Goal: Task Accomplishment & Management: Use online tool/utility

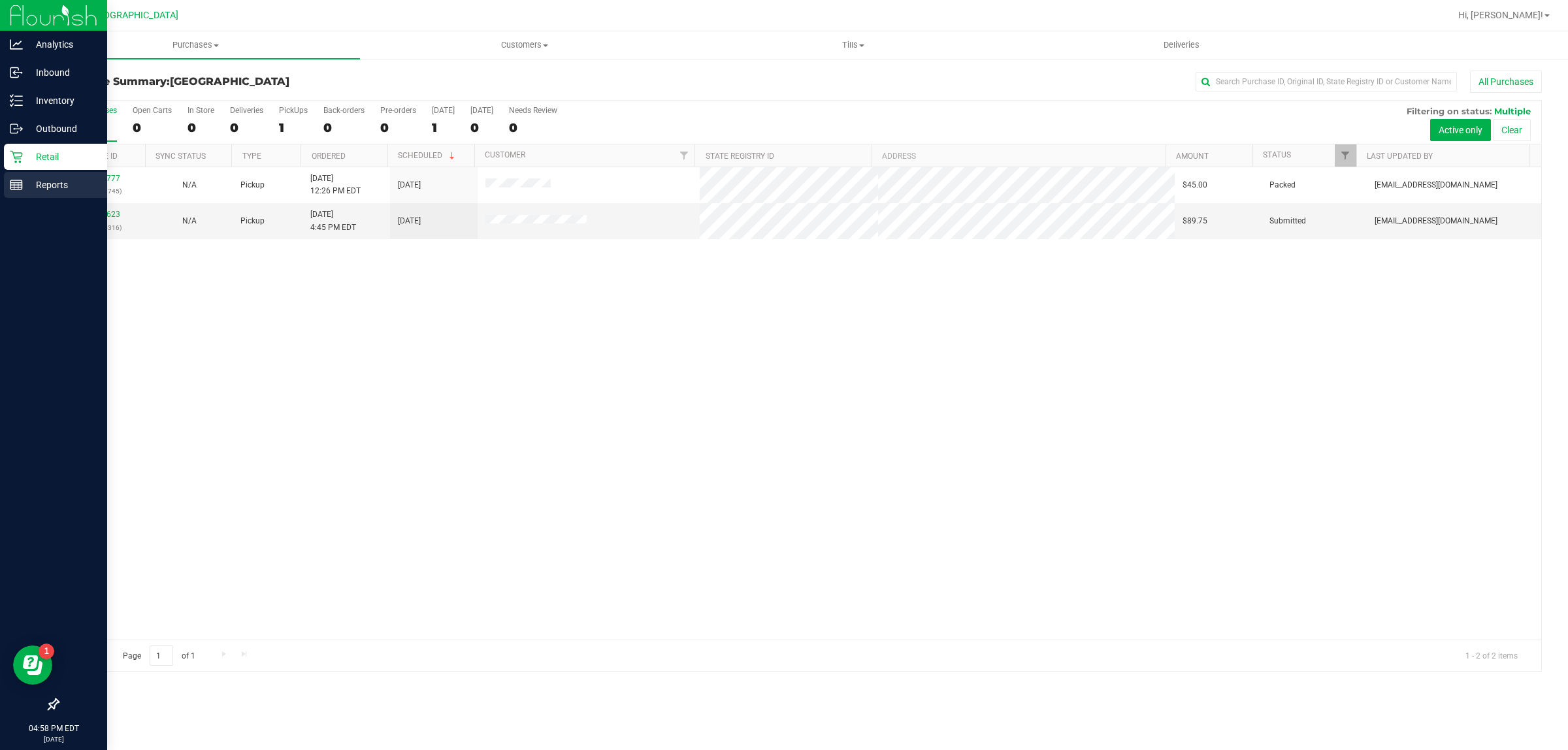
click at [14, 186] on line at bounding box center [14, 186] width 0 height 7
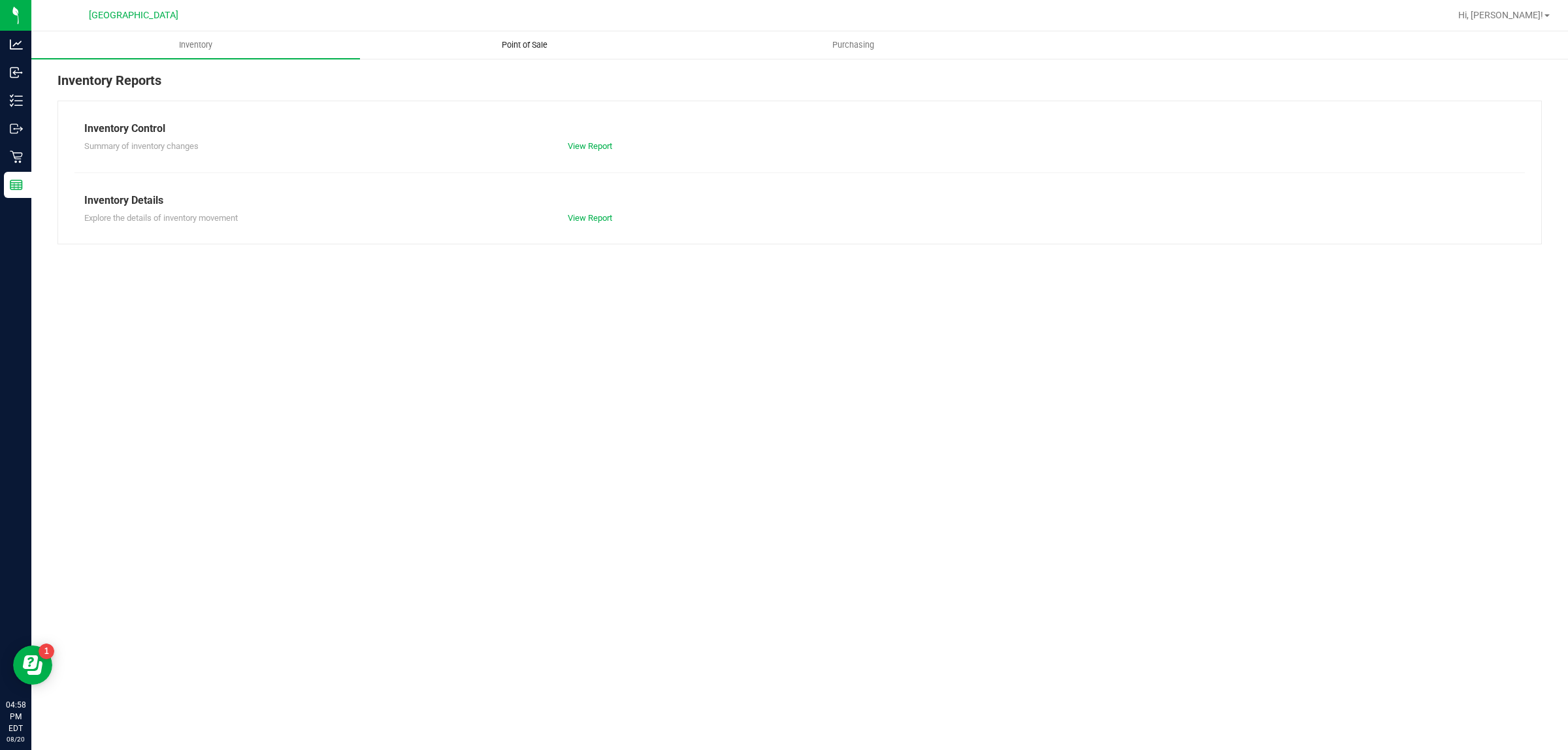
click at [538, 46] on span "Point of Sale" at bounding box center [524, 45] width 81 height 12
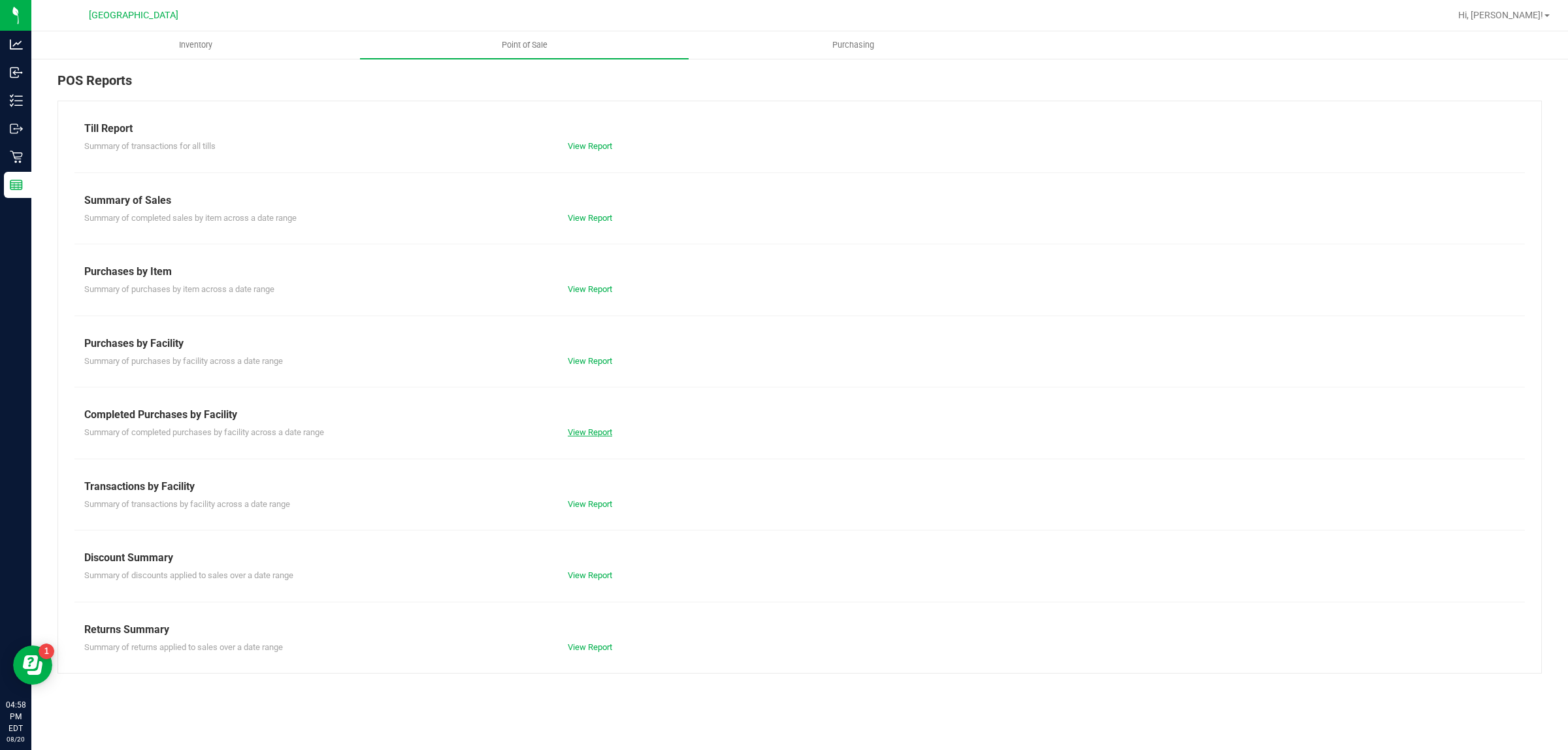
click at [596, 428] on link "View Report" at bounding box center [590, 432] width 45 height 10
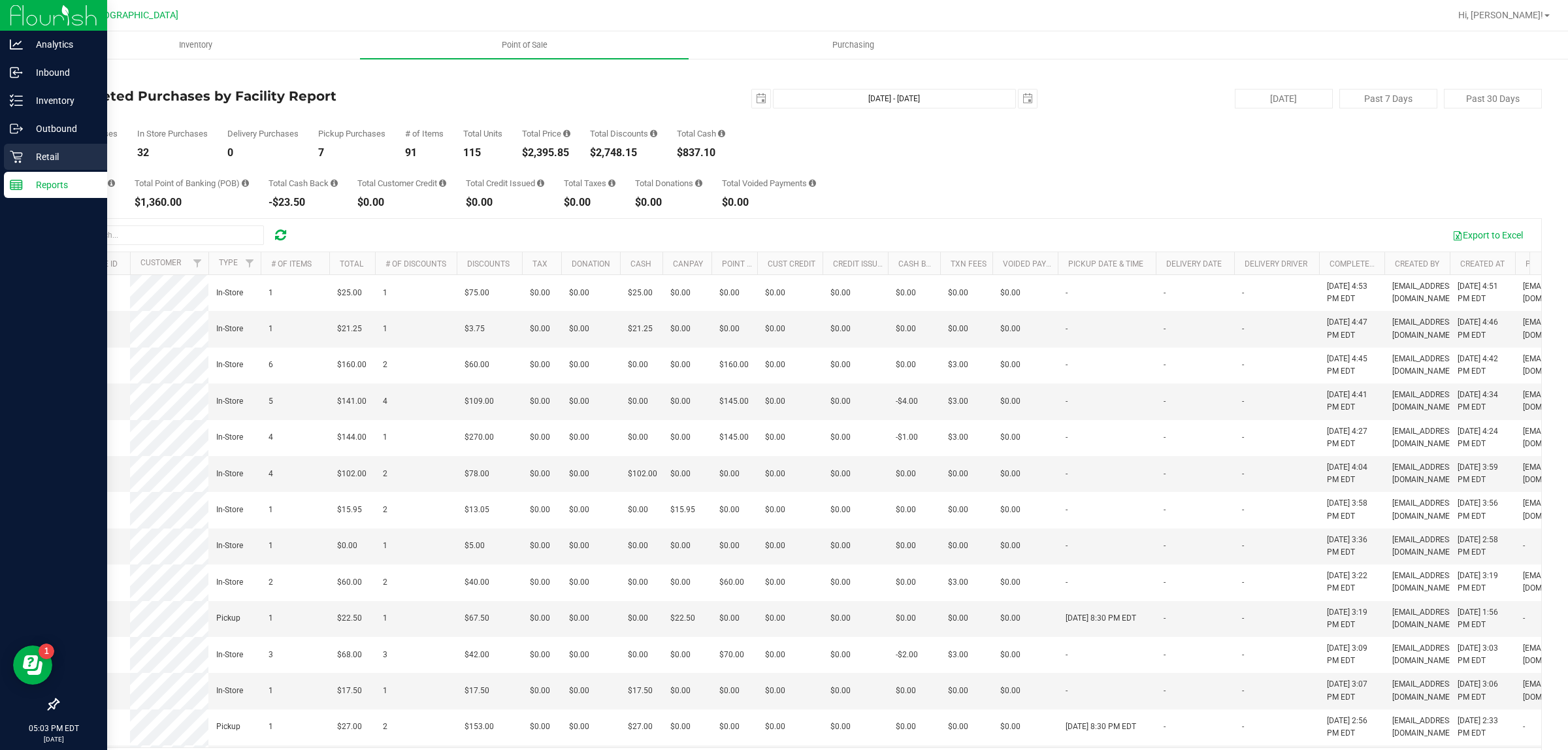
click at [25, 170] on link "Retail" at bounding box center [54, 157] width 107 height 28
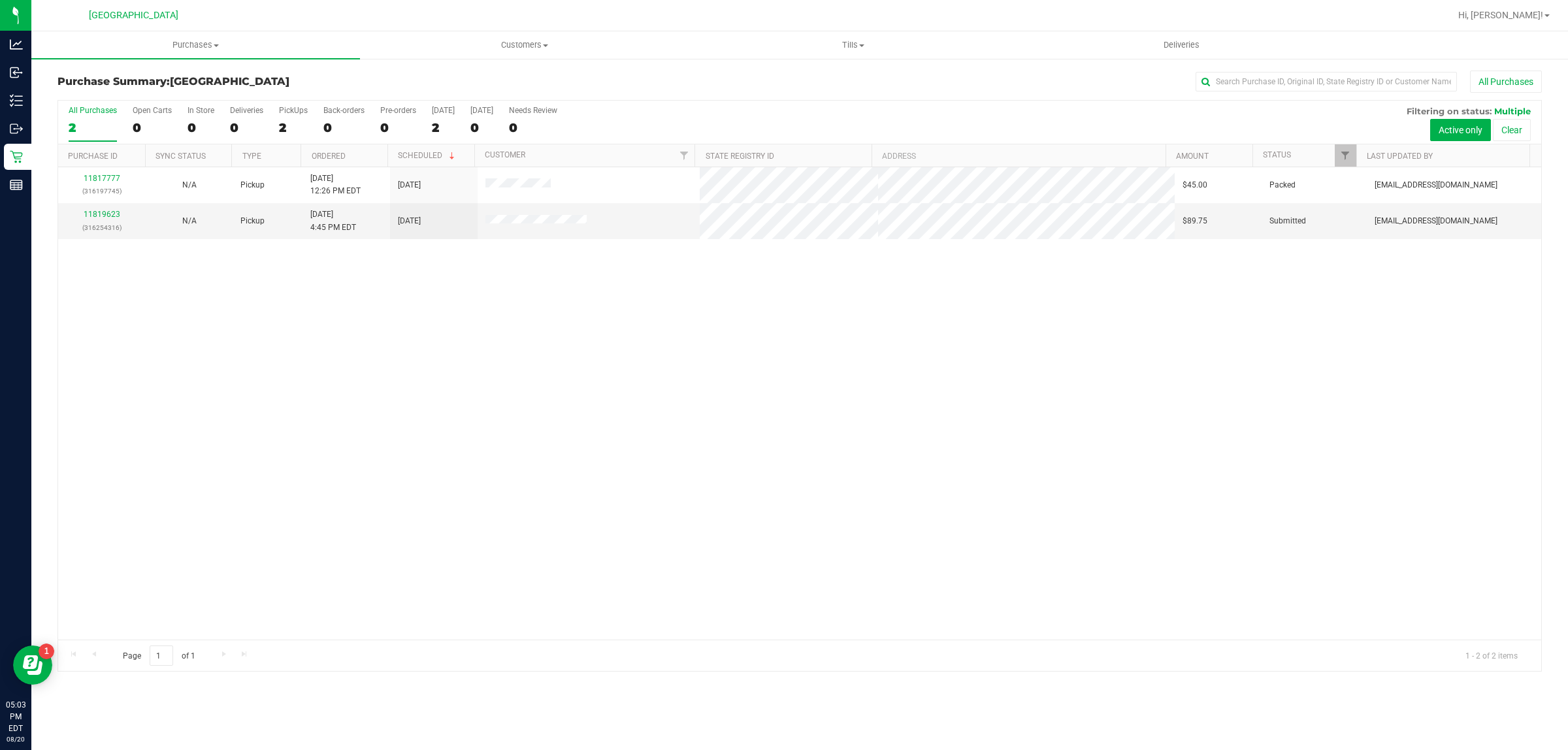
click at [367, 426] on div "11817777 (316197745) N/A Pickup [DATE] 12:26 PM EDT 8/20/2025 $45.00 Packed [EM…" at bounding box center [799, 403] width 1483 height 472
click at [115, 217] on link "11819623" at bounding box center [102, 214] width 36 height 9
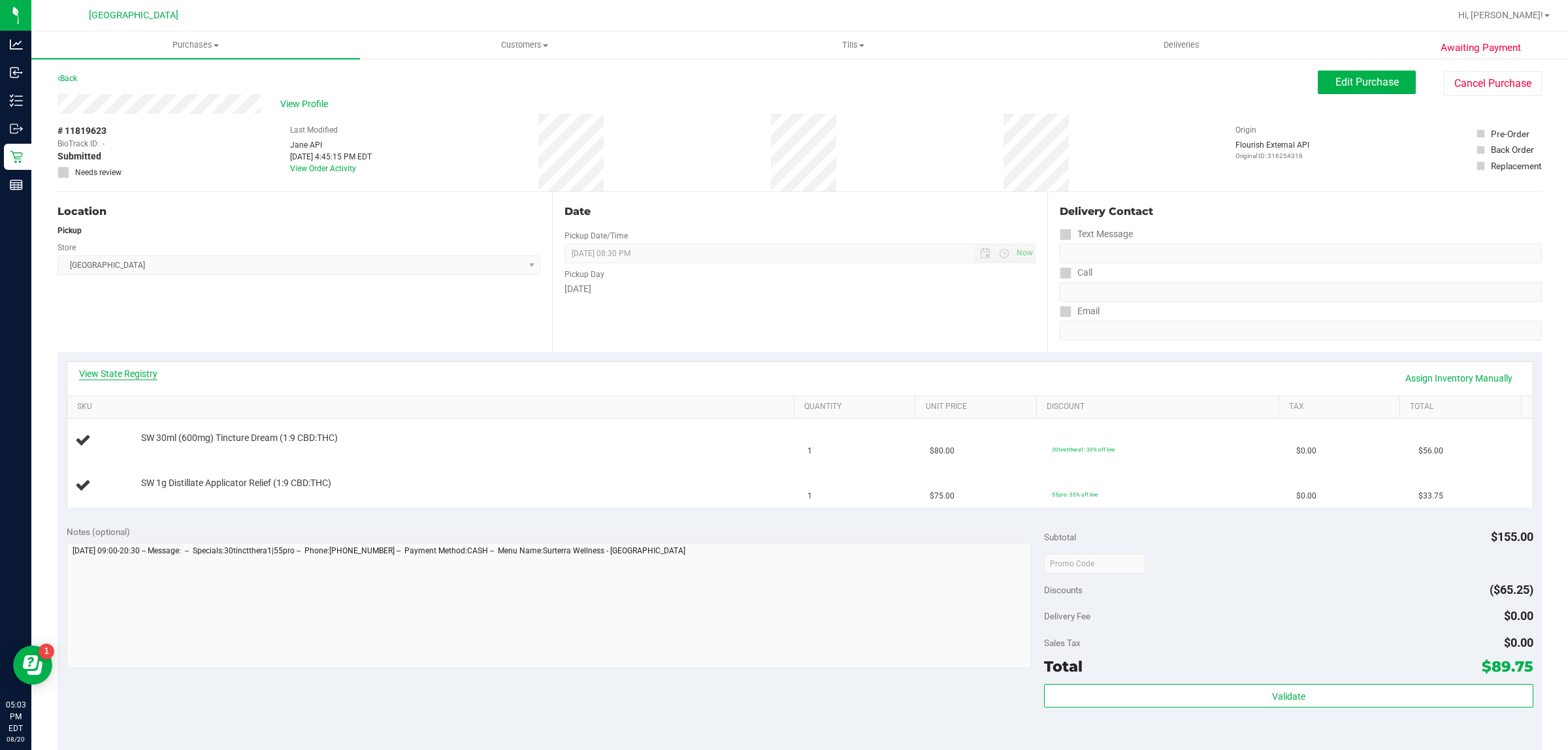
click at [115, 373] on link "View State Registry" at bounding box center [118, 373] width 78 height 13
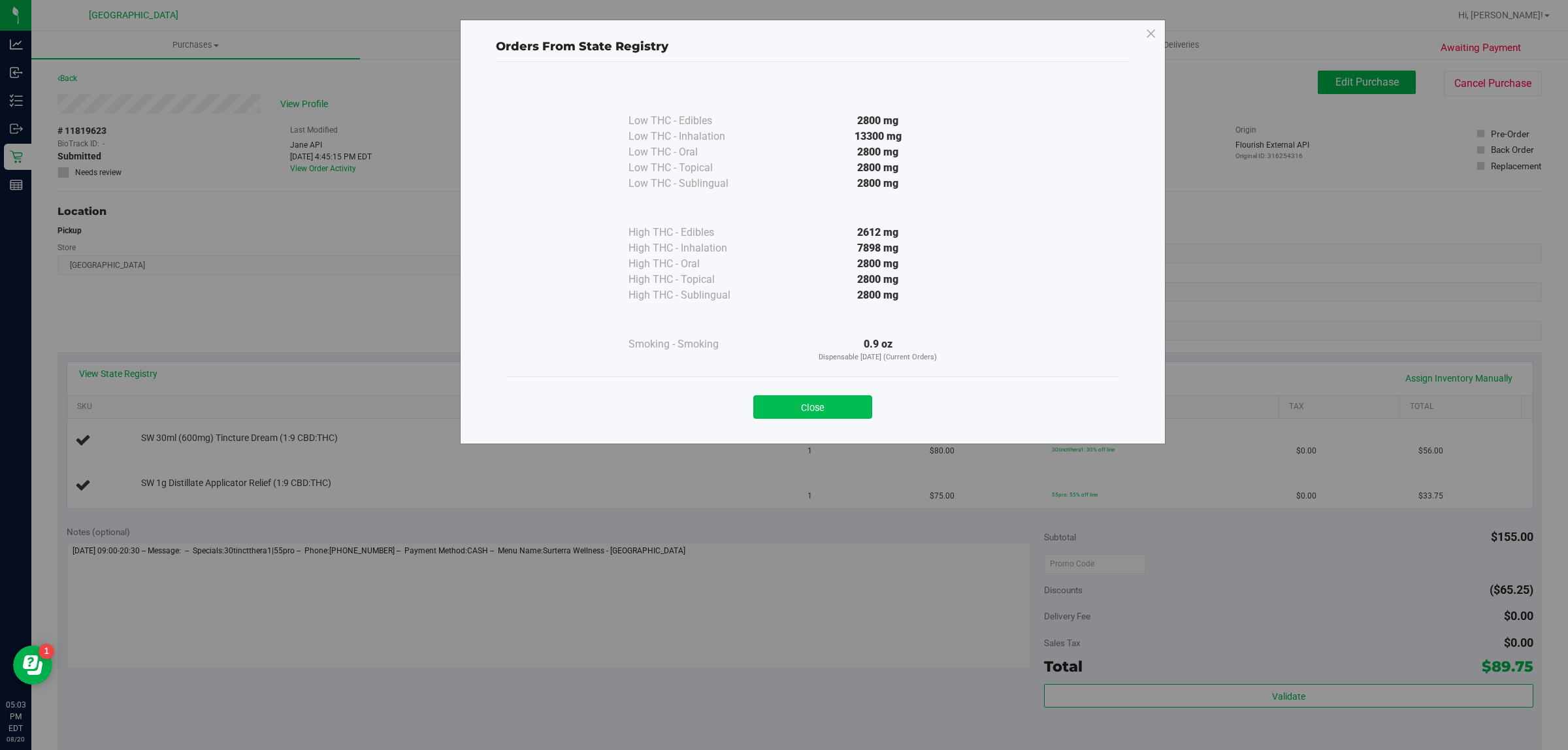
click at [854, 401] on button "Close" at bounding box center [813, 407] width 119 height 23
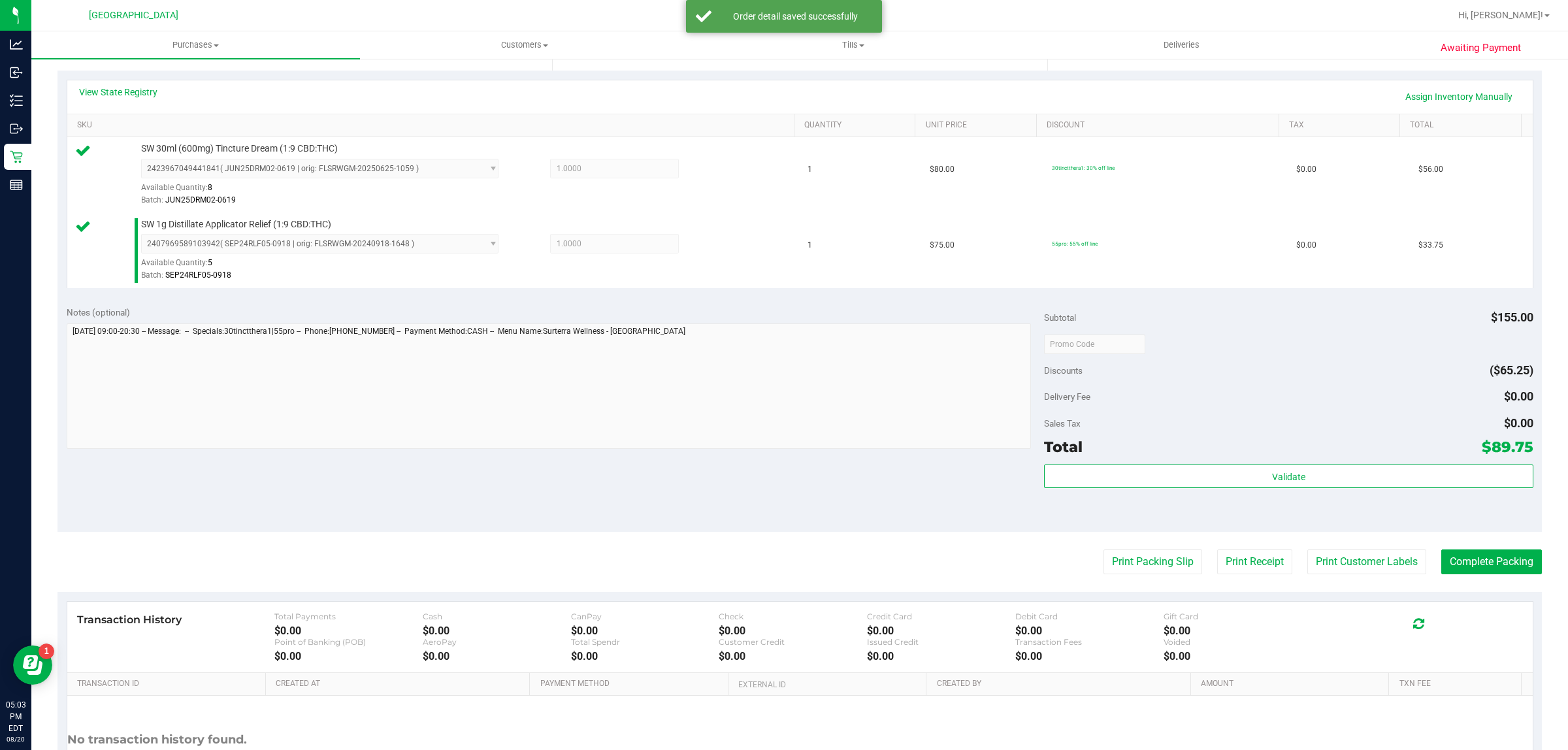
scroll to position [292, 0]
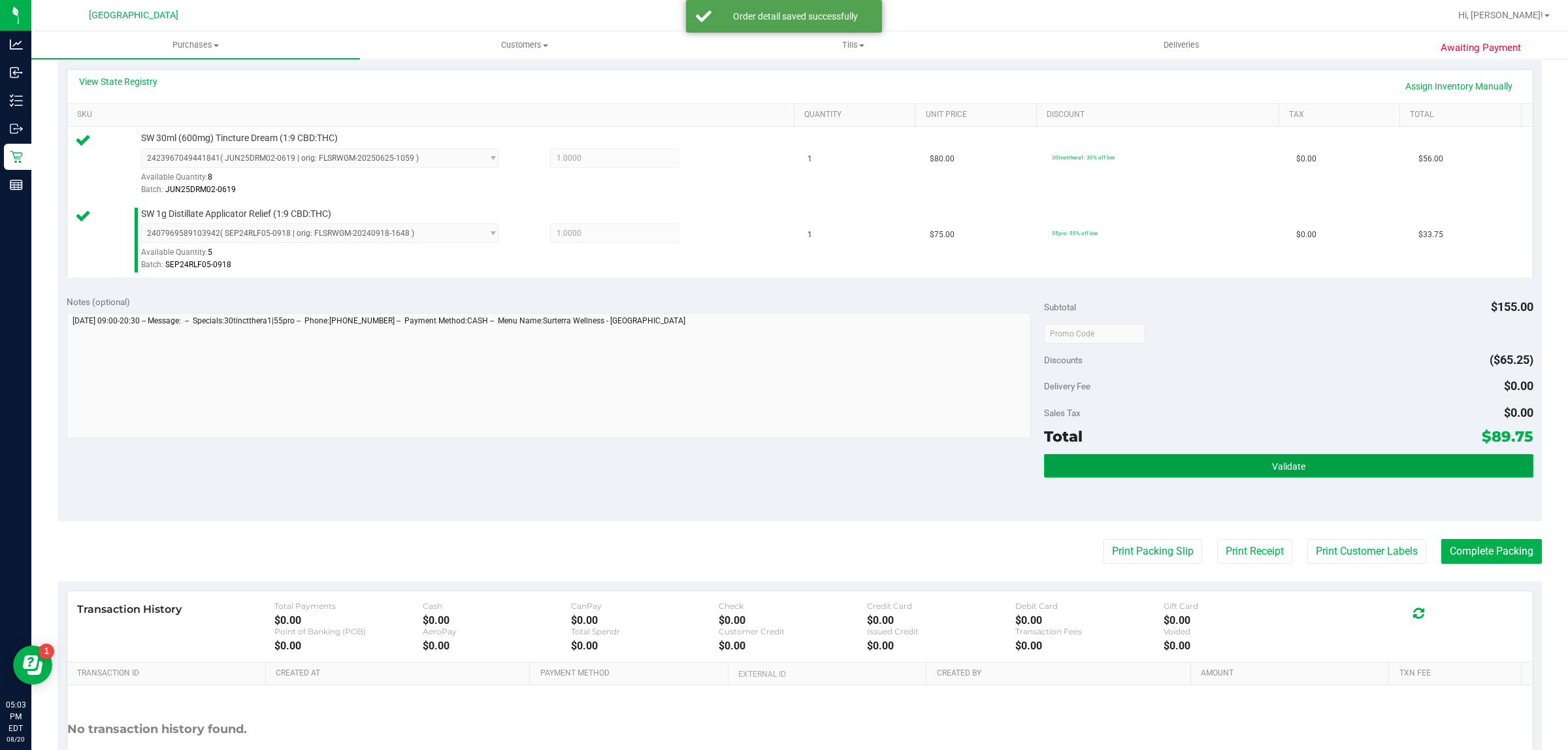
click at [1327, 466] on button "Validate" at bounding box center [1288, 465] width 489 height 23
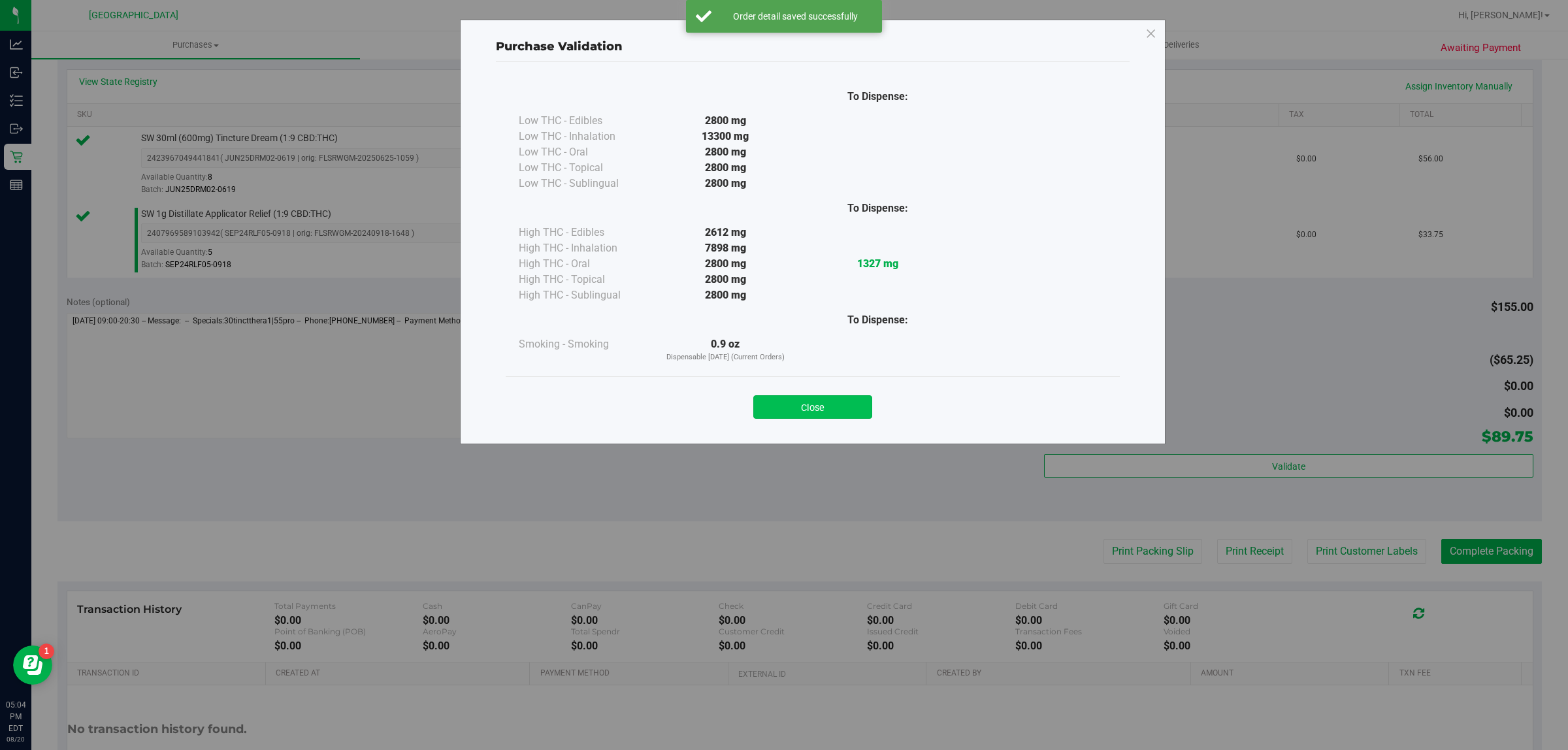
click at [841, 416] on button "Close" at bounding box center [813, 407] width 119 height 23
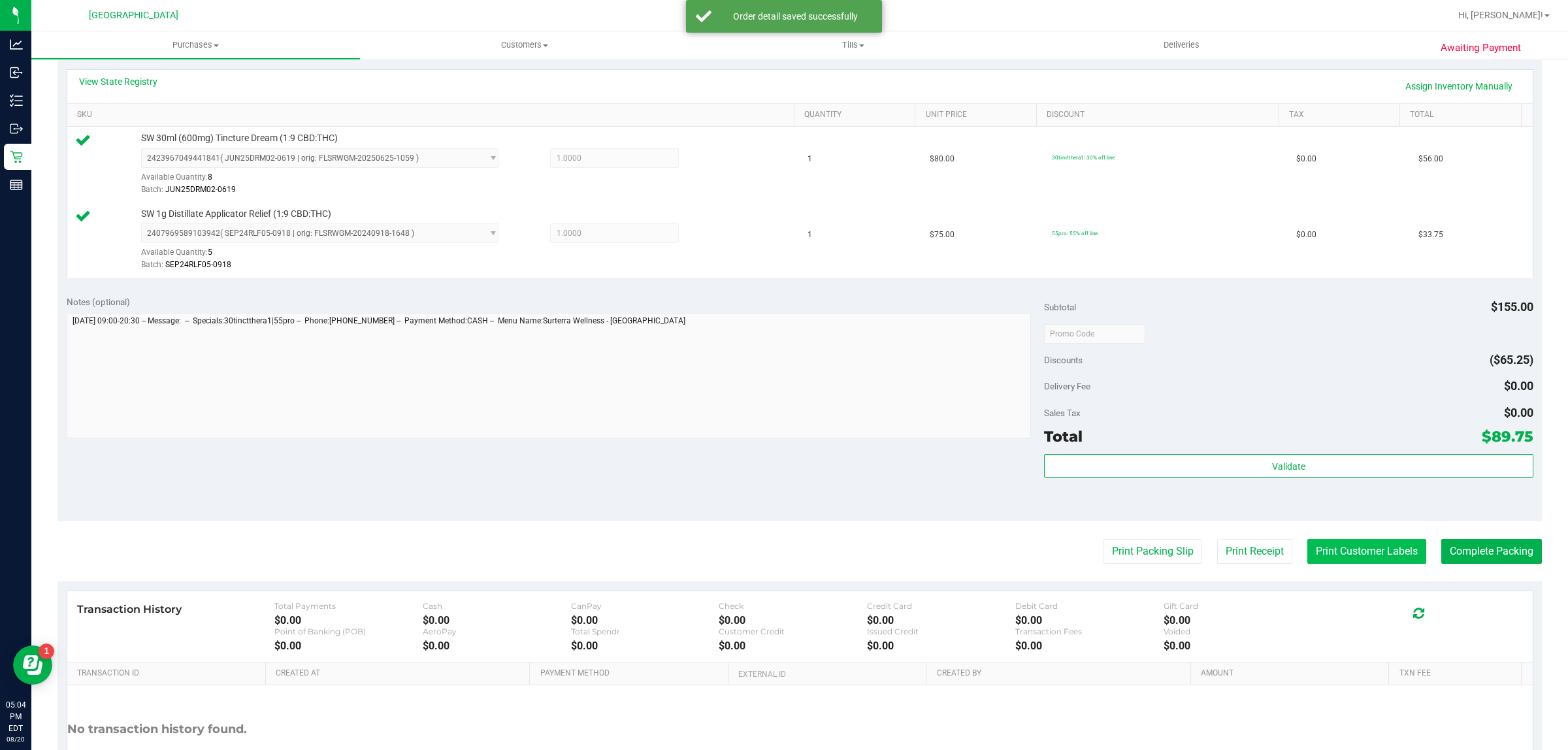
click at [1366, 557] on button "Print Customer Labels" at bounding box center [1367, 551] width 119 height 25
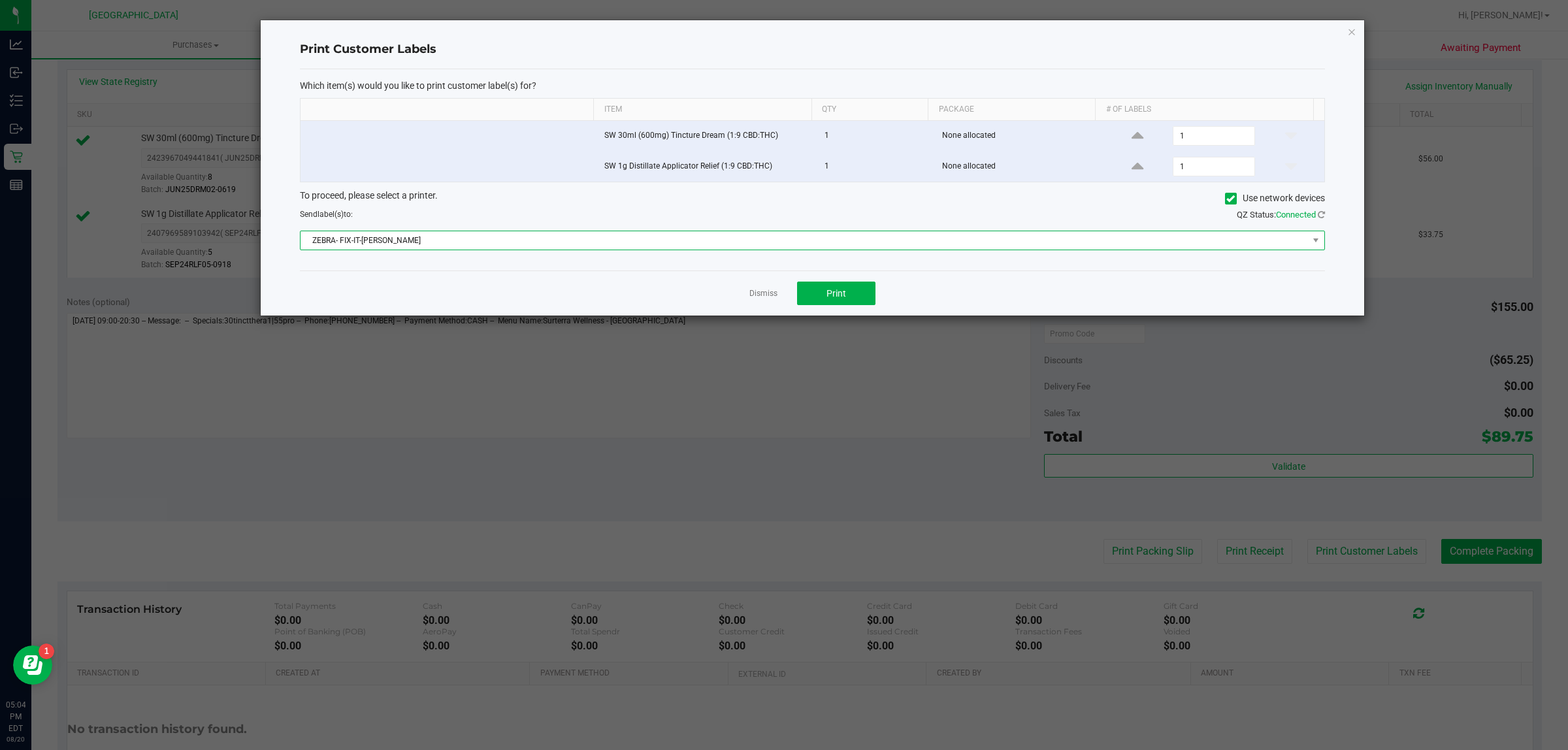
click at [1151, 249] on span "ZEBRA- FIX-IT-[PERSON_NAME]" at bounding box center [804, 240] width 1007 height 19
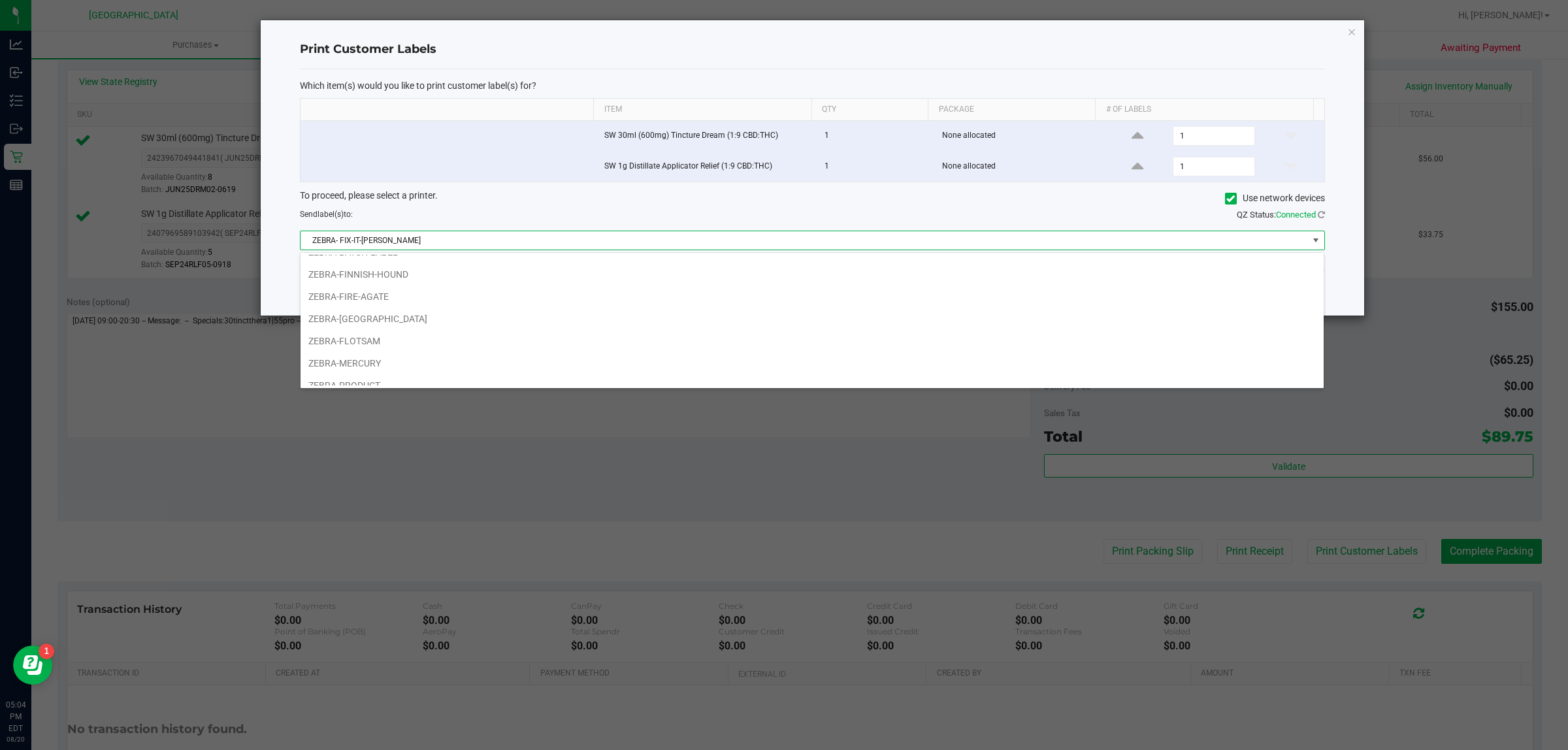
scroll to position [82, 0]
click at [427, 327] on li "ZEBRA-[GEOGRAPHIC_DATA]" at bounding box center [812, 318] width 1023 height 22
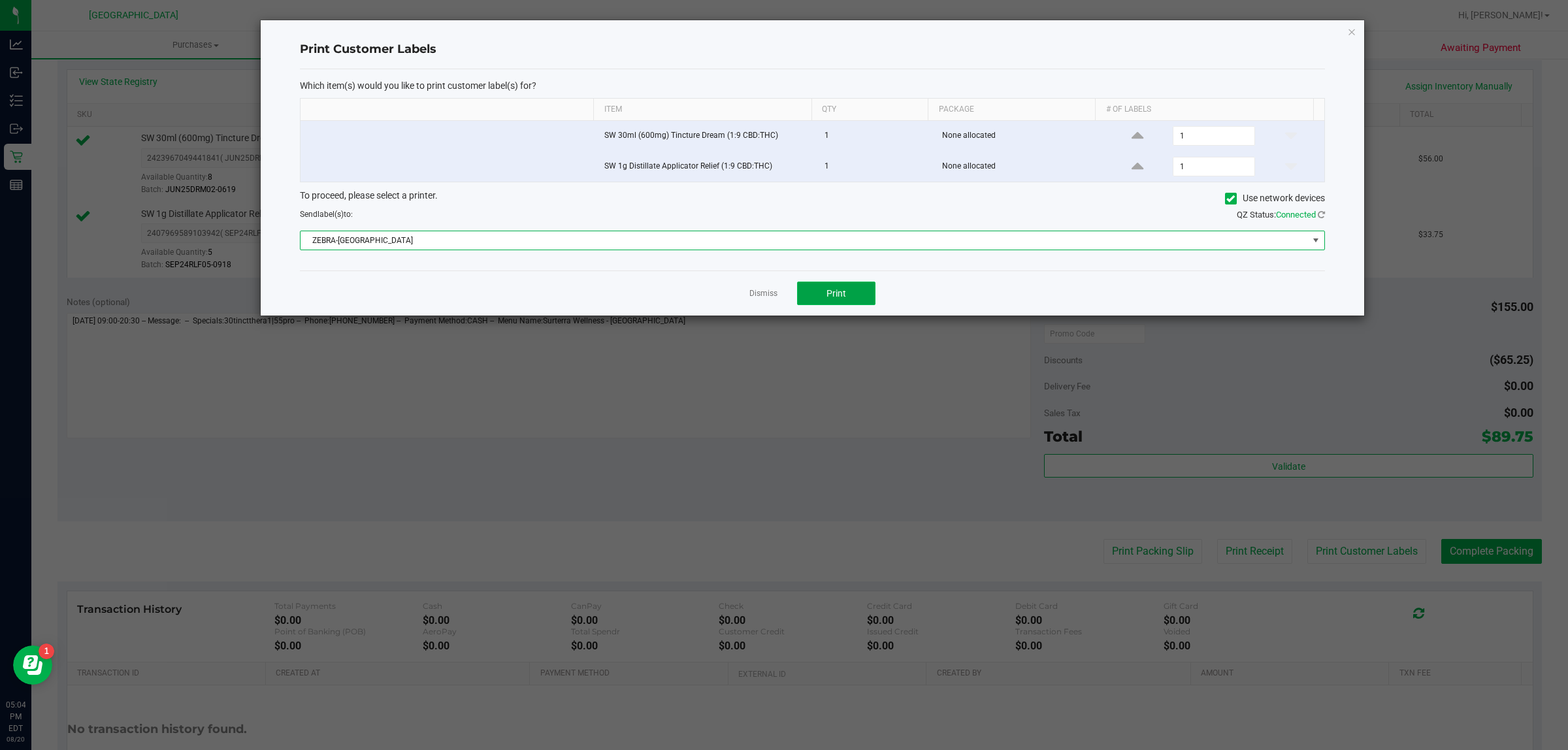
click at [869, 286] on button "Print" at bounding box center [836, 294] width 78 height 23
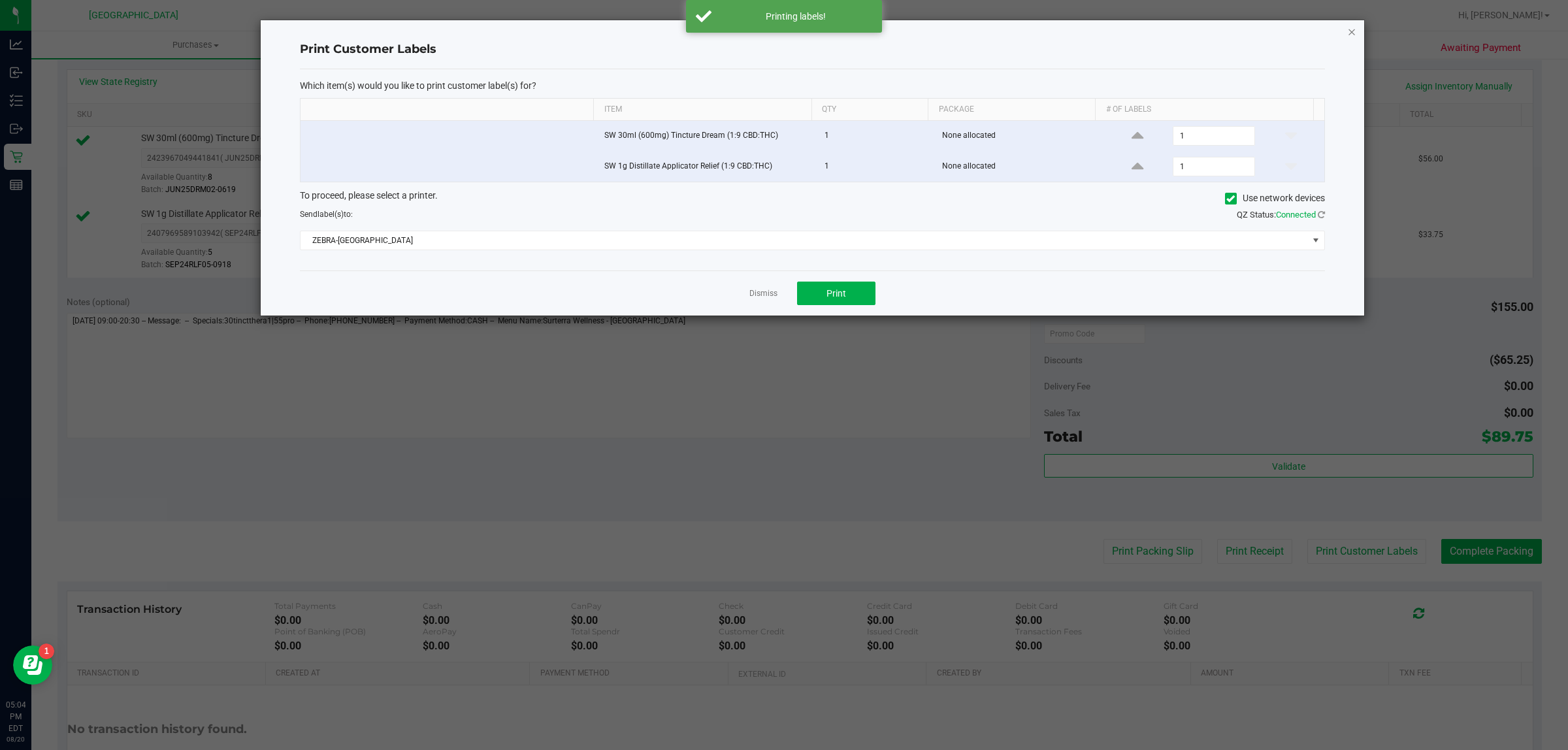
click at [1347, 27] on icon "button" at bounding box center [1351, 31] width 9 height 16
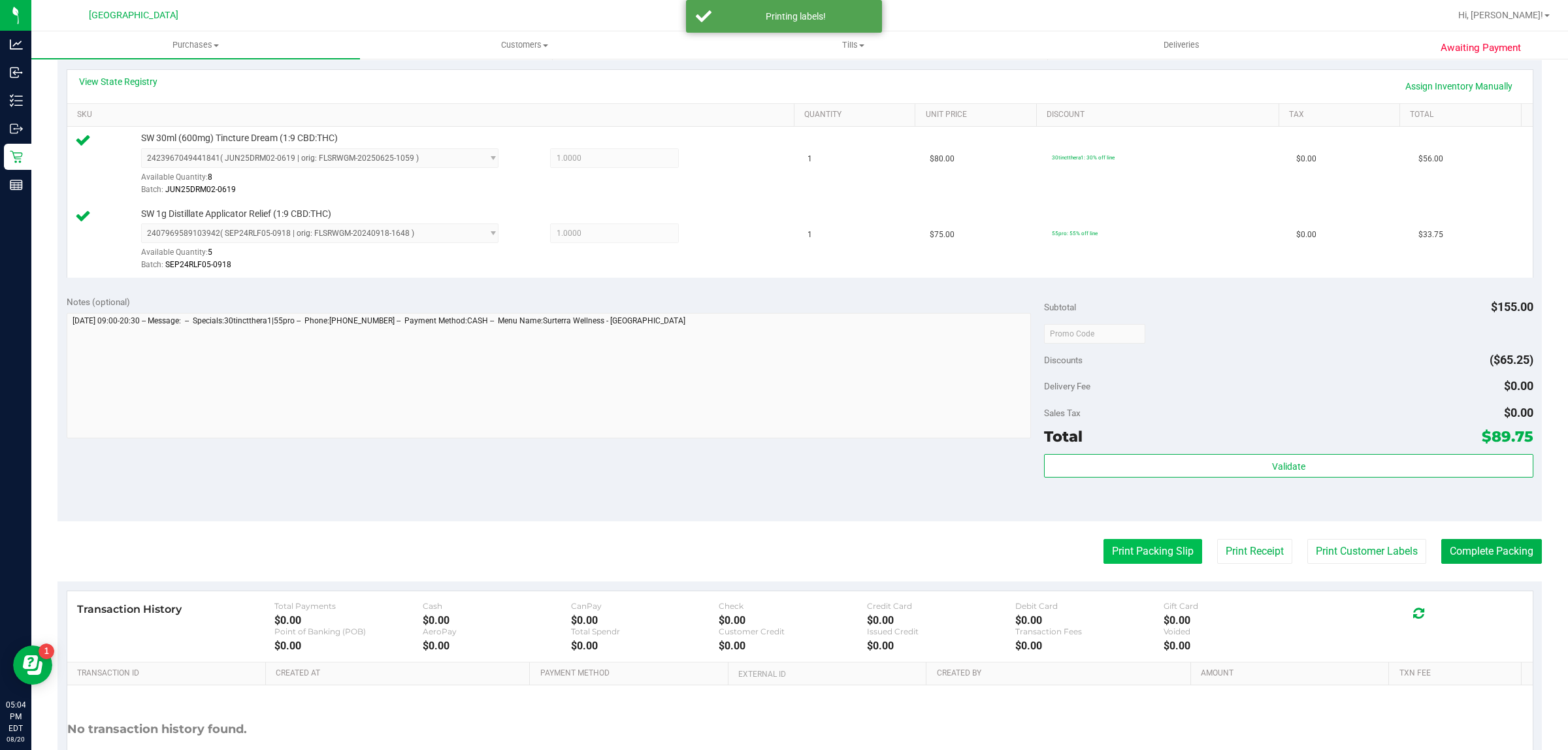
click at [1167, 540] on button "Print Packing Slip" at bounding box center [1153, 551] width 99 height 25
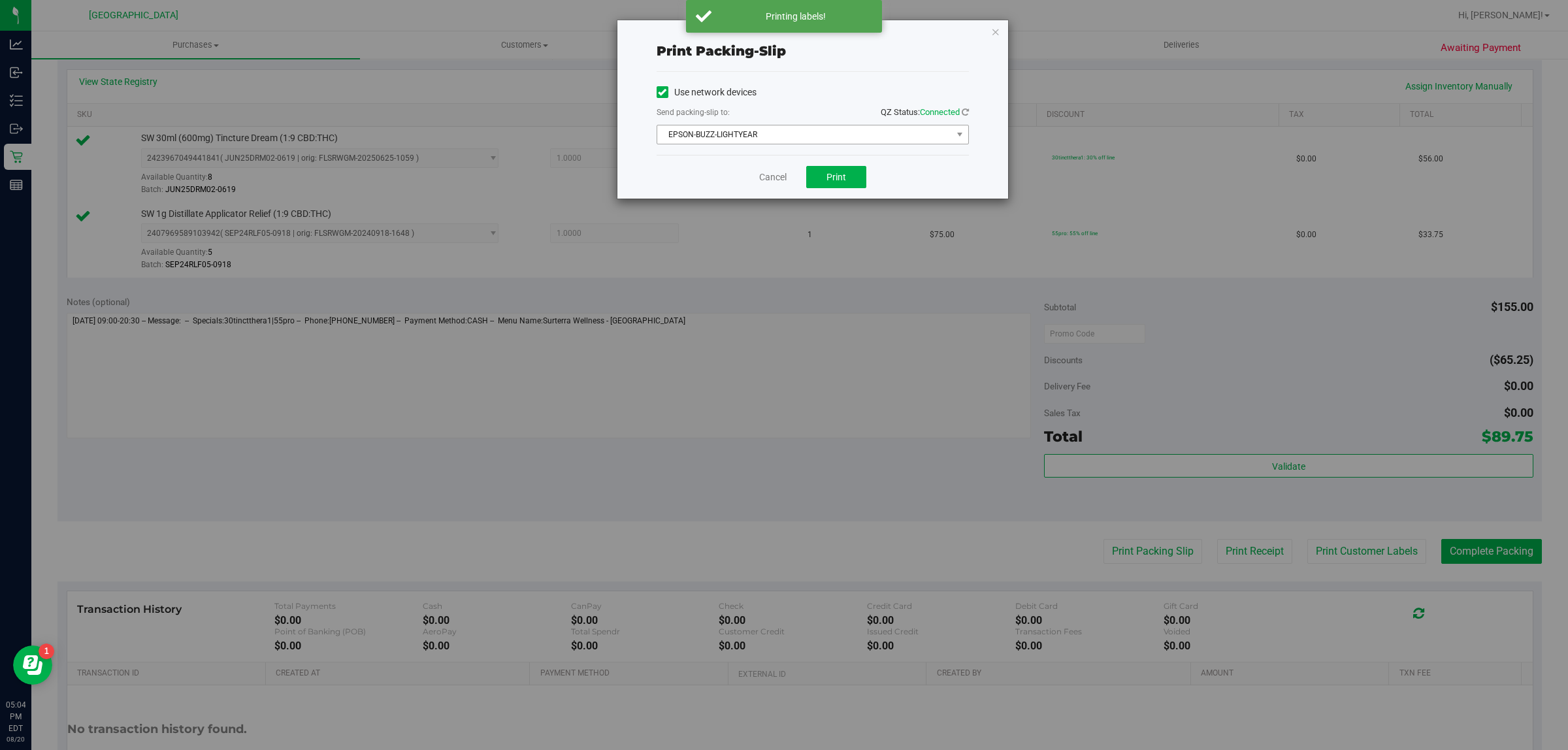
click at [927, 132] on span "EPSON-BUZZ-LIGHTYEAR" at bounding box center [804, 134] width 295 height 19
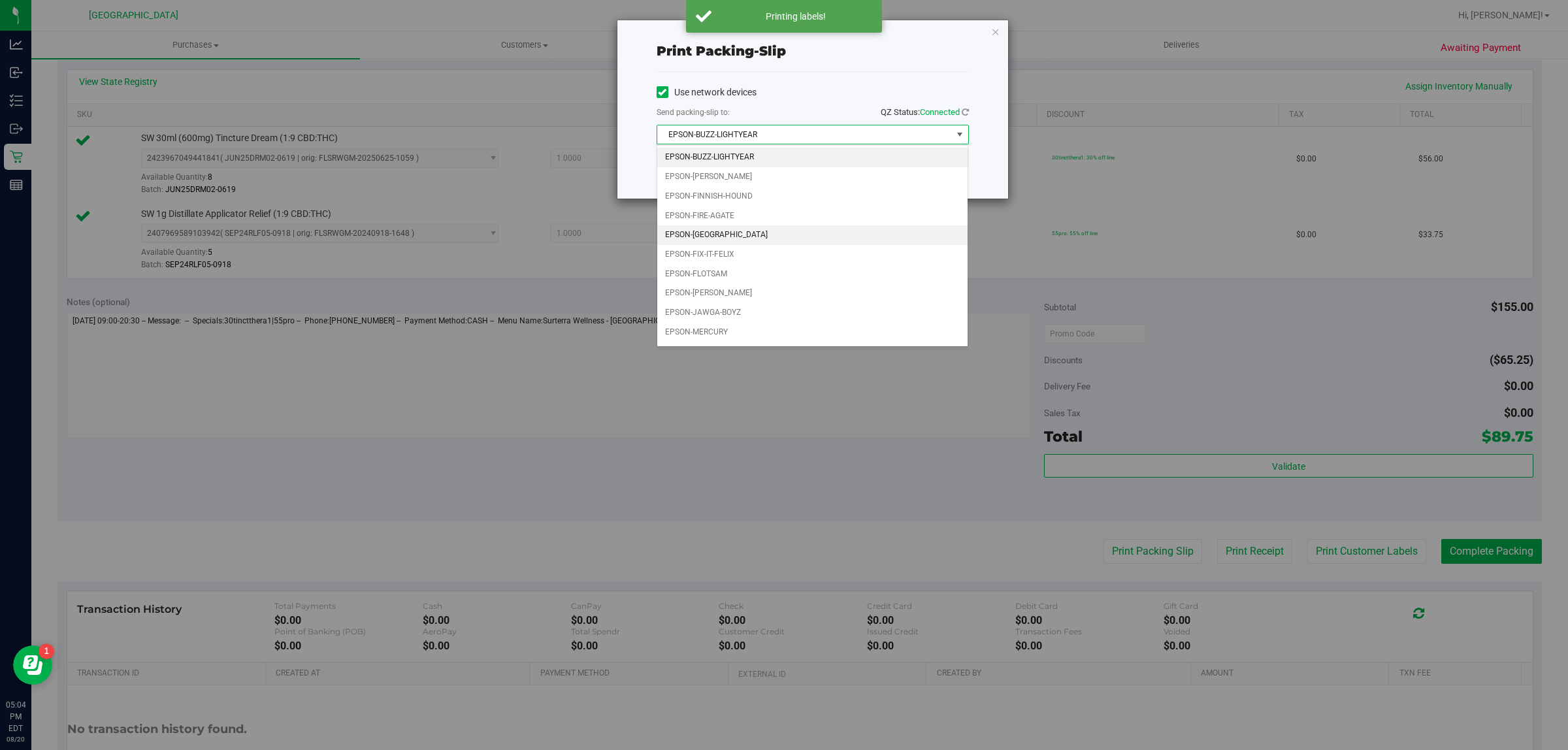
click at [766, 236] on li "EPSON-[GEOGRAPHIC_DATA]" at bounding box center [813, 235] width 311 height 20
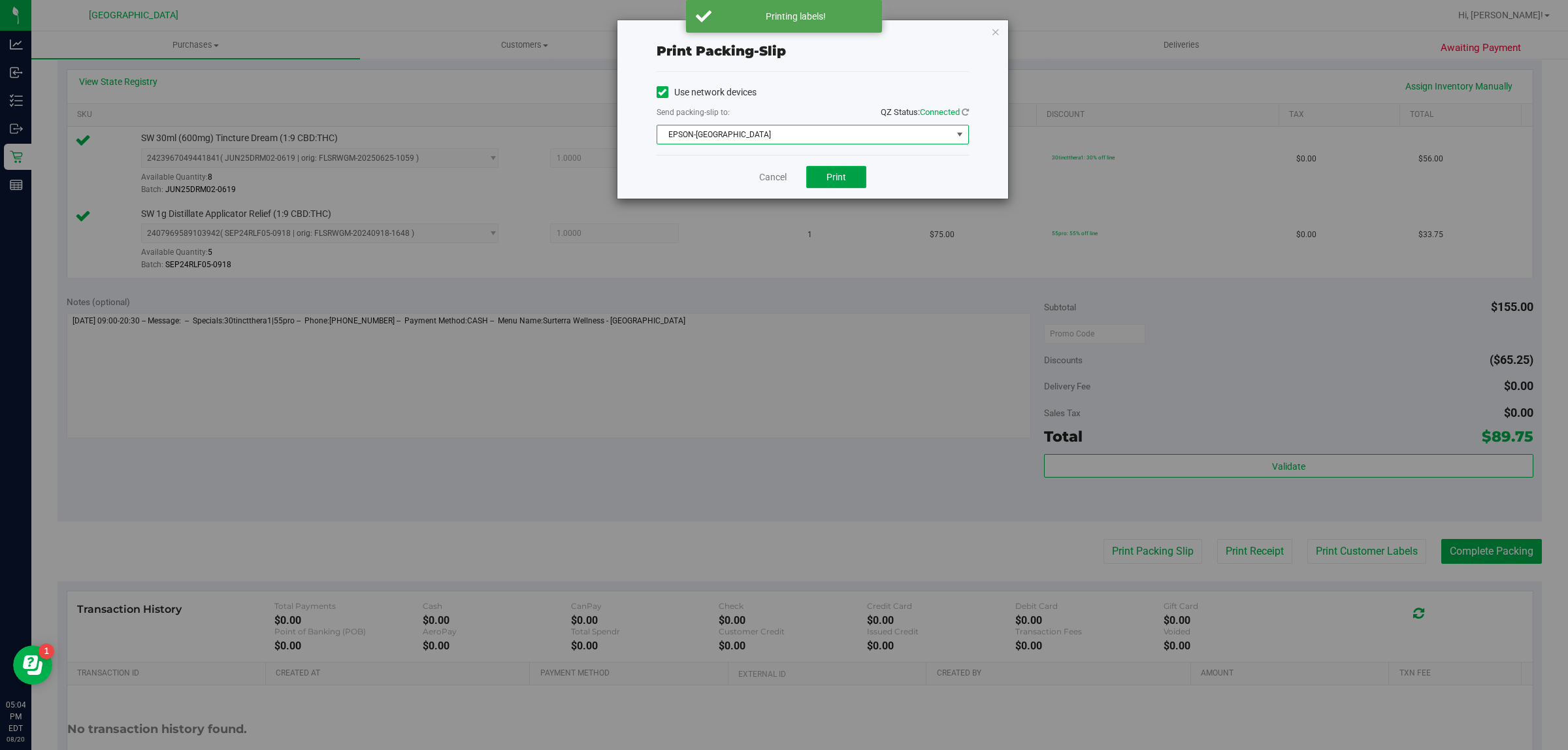
click at [843, 181] on span "Print" at bounding box center [836, 177] width 20 height 10
click at [995, 30] on icon "button" at bounding box center [995, 31] width 9 height 16
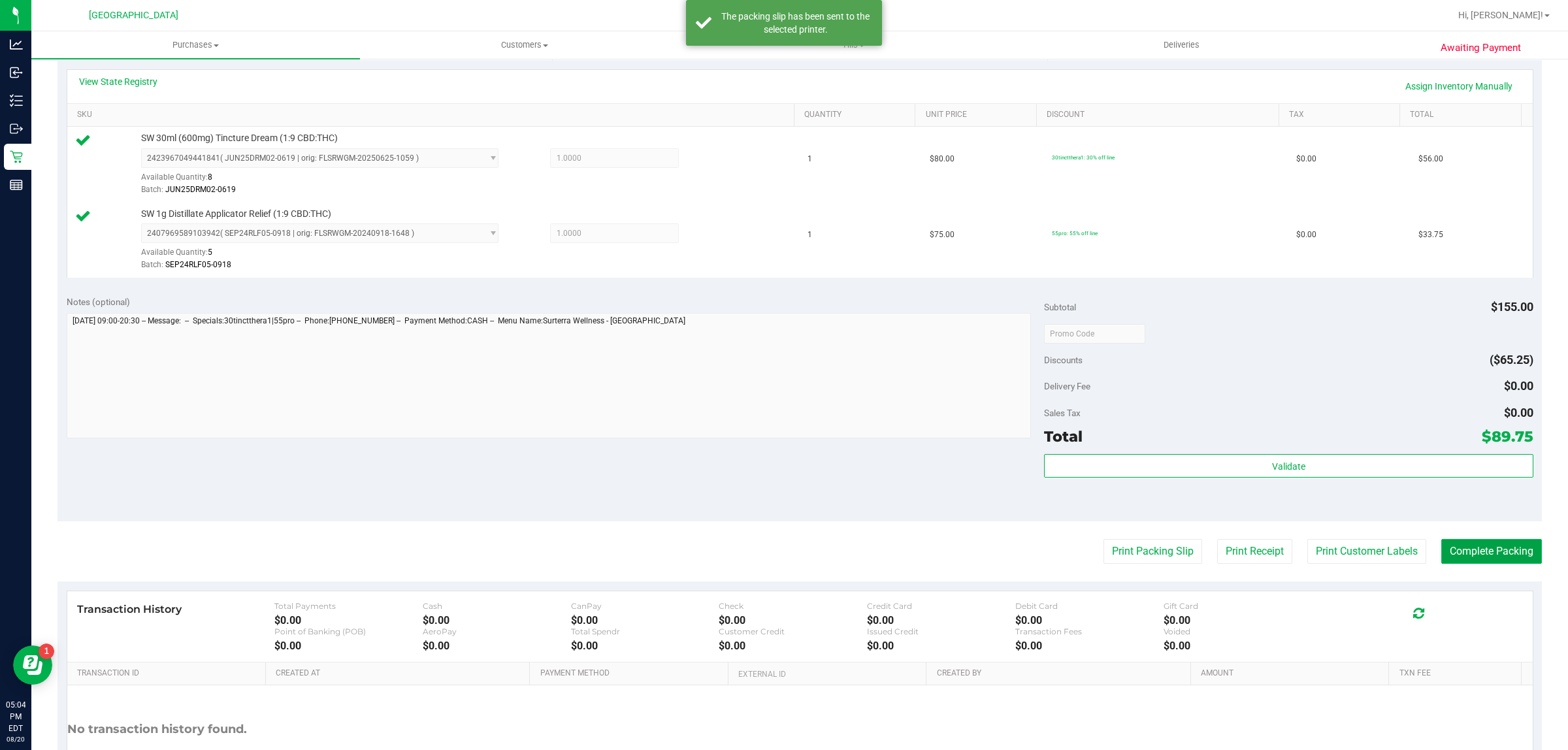
click at [1518, 546] on button "Complete Packing" at bounding box center [1491, 551] width 100 height 25
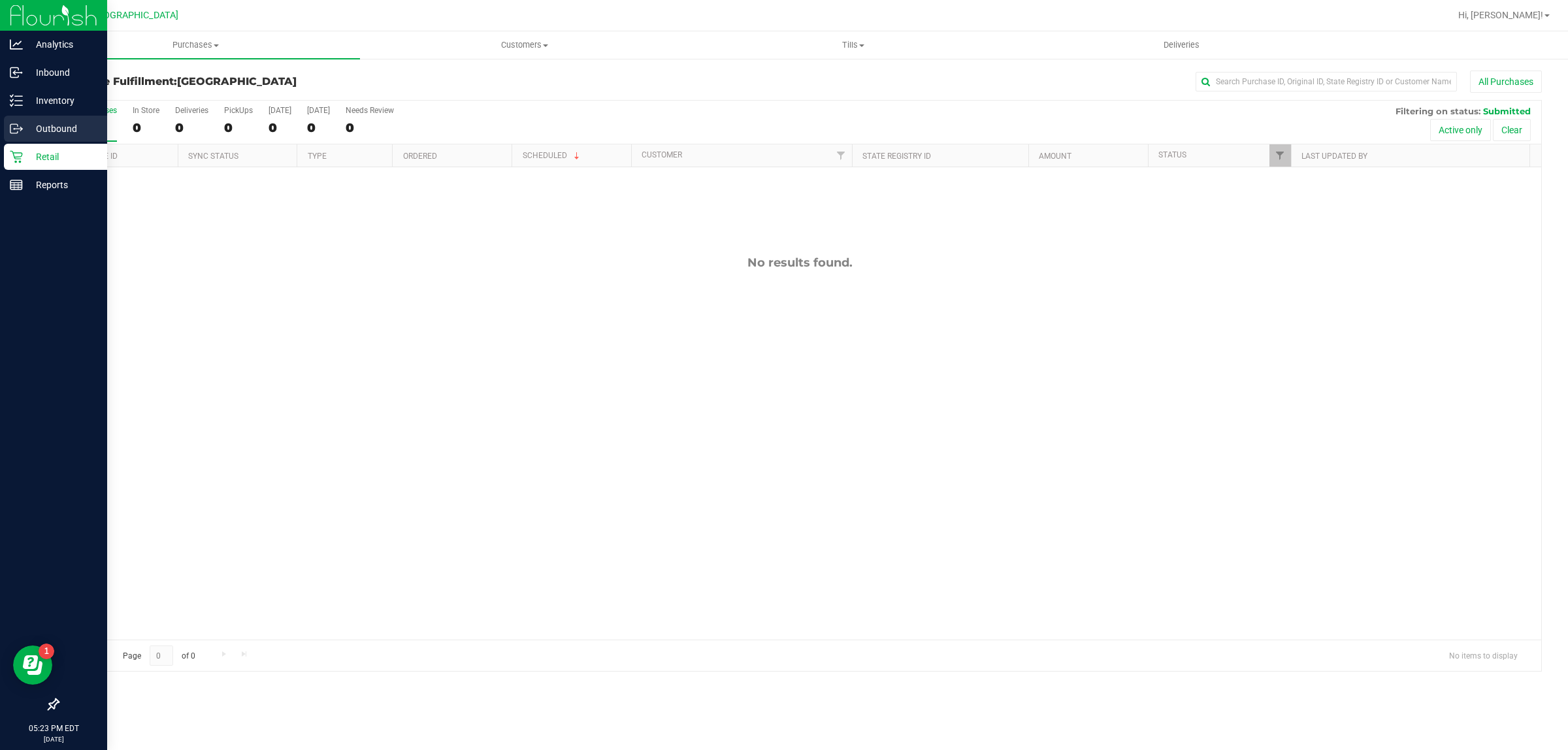
click at [17, 135] on icon at bounding box center [16, 129] width 13 height 13
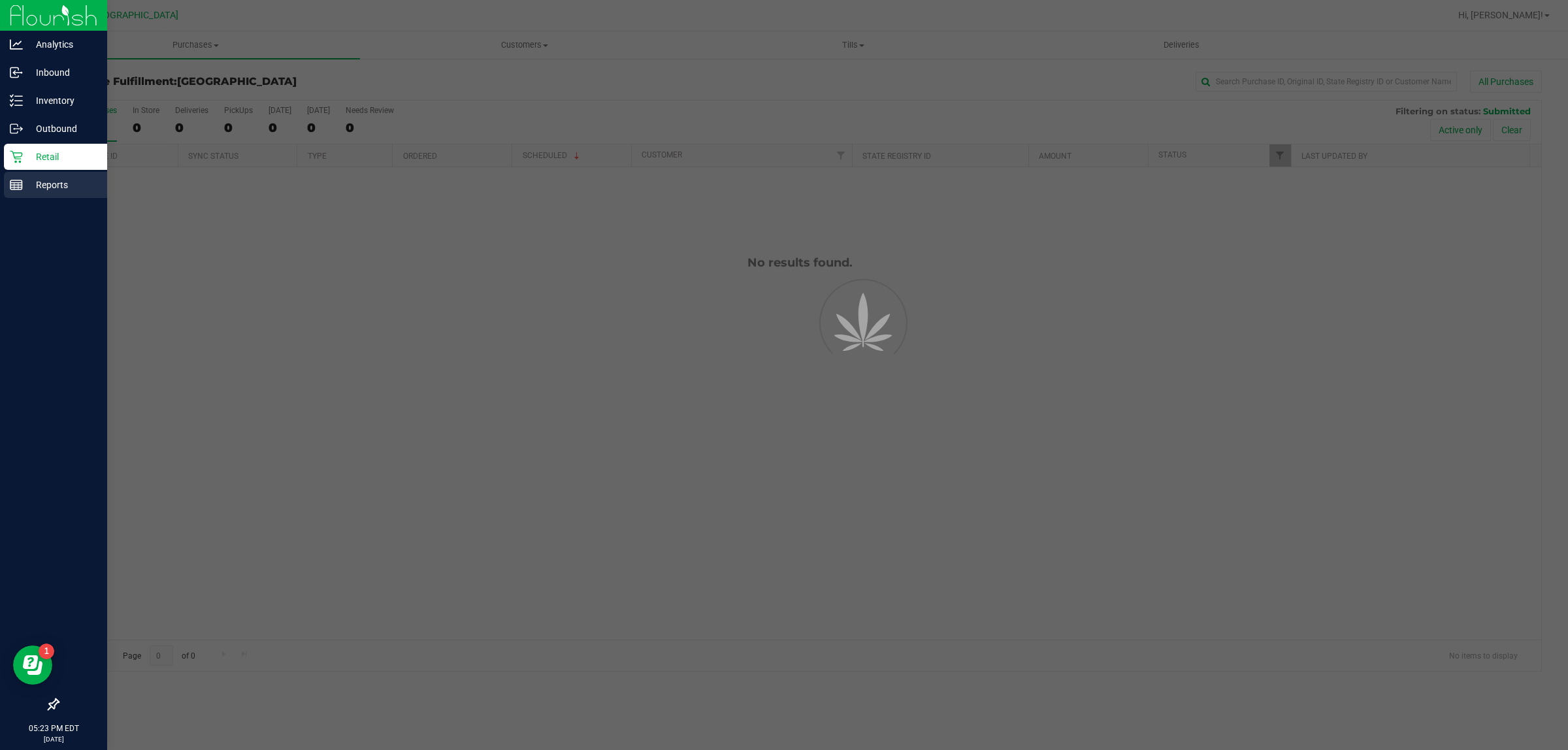
click at [43, 180] on p "Reports" at bounding box center [62, 185] width 78 height 16
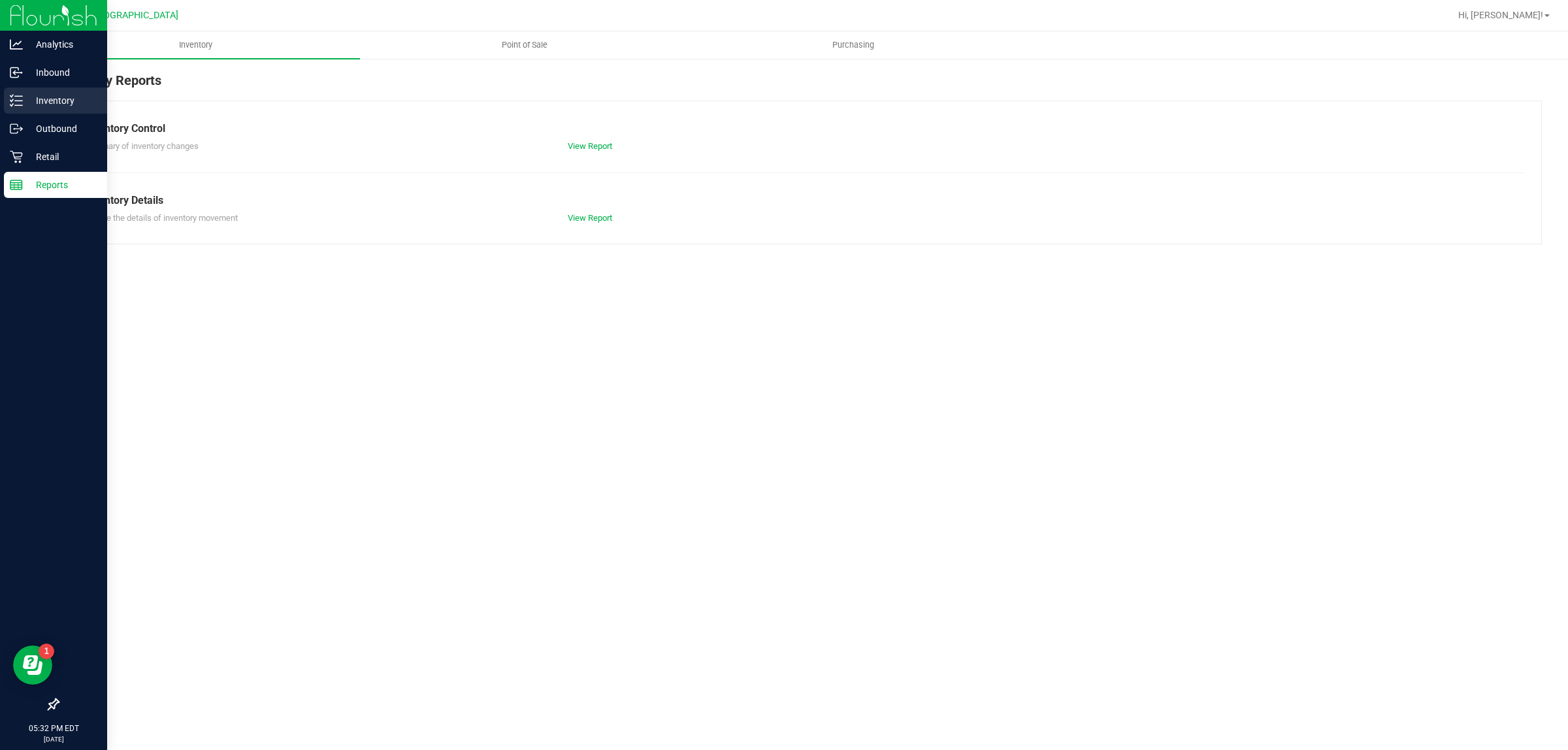
click at [18, 105] on line at bounding box center [19, 105] width 7 height 0
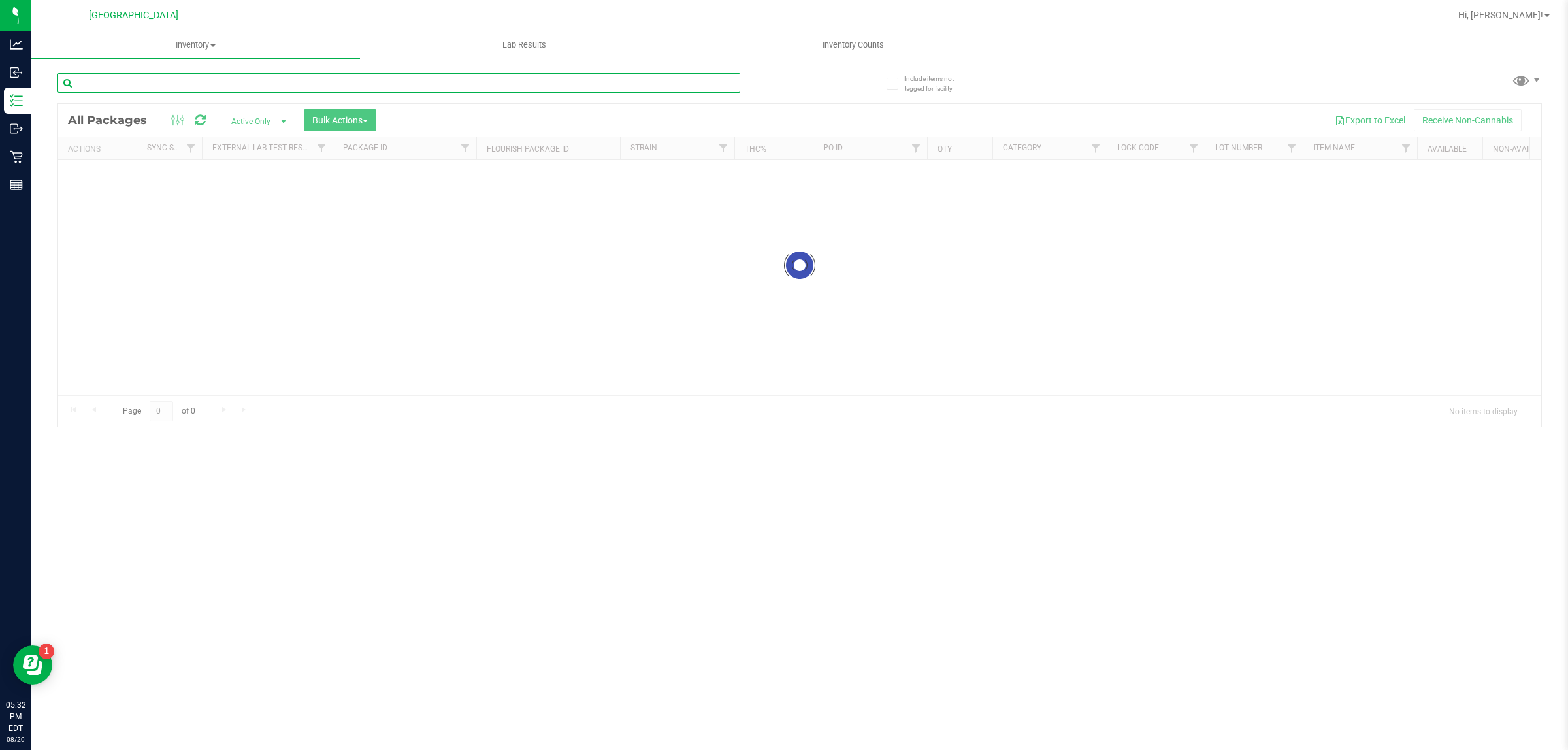
click at [252, 80] on input "text" at bounding box center [399, 82] width 683 height 20
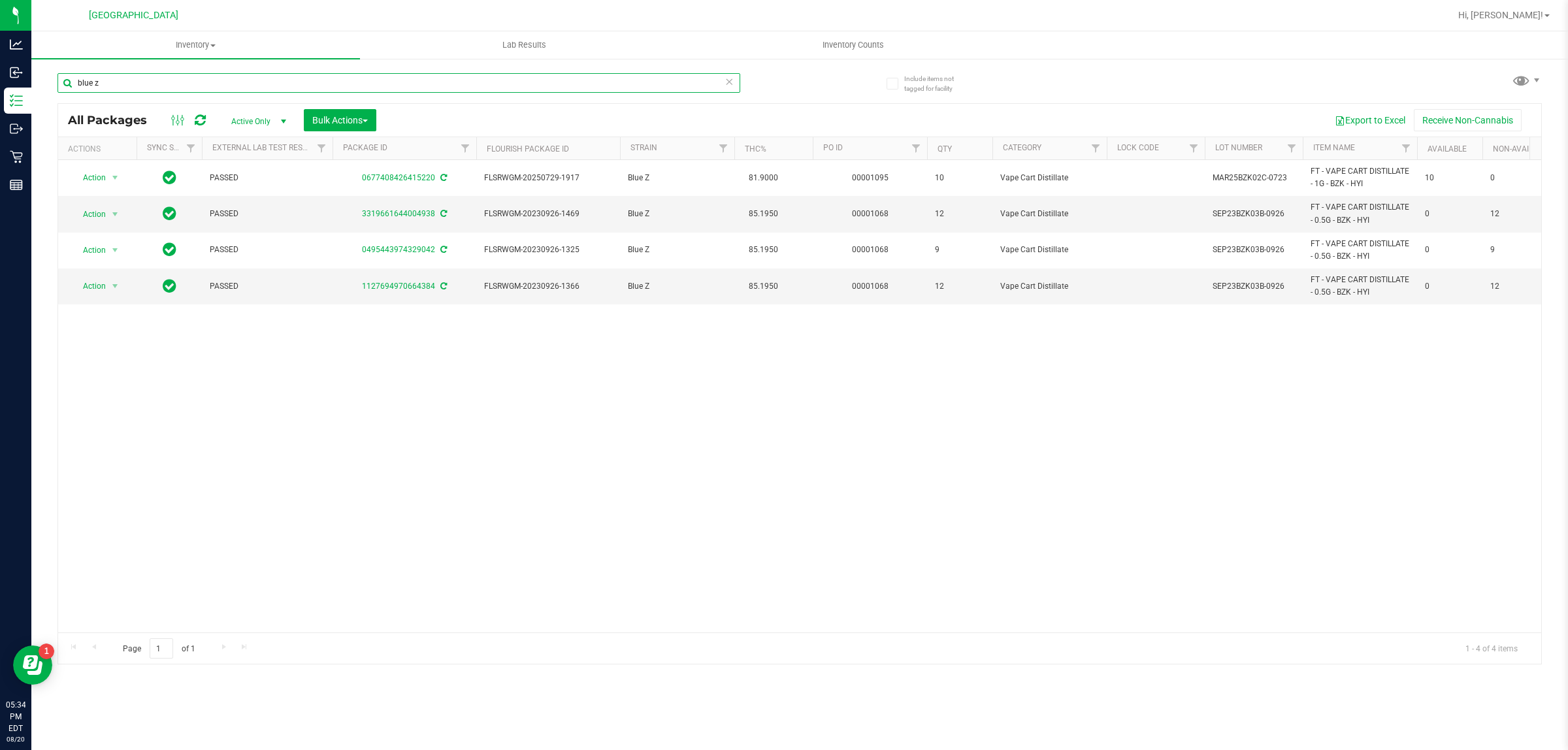
type input "blue z"
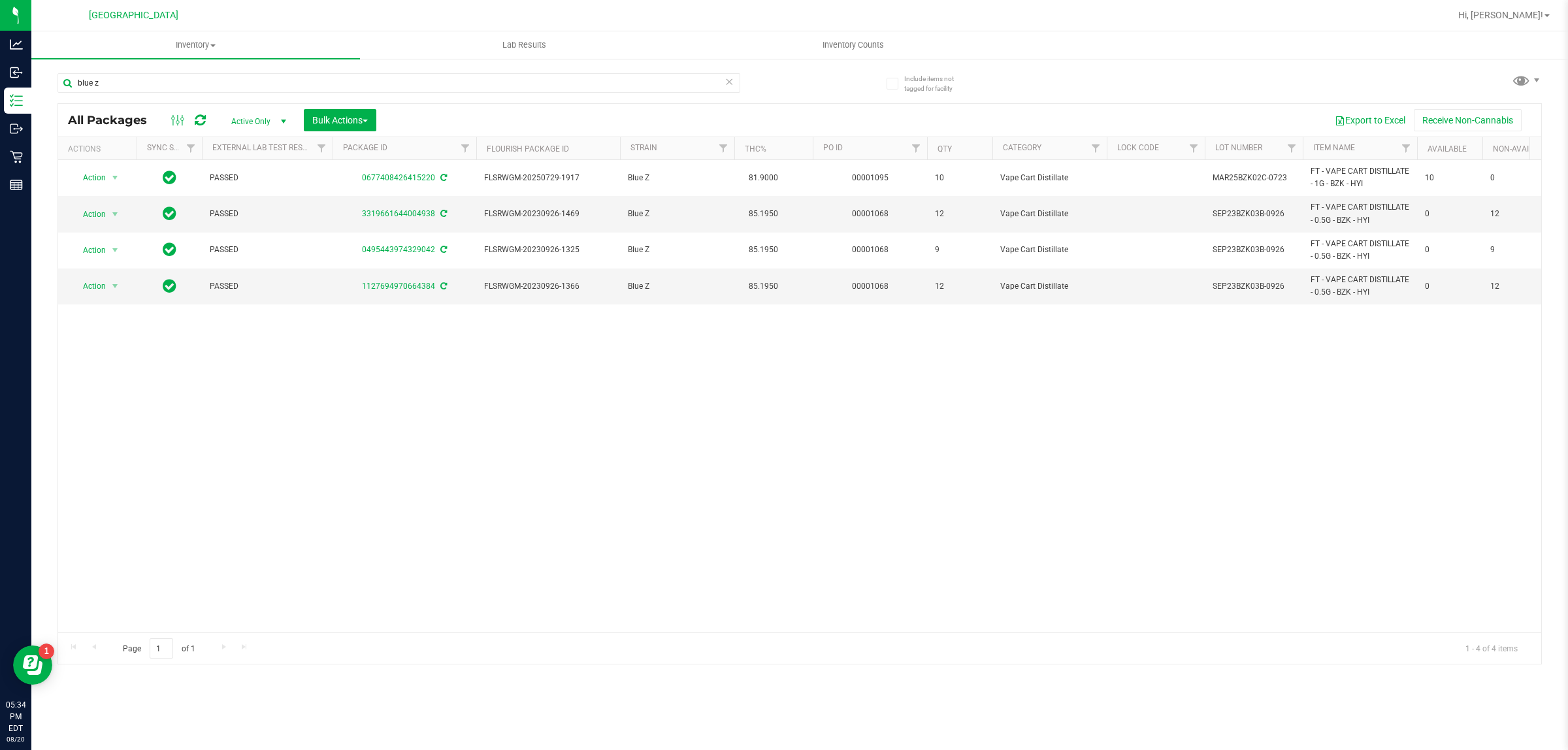
click at [730, 82] on icon at bounding box center [729, 80] width 9 height 16
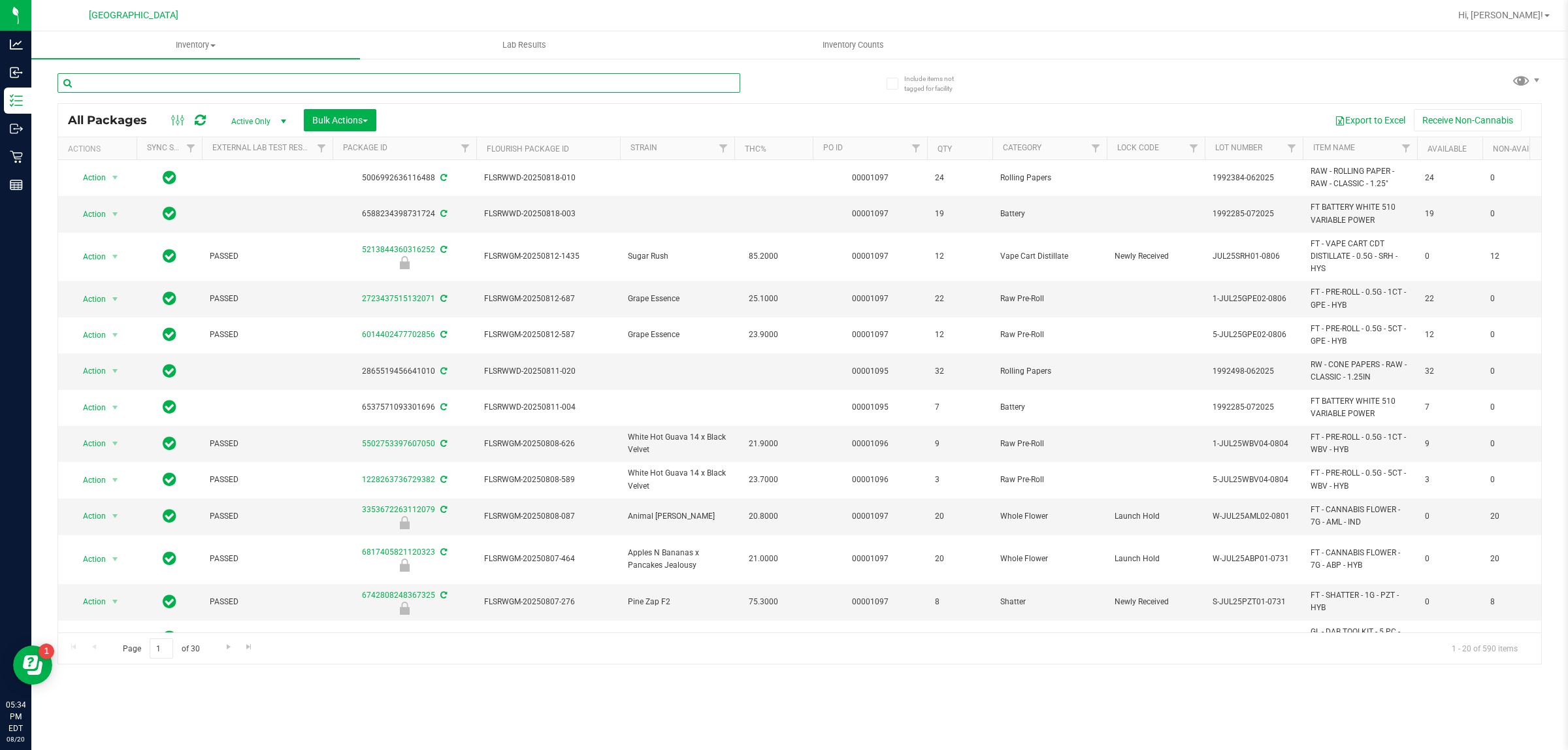
click at [439, 82] on input "text" at bounding box center [399, 82] width 683 height 20
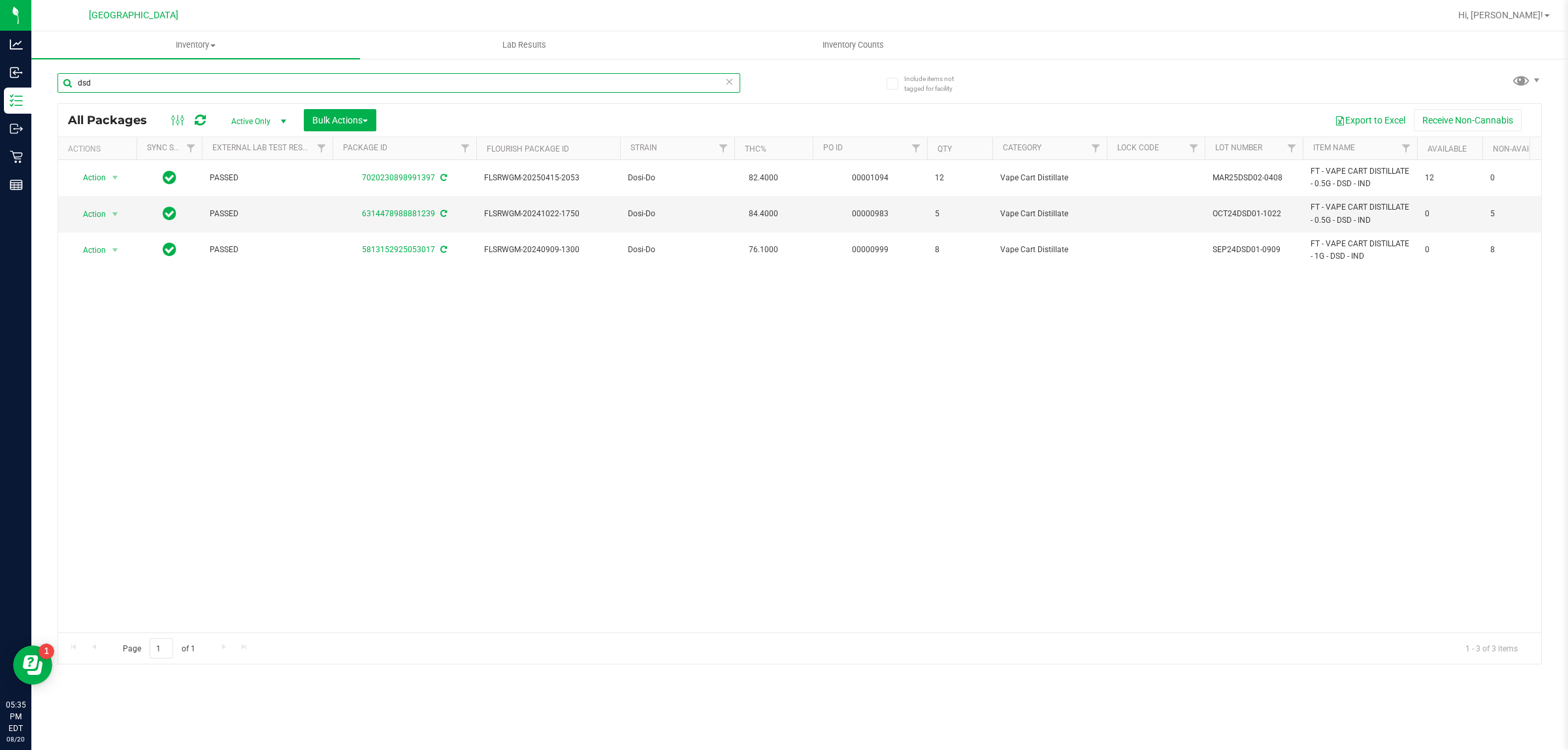
type input "dsd"
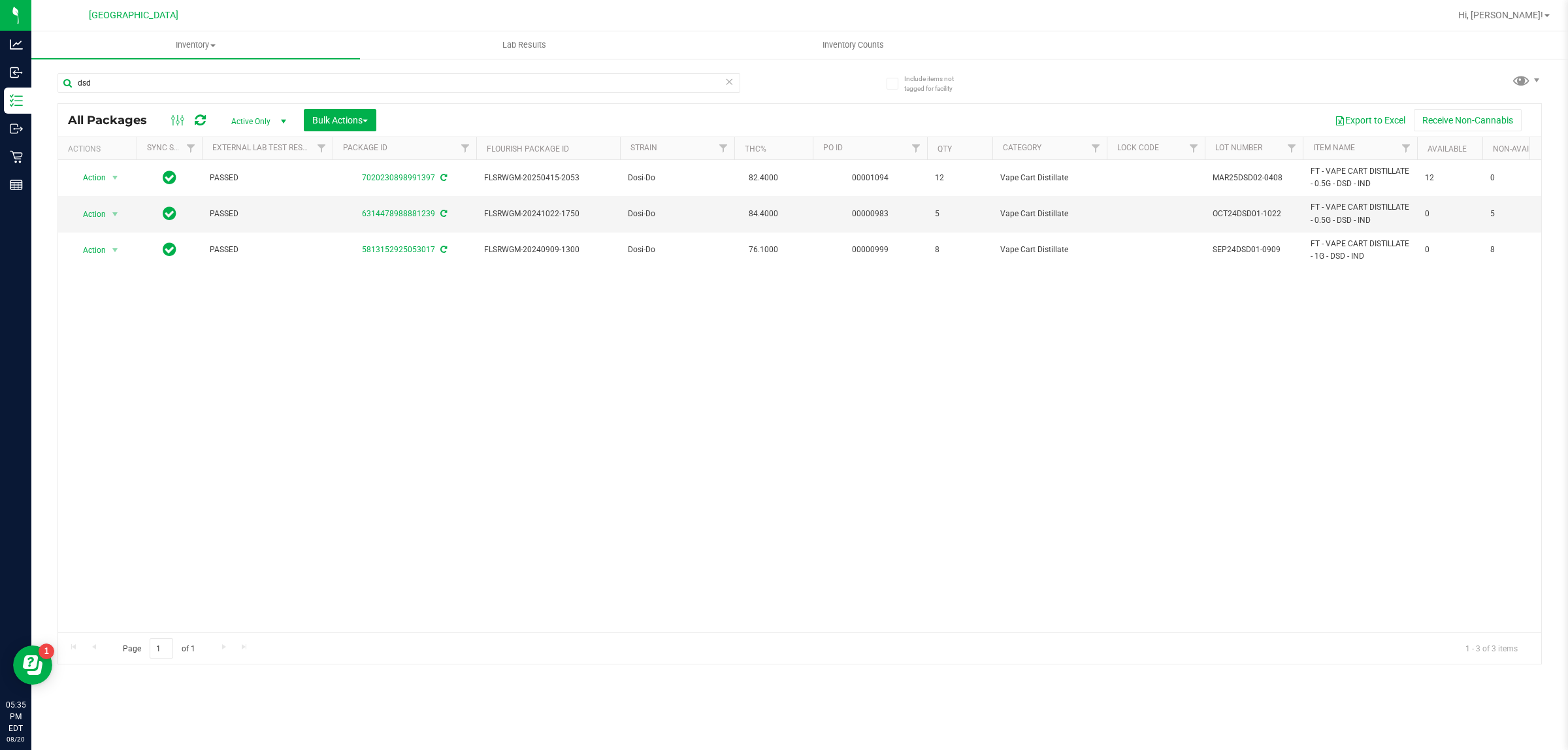
click at [742, 108] on div "All Packages Active Only Active Only Lab Samples Locked All External Internal B…" at bounding box center [799, 120] width 1483 height 33
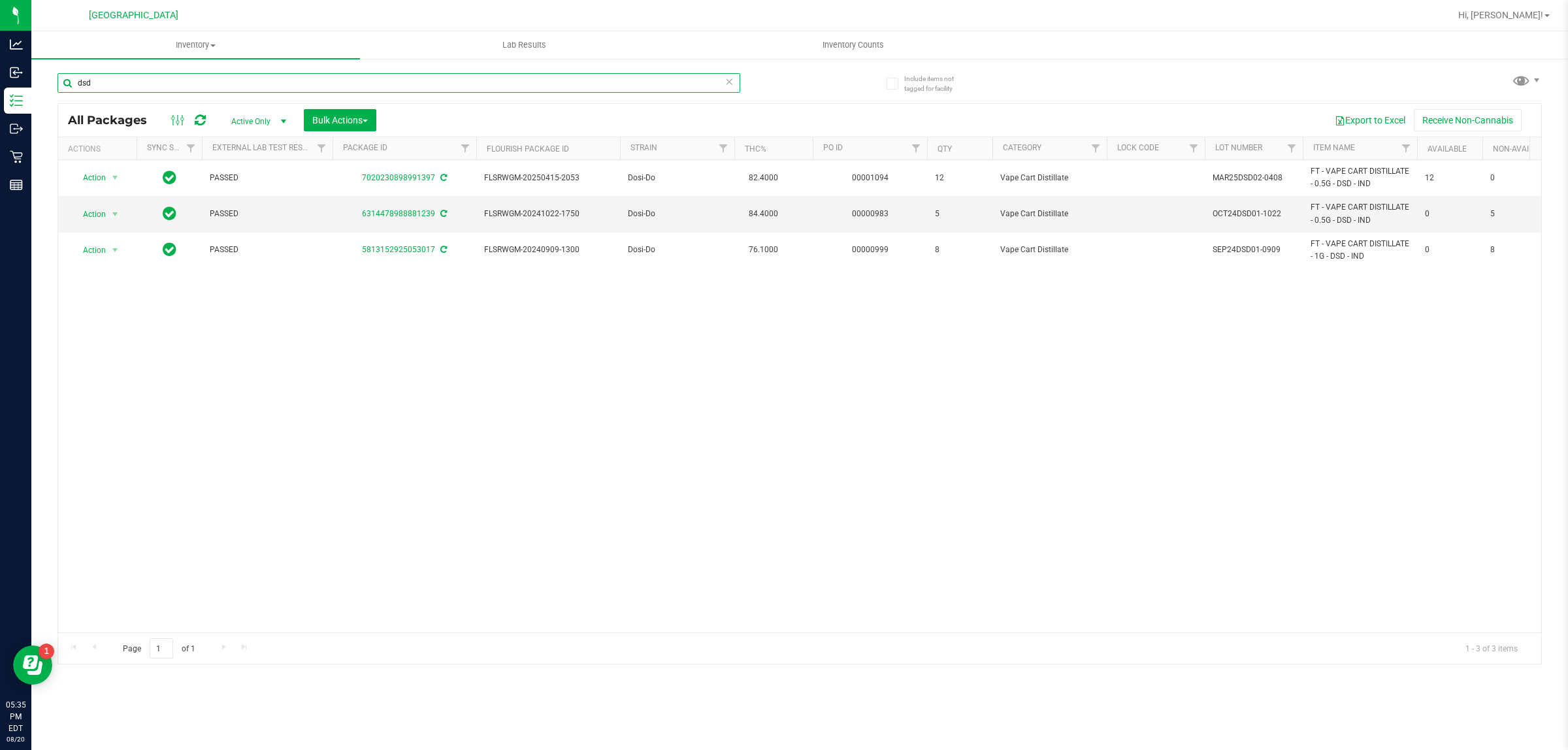
click at [722, 82] on input "dsd" at bounding box center [399, 82] width 683 height 20
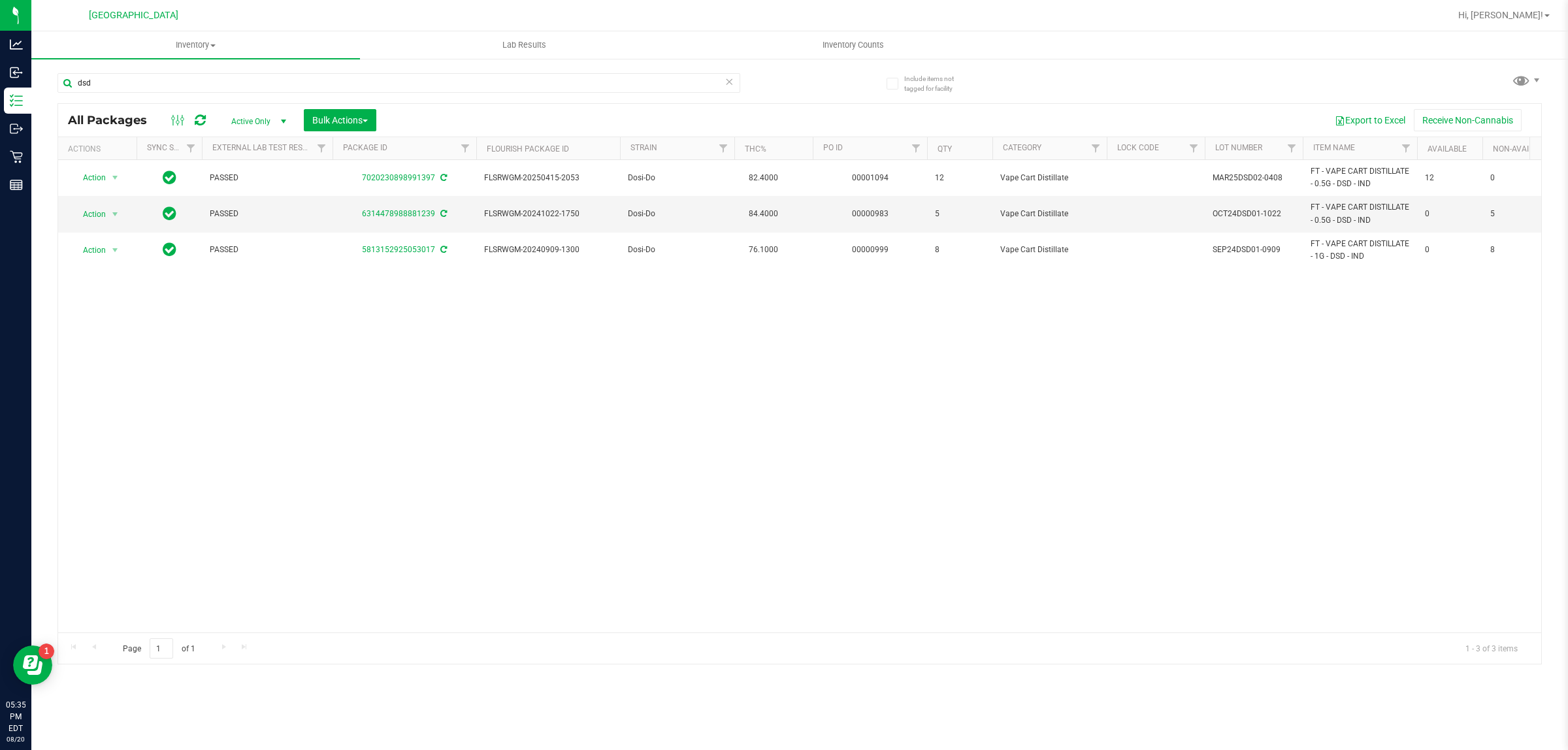
click at [730, 80] on icon at bounding box center [729, 80] width 9 height 16
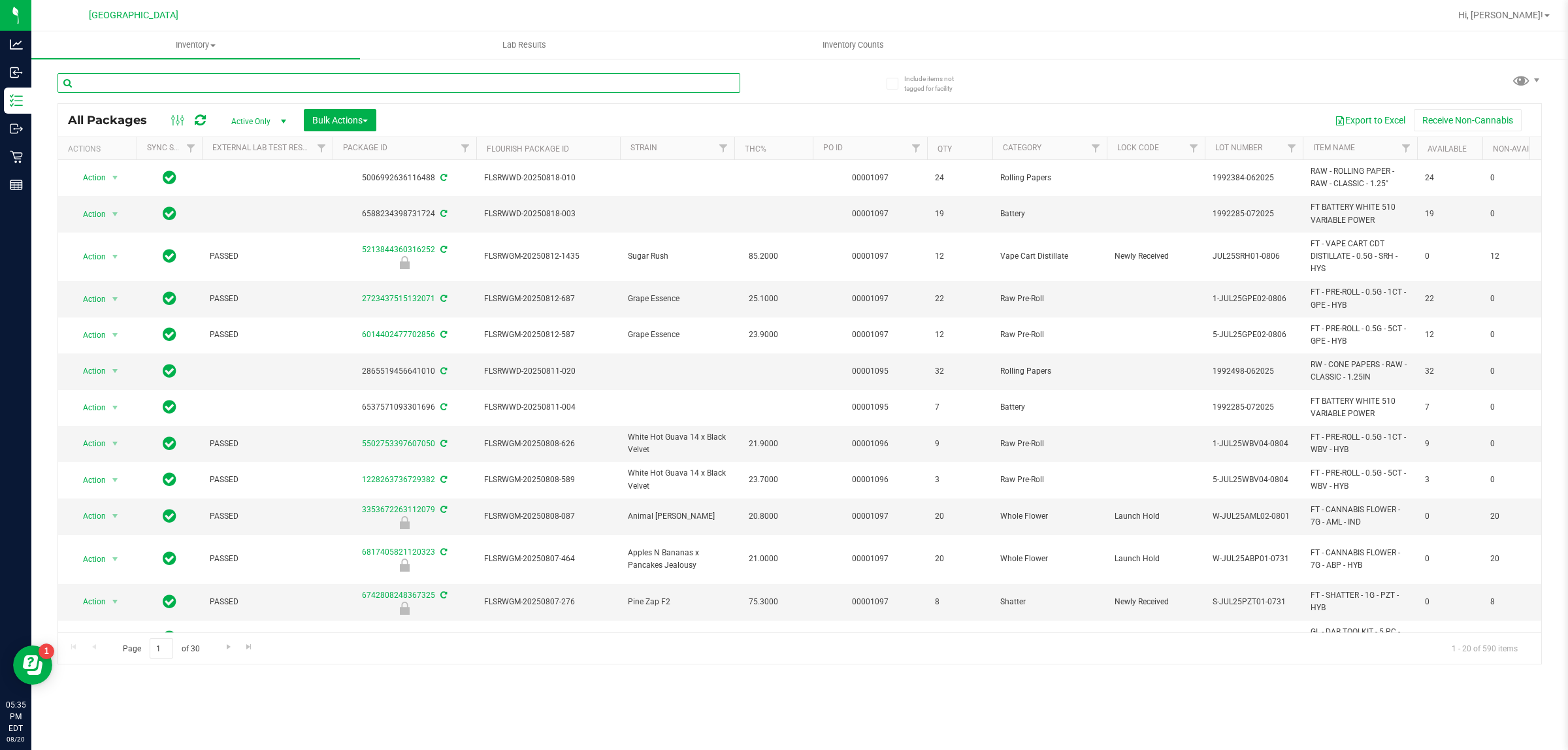
click at [571, 82] on input "text" at bounding box center [399, 82] width 683 height 20
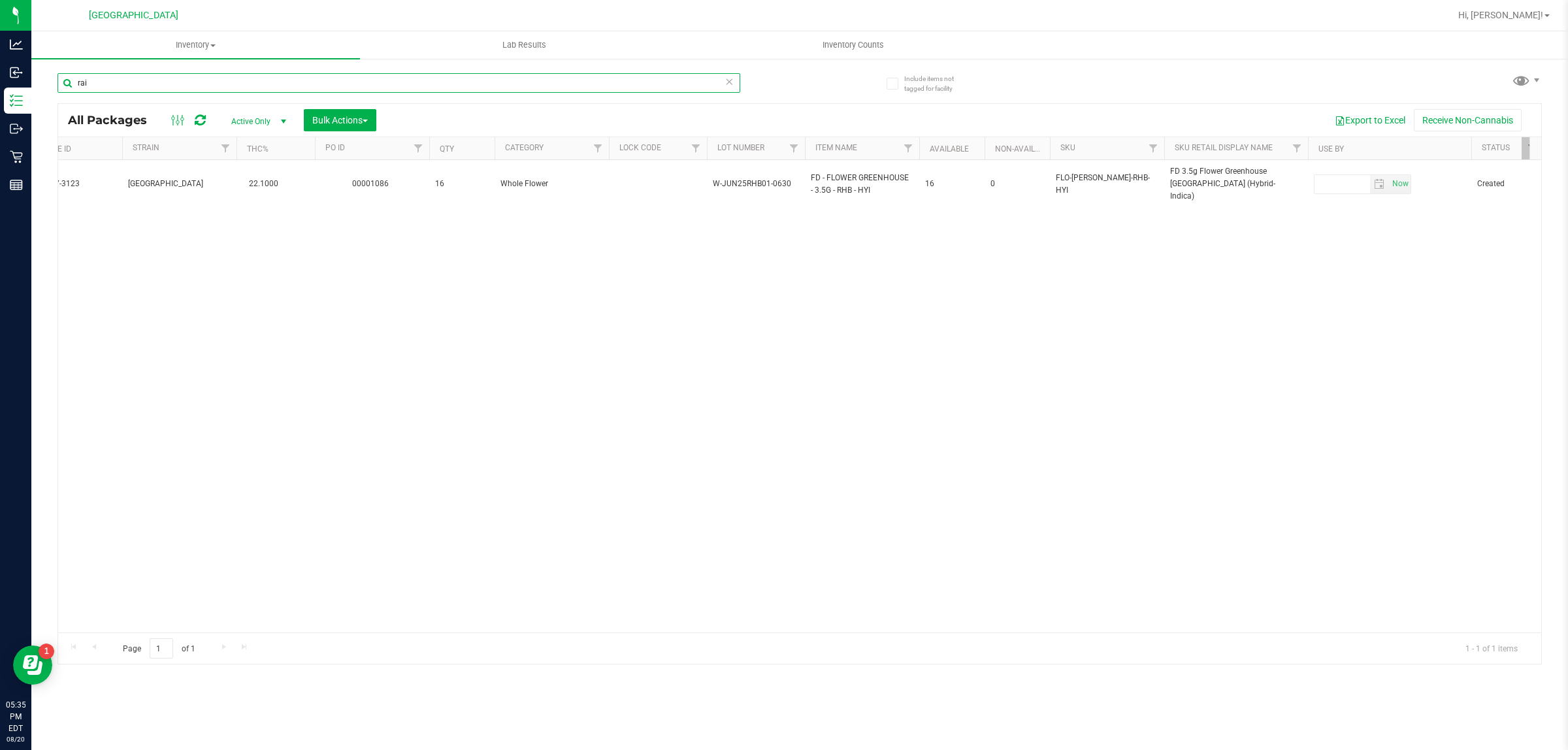
scroll to position [0, 511]
type input "rai"
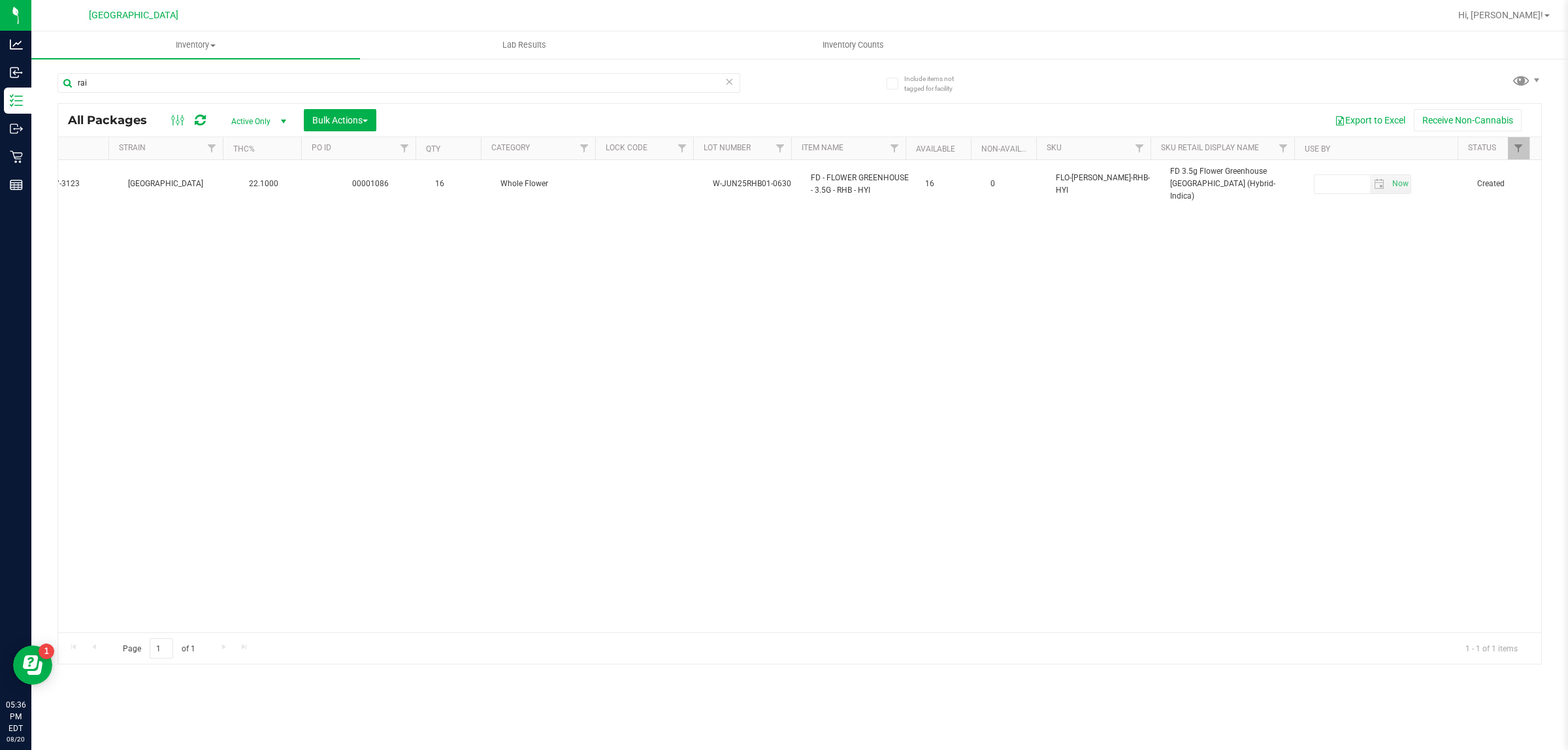
click at [730, 80] on icon at bounding box center [729, 80] width 9 height 16
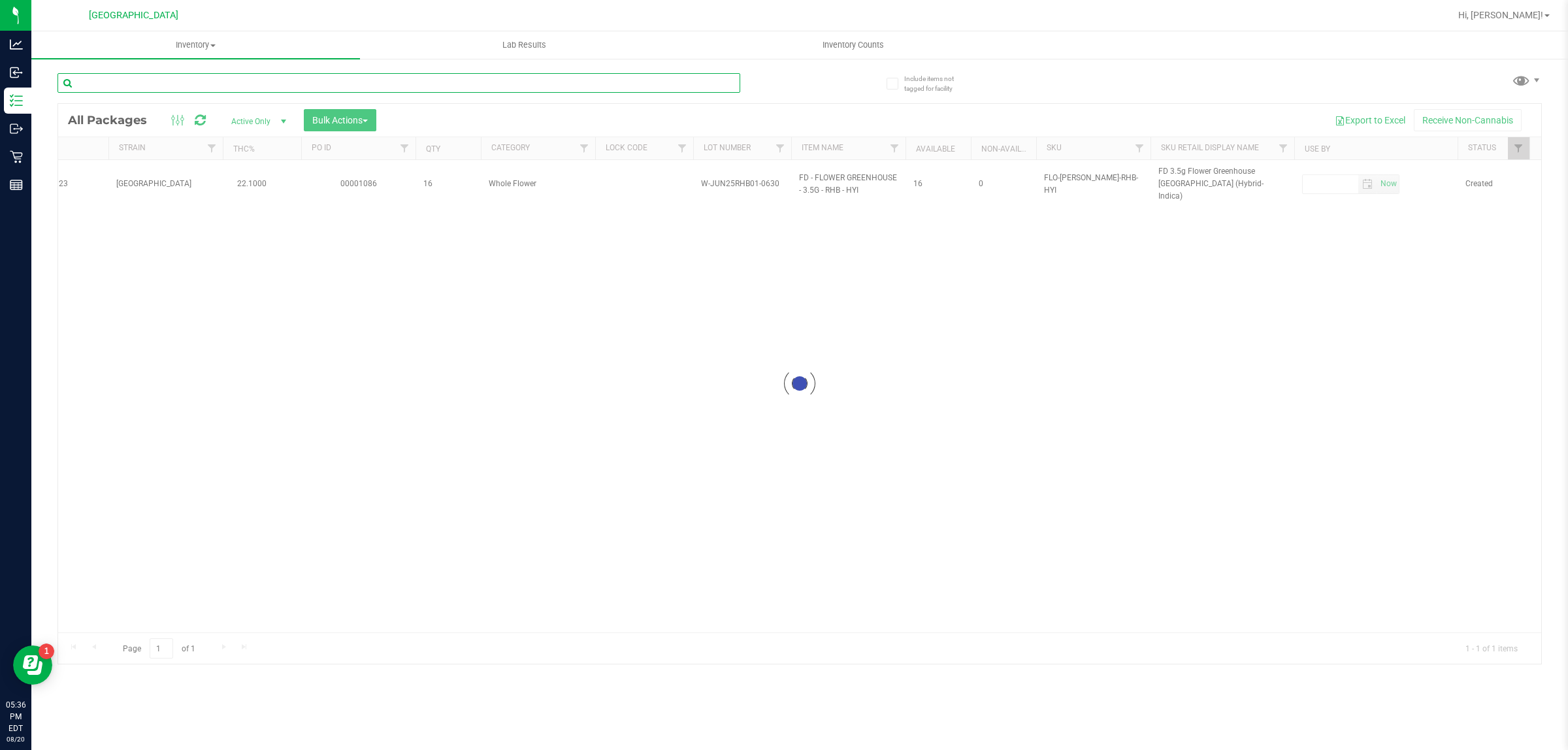
click at [592, 83] on input "text" at bounding box center [399, 82] width 683 height 20
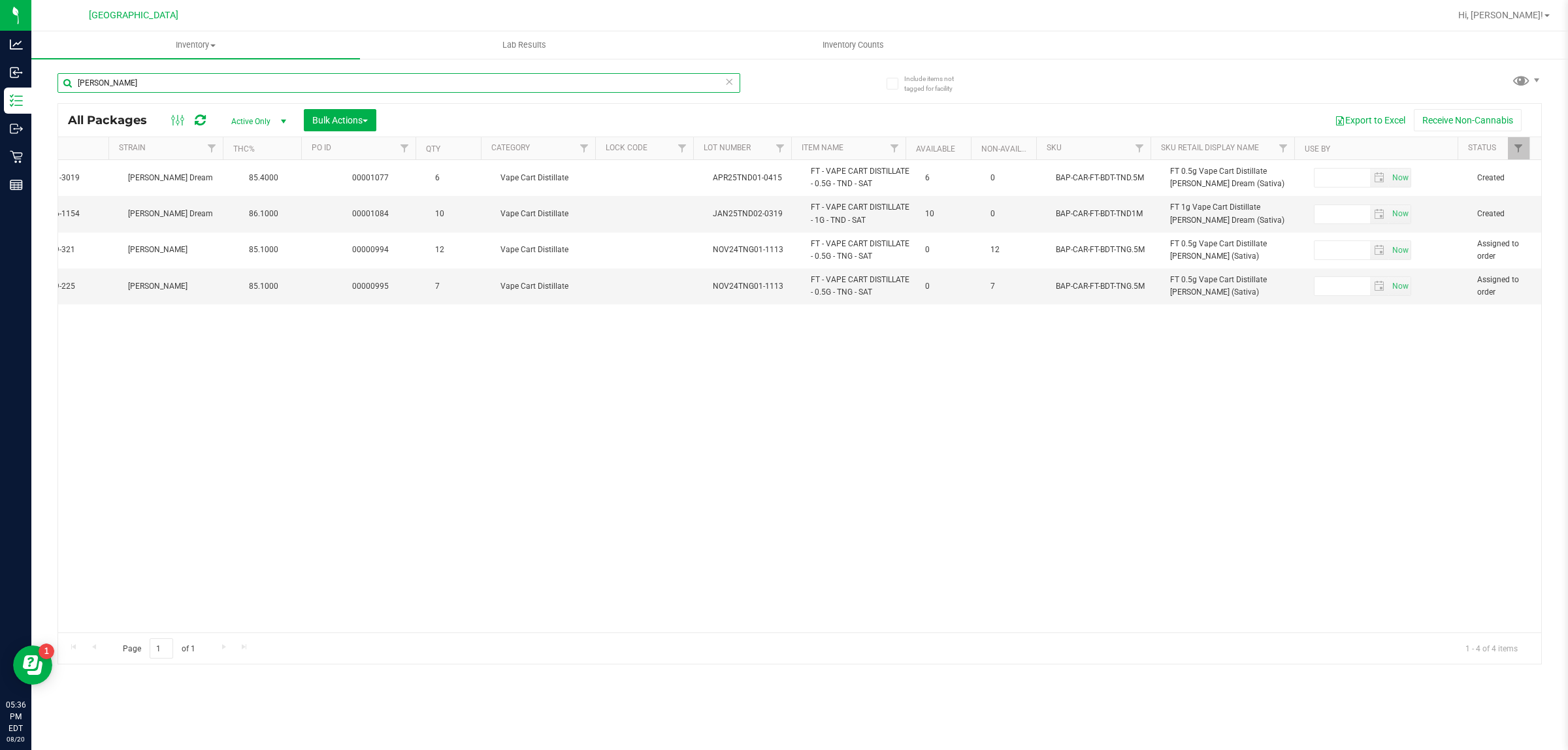
type input "[PERSON_NAME]"
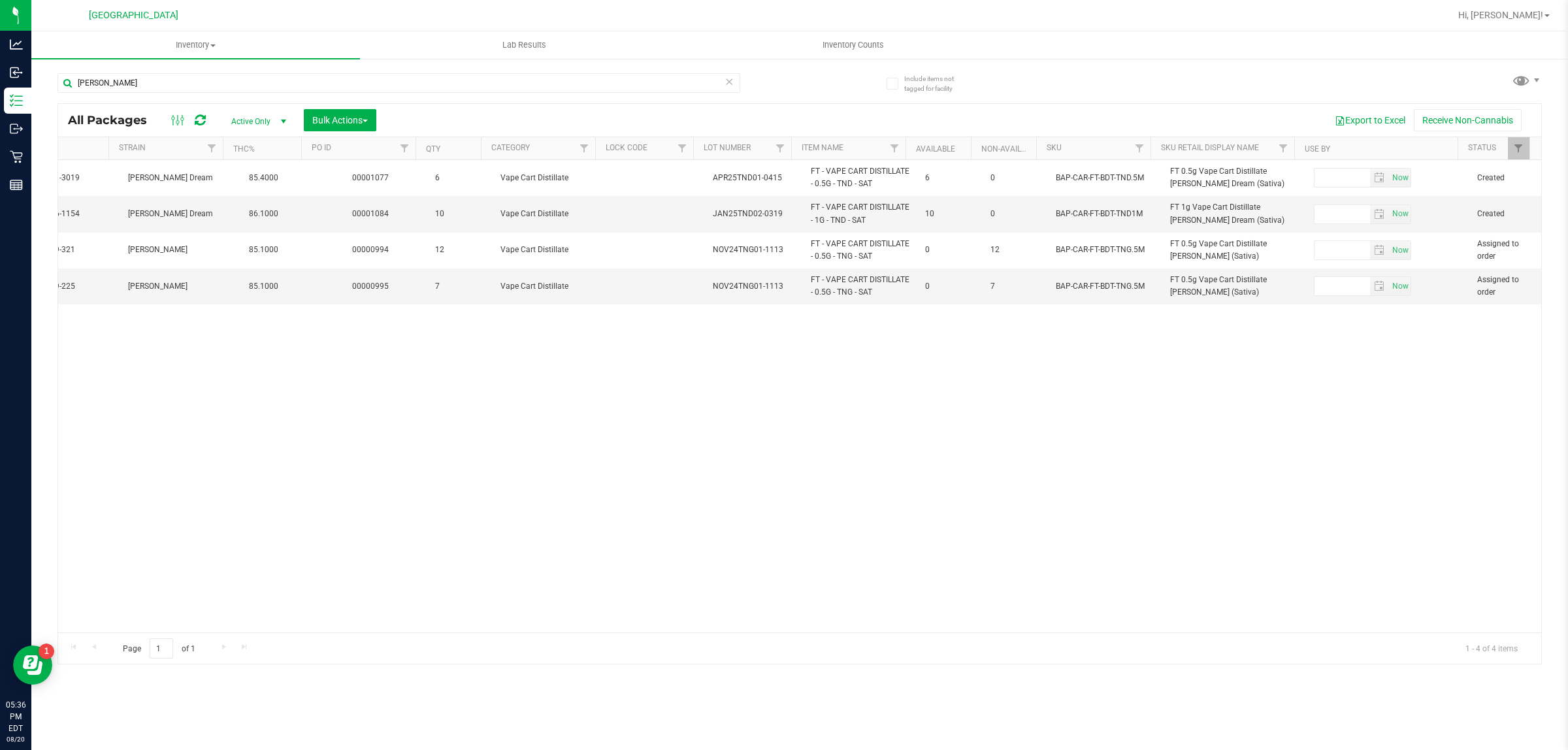
click at [730, 80] on icon at bounding box center [729, 80] width 9 height 16
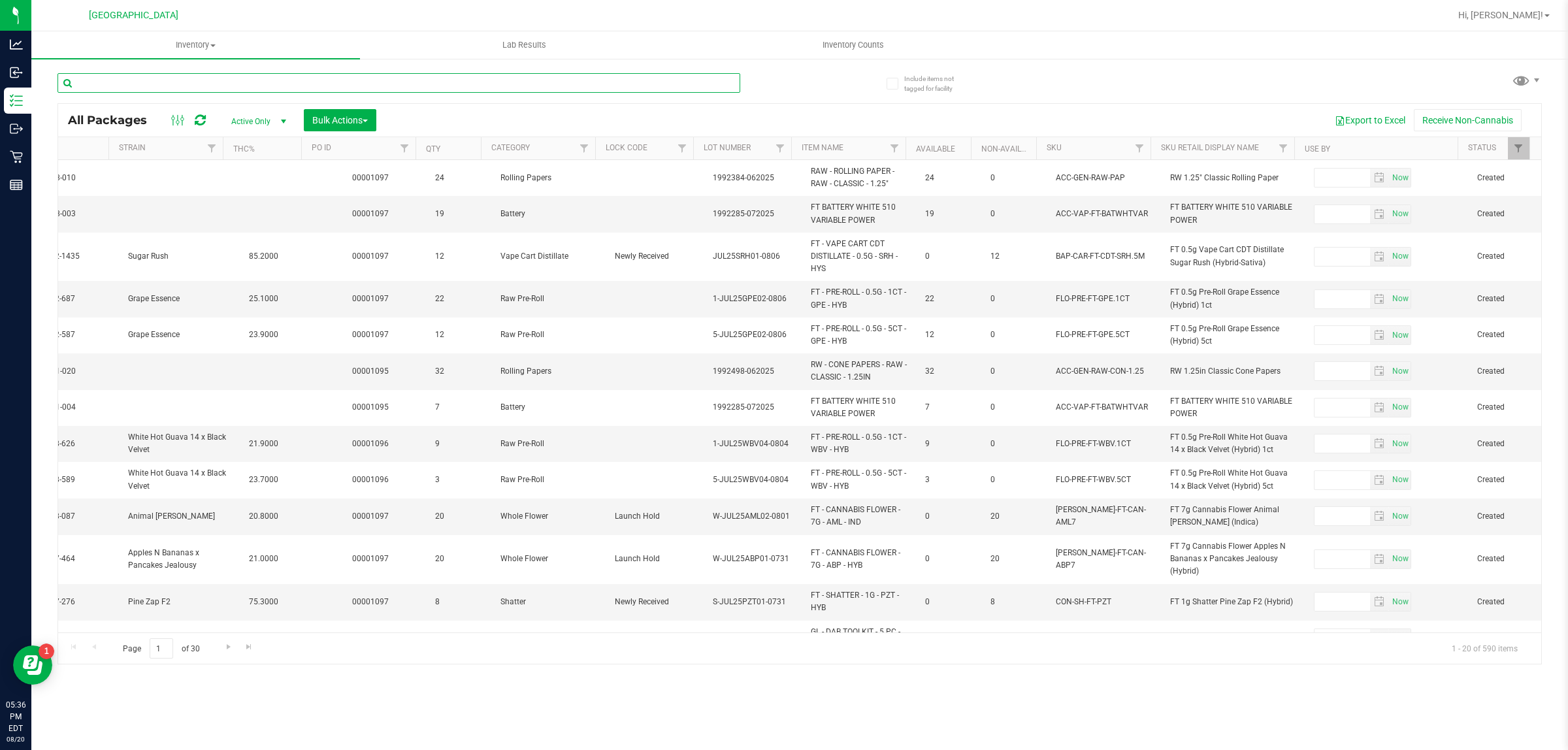
click at [589, 82] on input "text" at bounding box center [399, 82] width 683 height 20
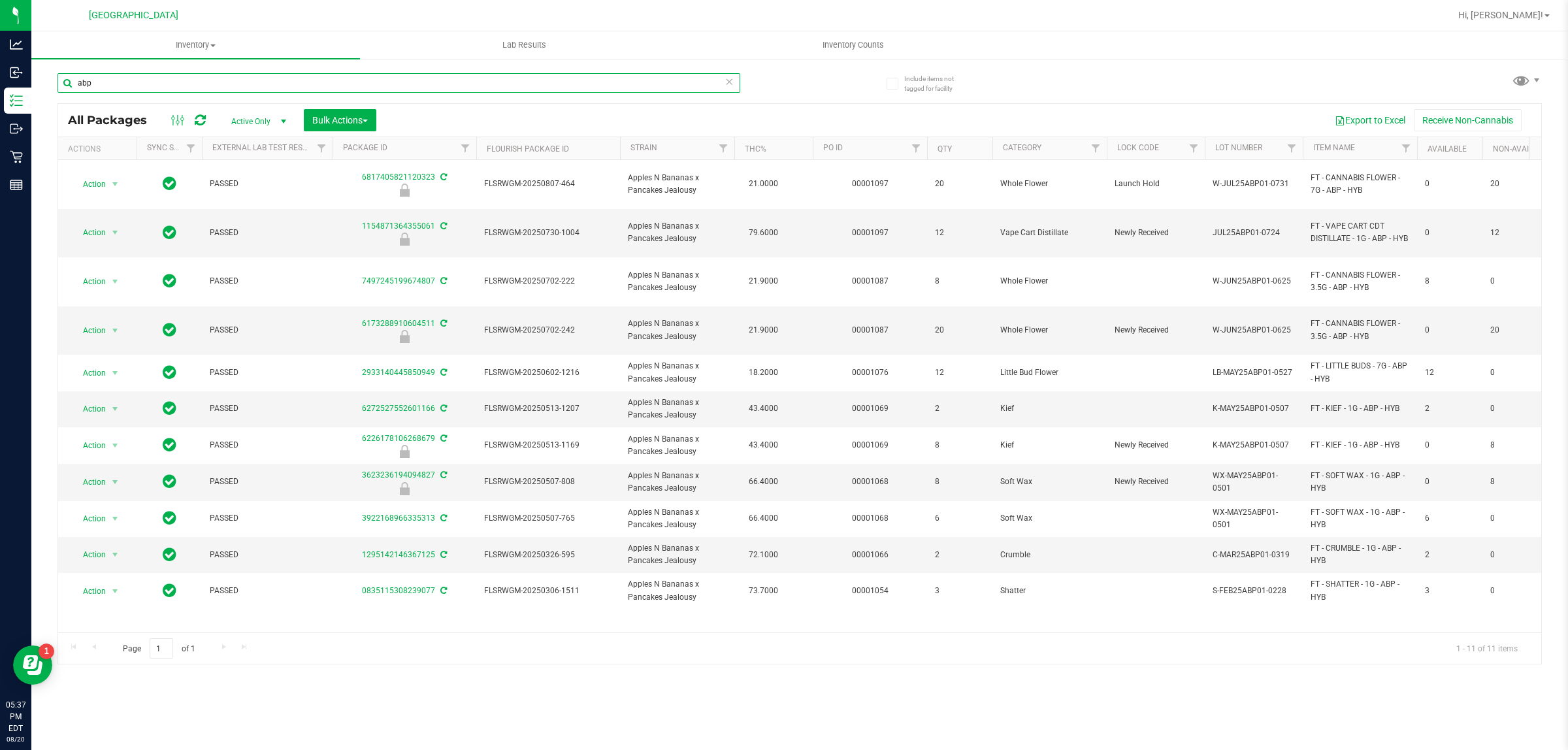
type input "abp"
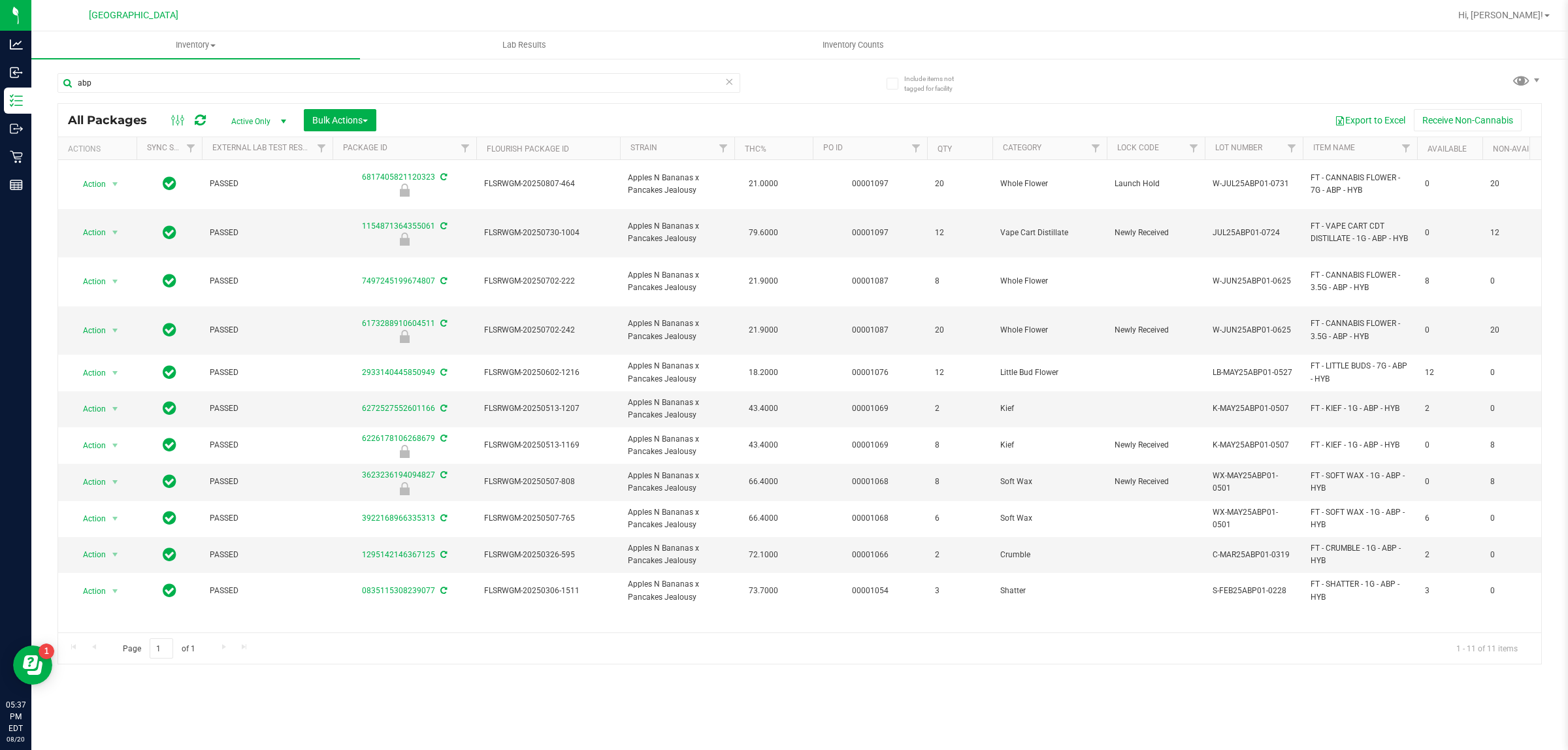
click at [729, 82] on icon at bounding box center [729, 80] width 9 height 16
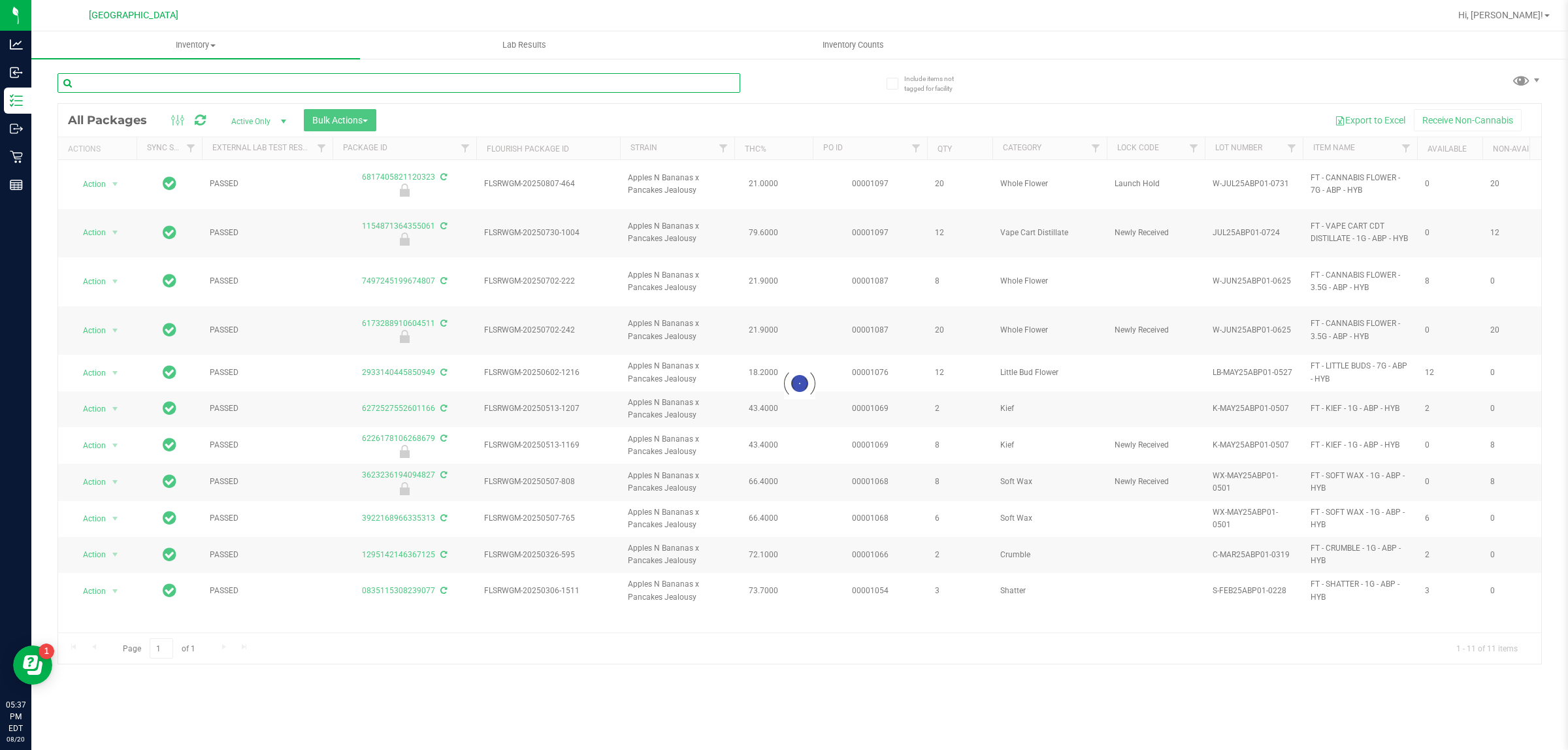
click at [638, 84] on input "text" at bounding box center [399, 82] width 683 height 20
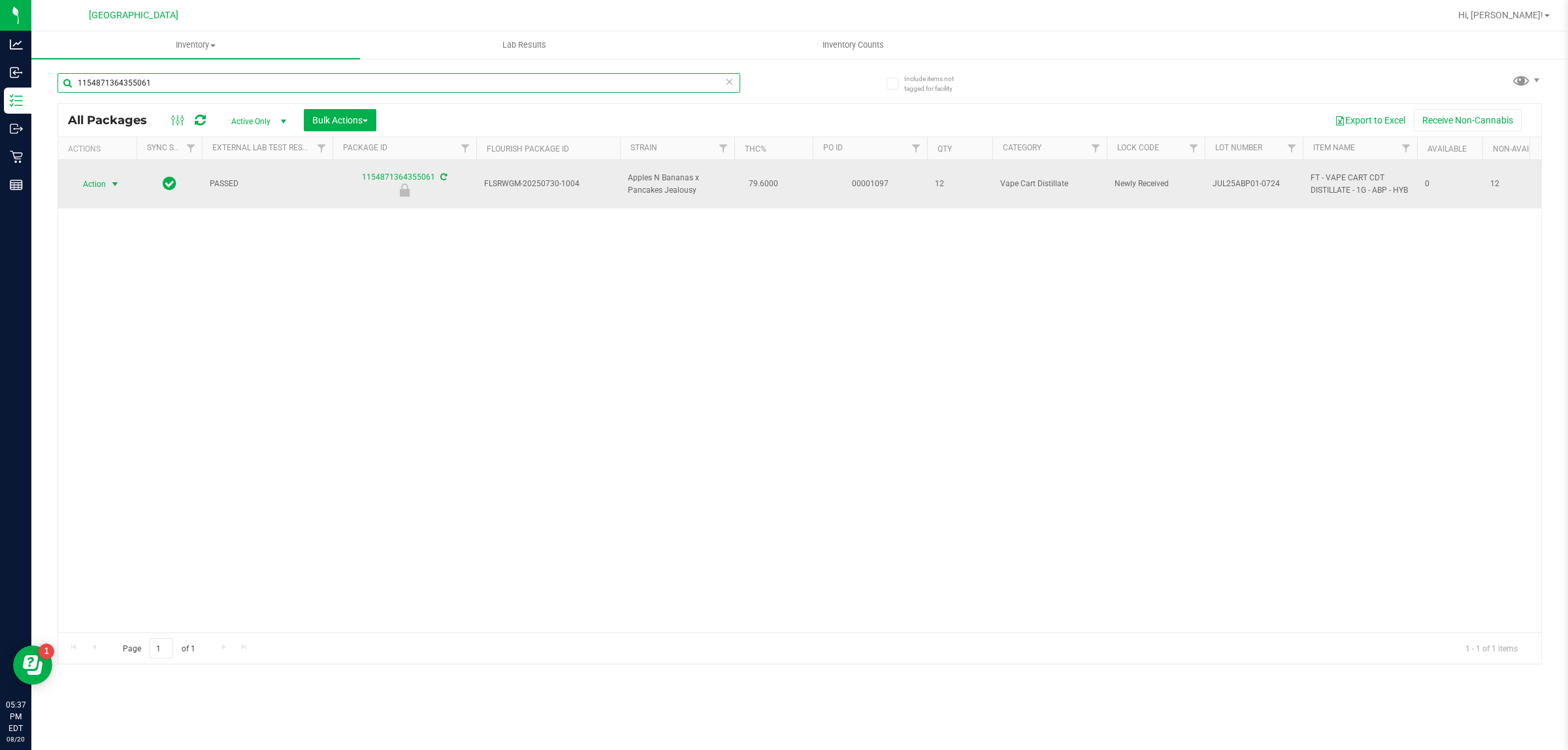
type input "1154871364355061"
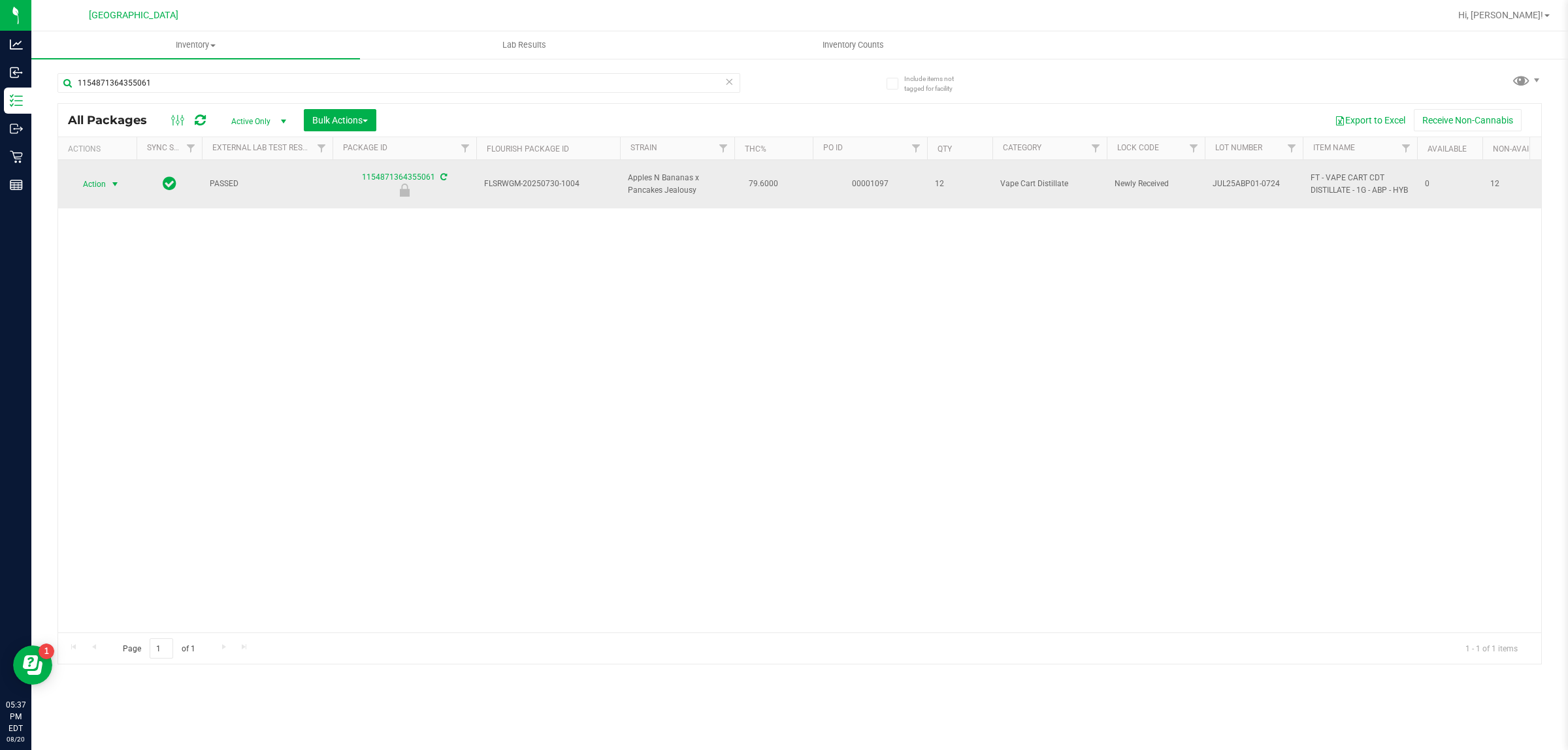
click at [112, 186] on span "select" at bounding box center [115, 184] width 10 height 10
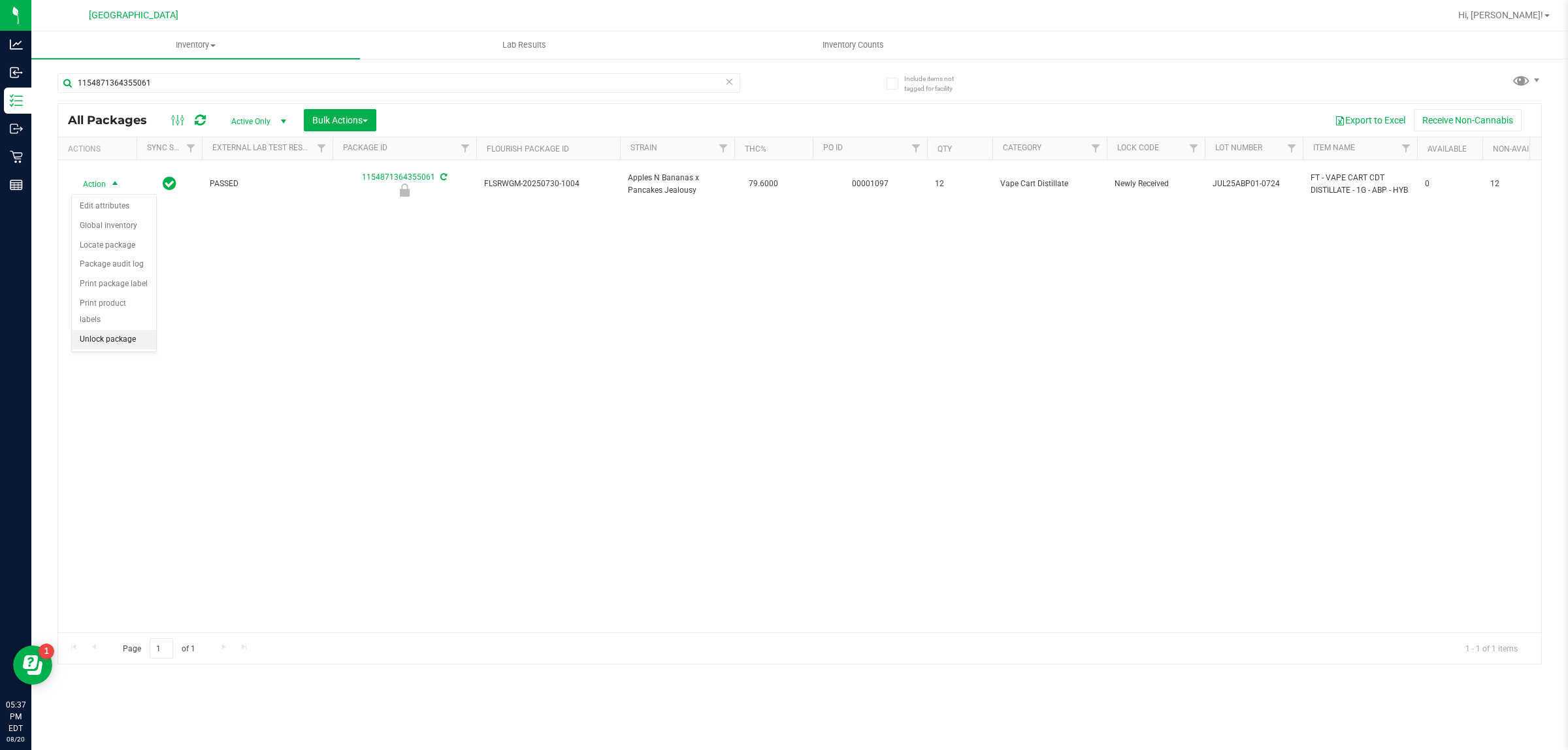
click at [136, 330] on li "Unlock package" at bounding box center [114, 340] width 85 height 20
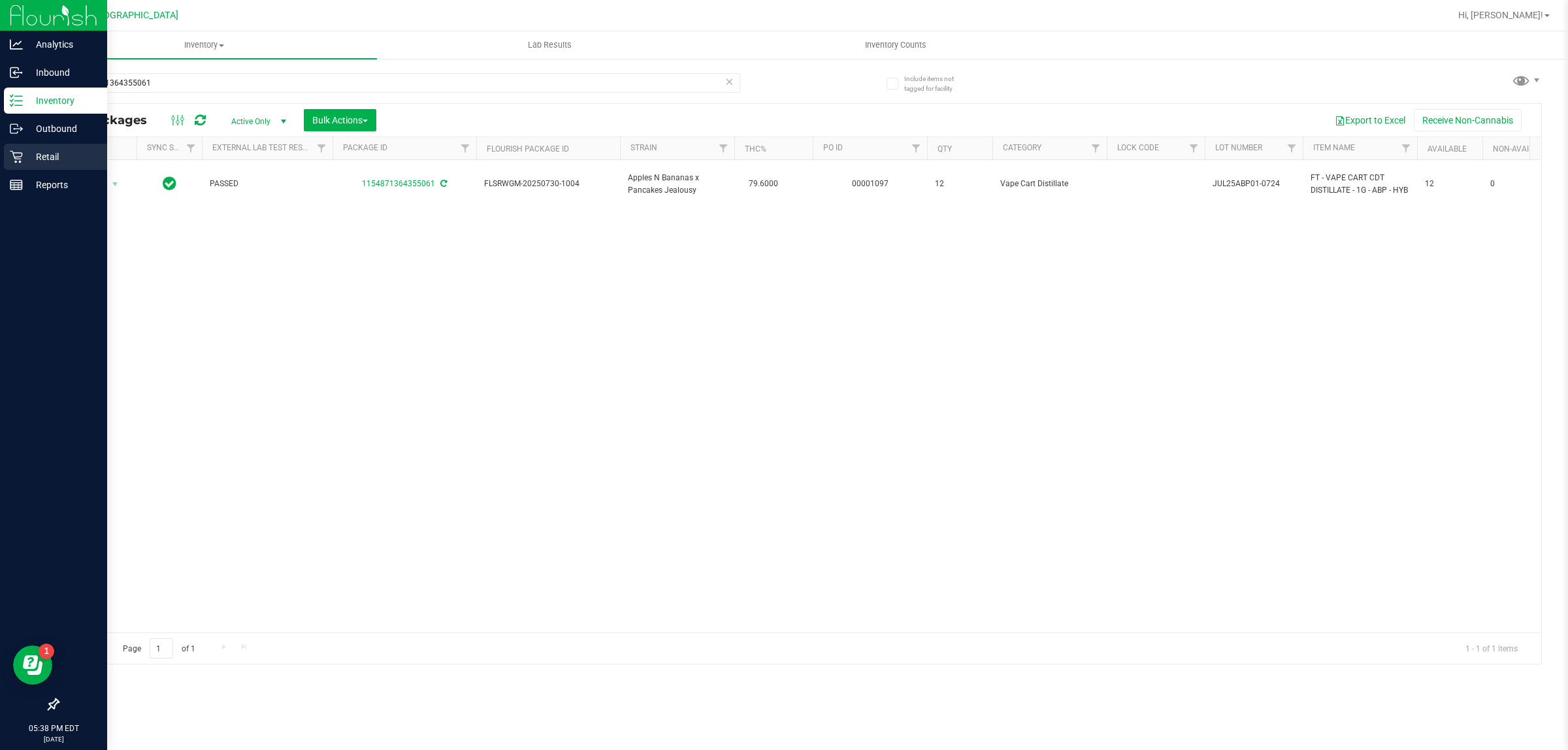
click at [16, 157] on icon at bounding box center [16, 157] width 12 height 12
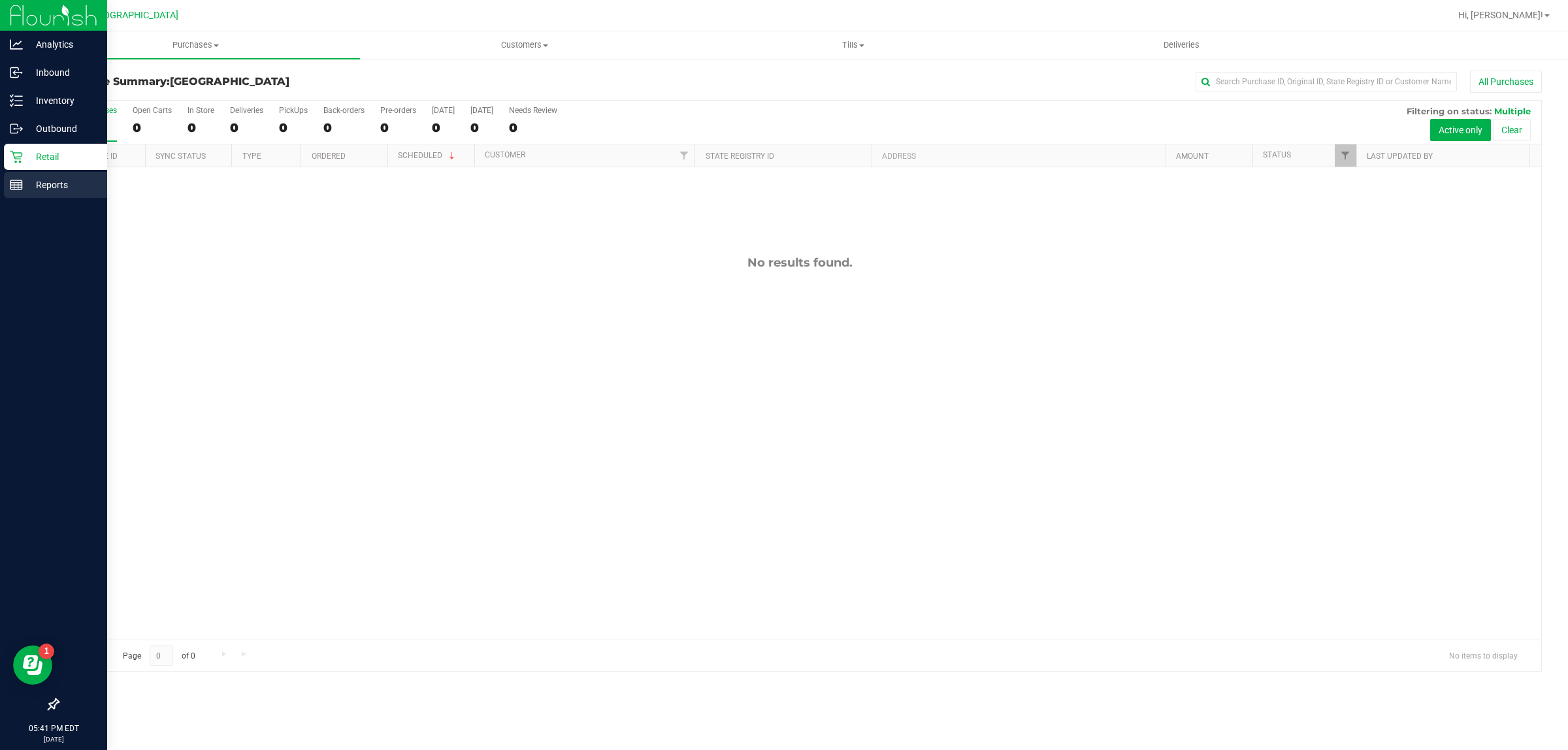
click at [67, 198] on link "Reports" at bounding box center [54, 186] width 107 height 28
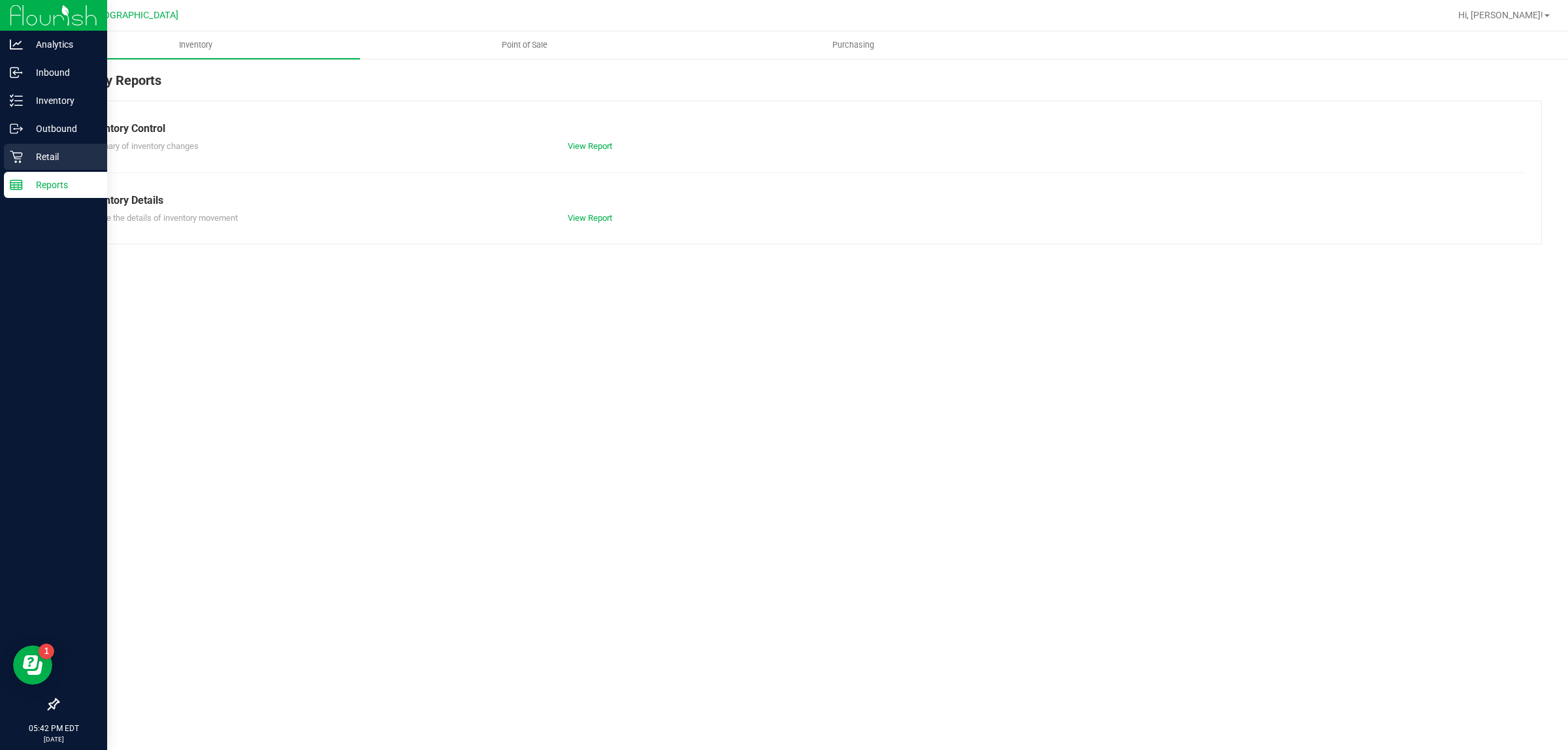
click at [83, 154] on p "Retail" at bounding box center [62, 157] width 78 height 16
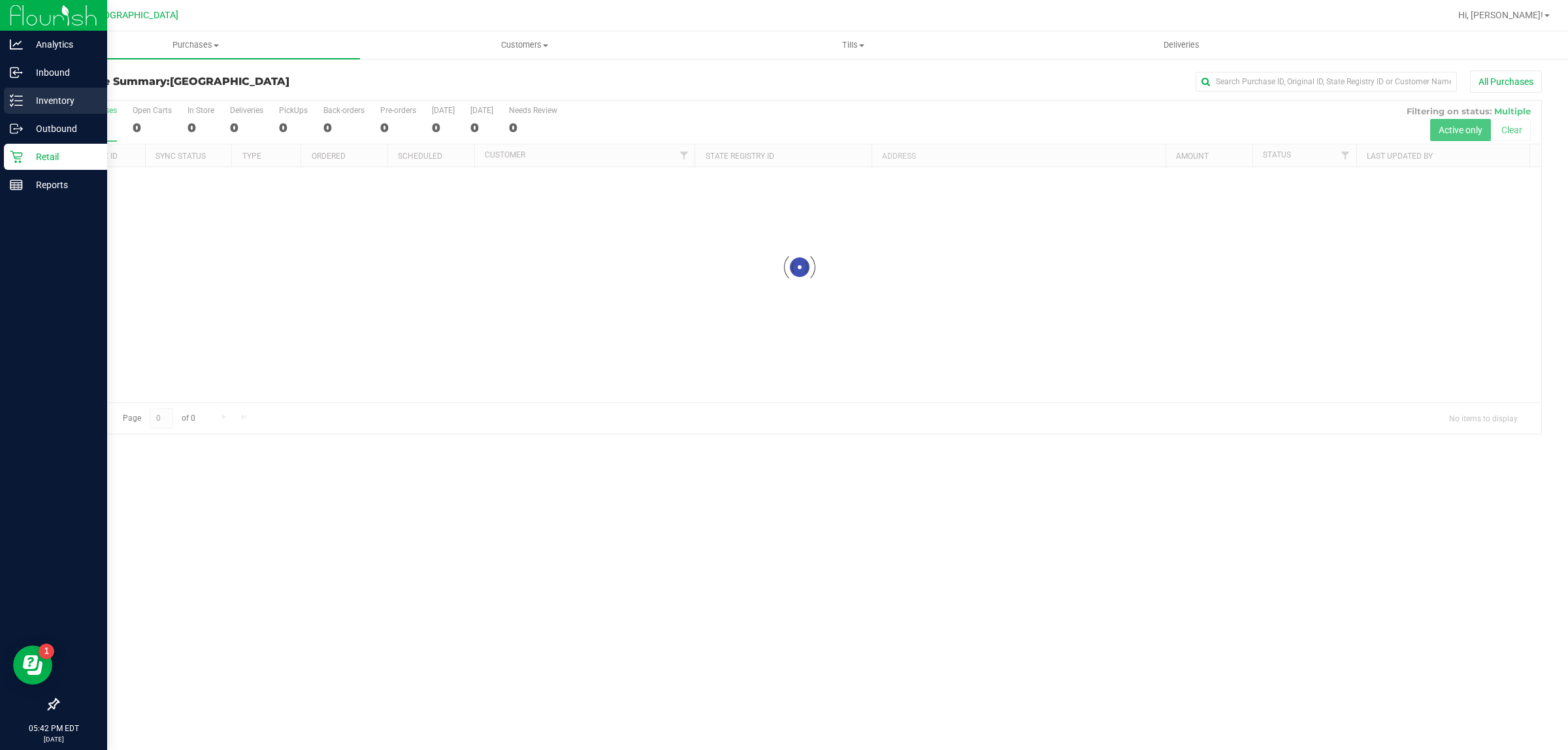
click at [57, 88] on div "Inventory" at bounding box center [56, 100] width 103 height 26
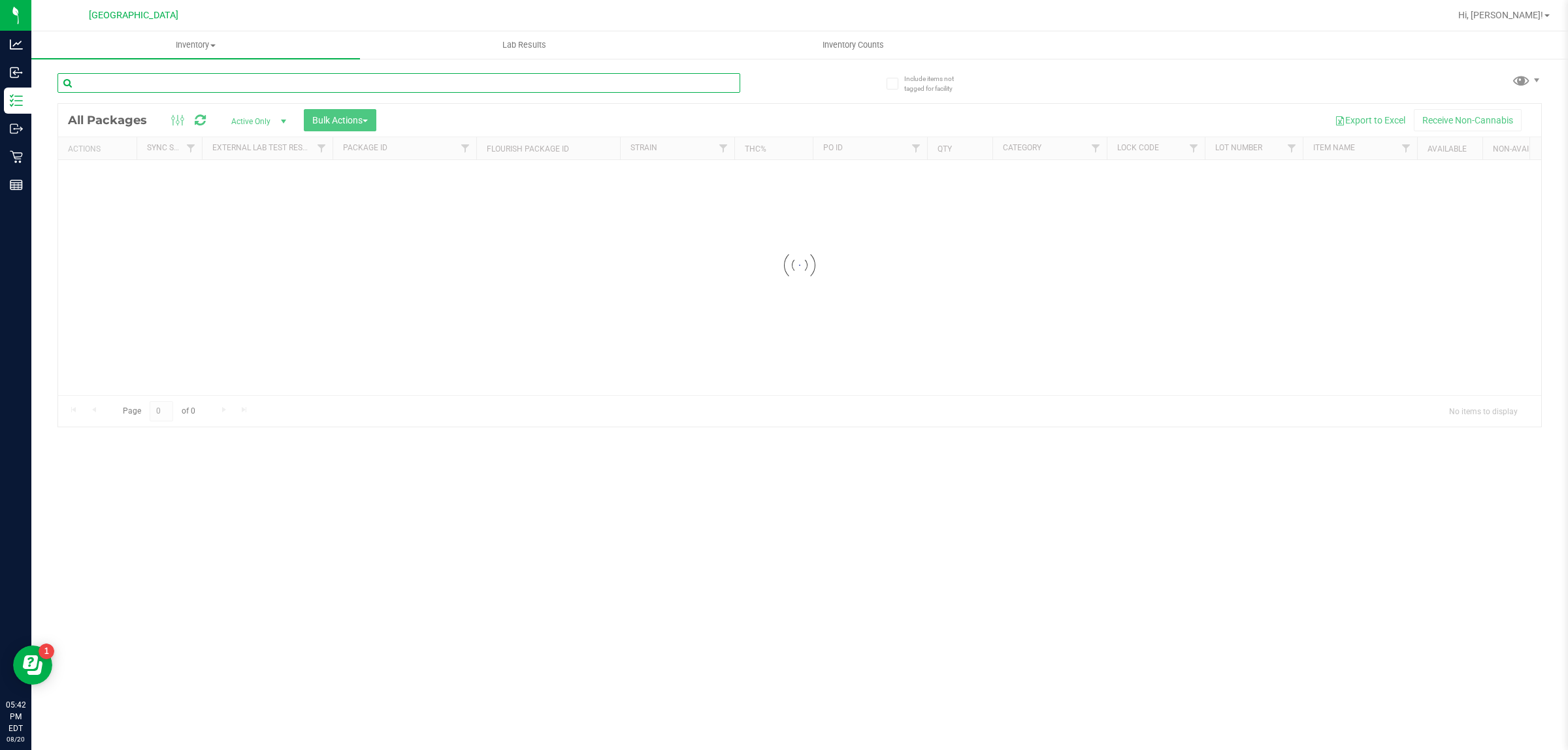
click at [379, 84] on input "text" at bounding box center [399, 82] width 683 height 20
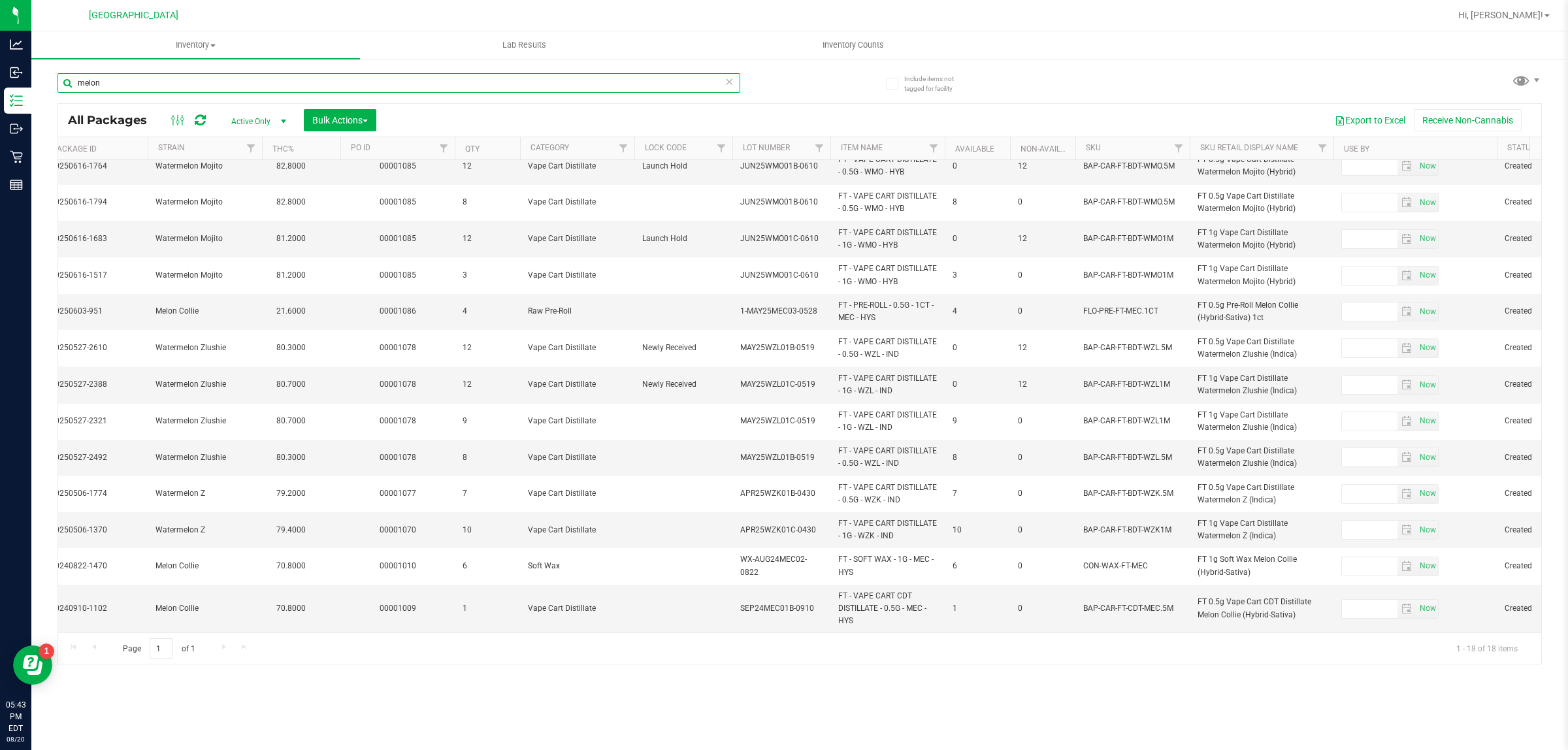
type input "melon"
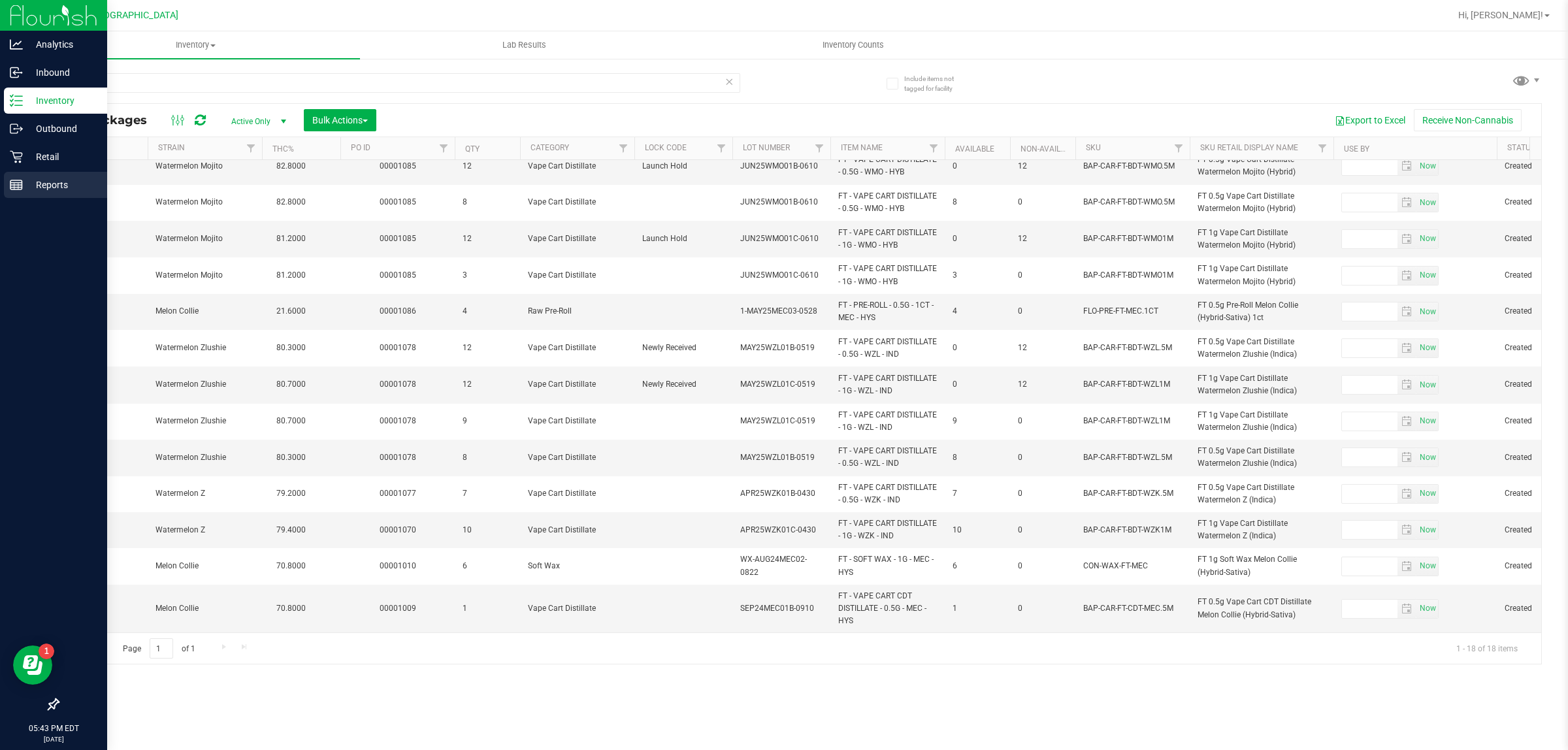
click at [15, 185] on line at bounding box center [16, 185] width 12 height 0
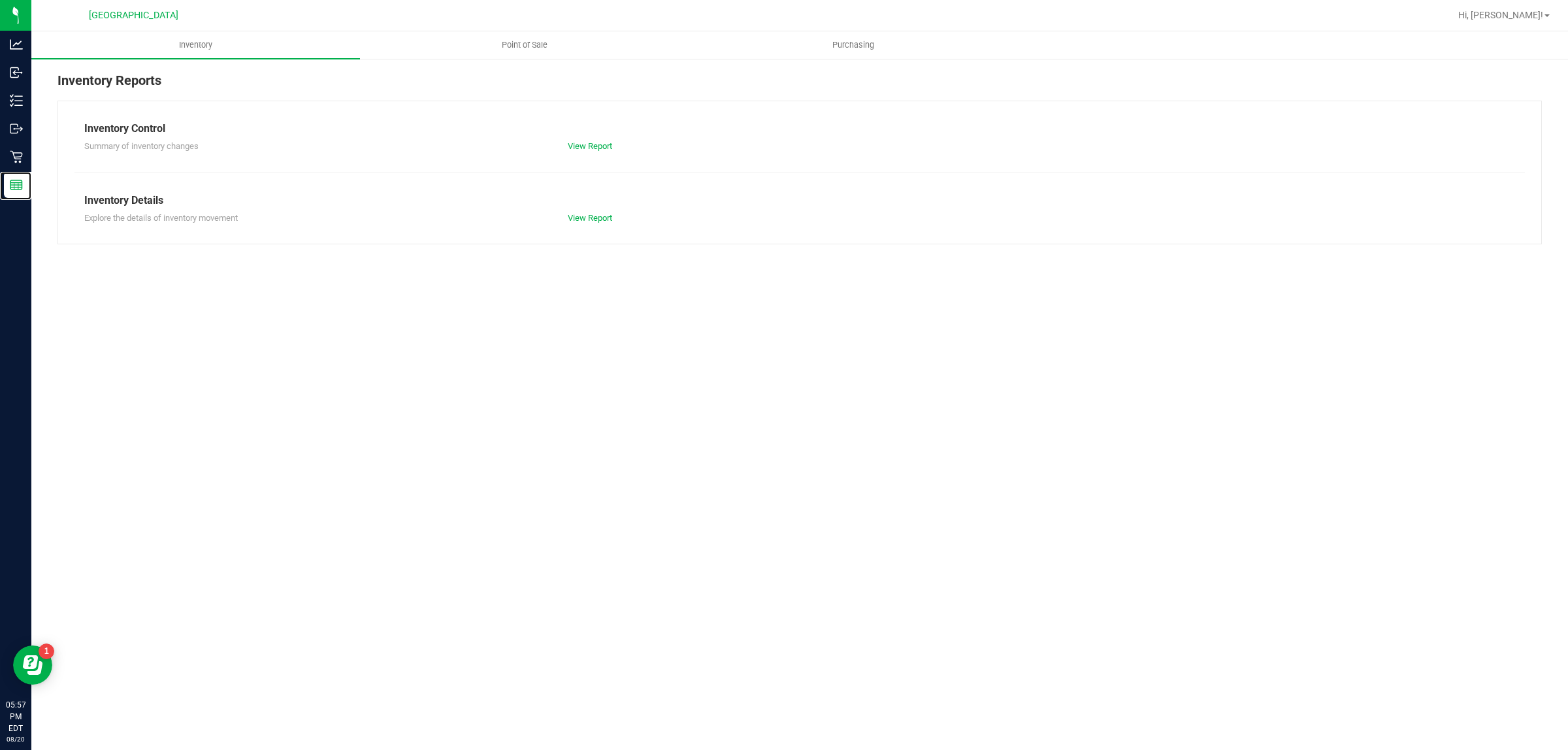
click at [929, 421] on div "Inventory Point of Sale Purchasing Inventory Reports Inventory Control Summary …" at bounding box center [799, 390] width 1536 height 718
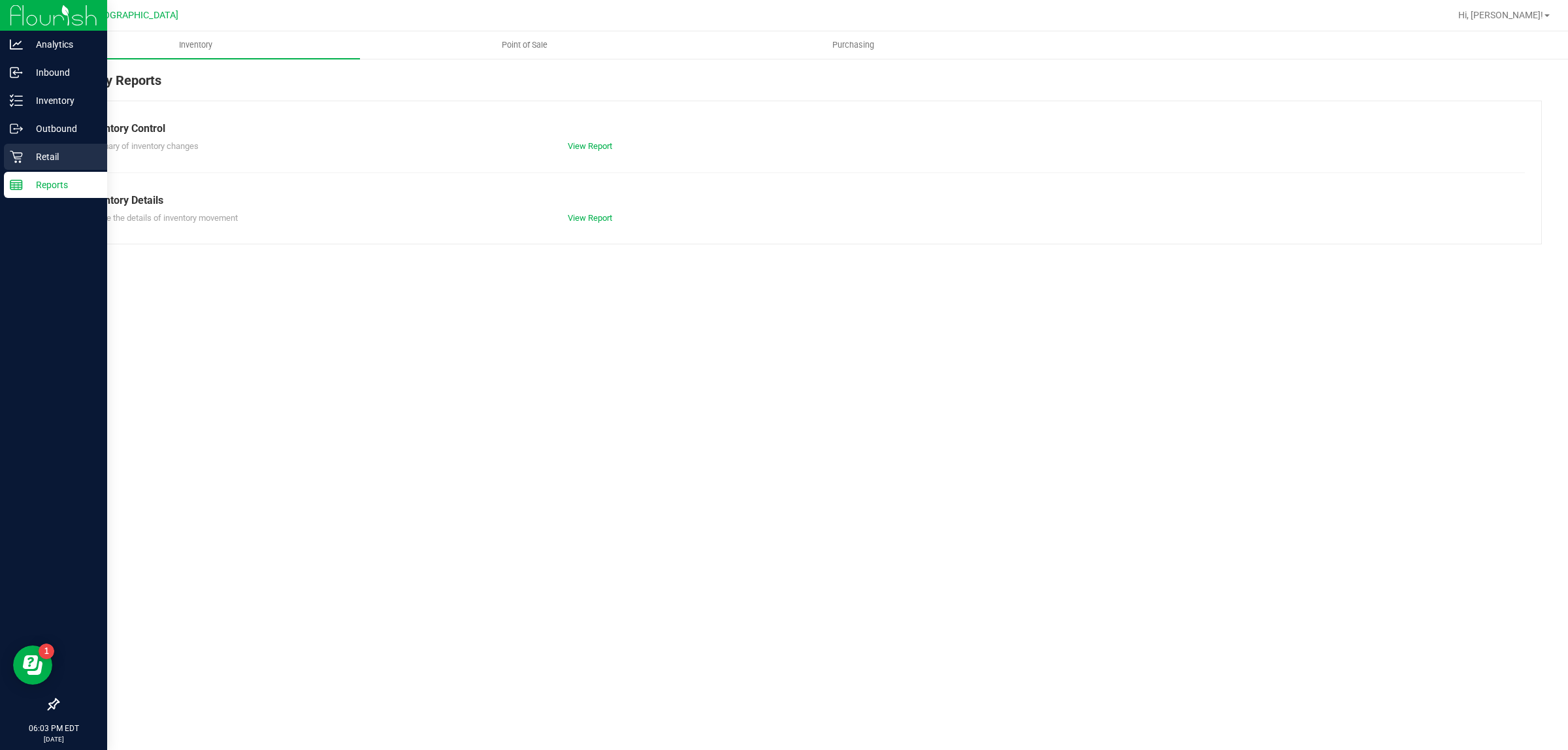
click at [17, 161] on icon at bounding box center [16, 157] width 13 height 13
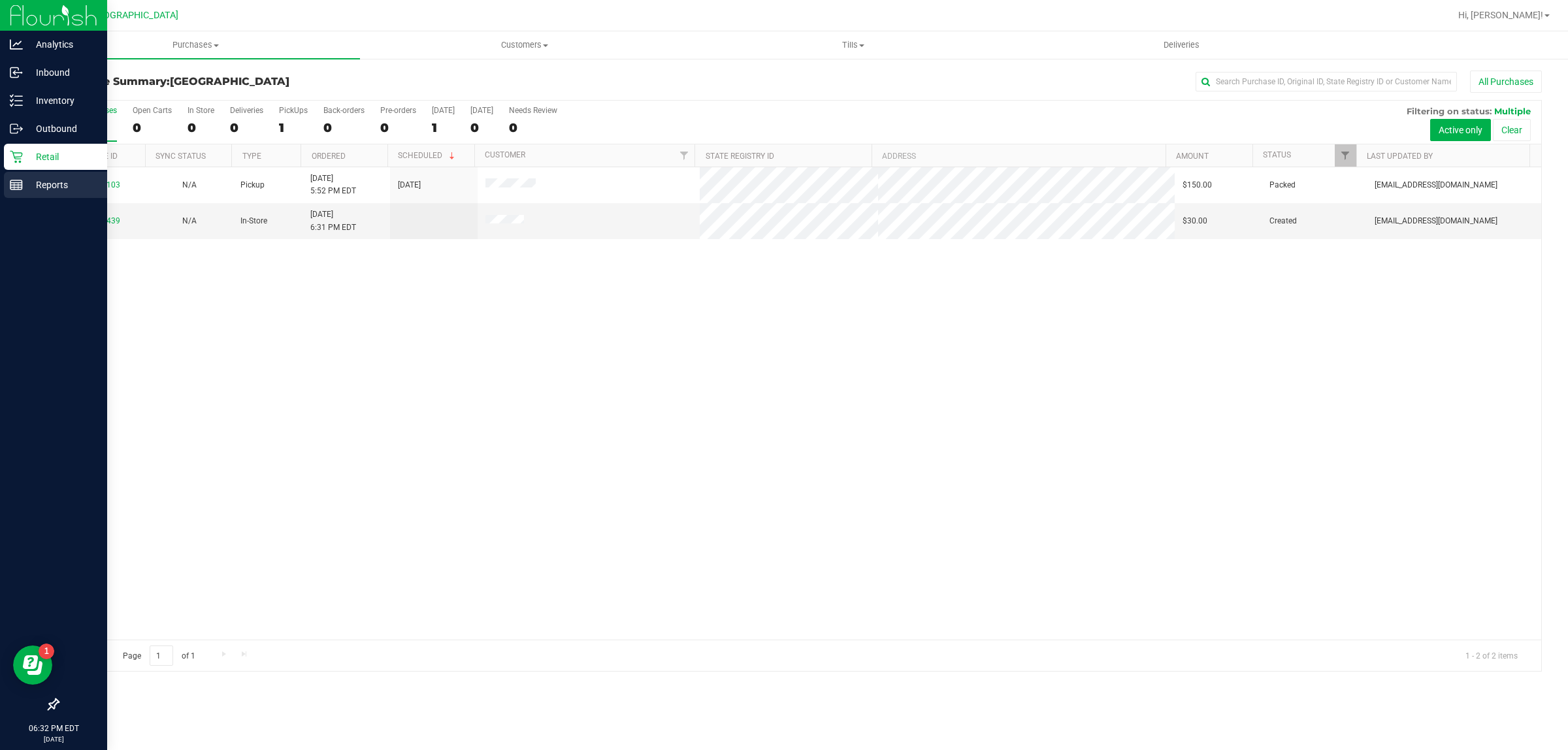
click at [25, 183] on p "Reports" at bounding box center [62, 185] width 78 height 16
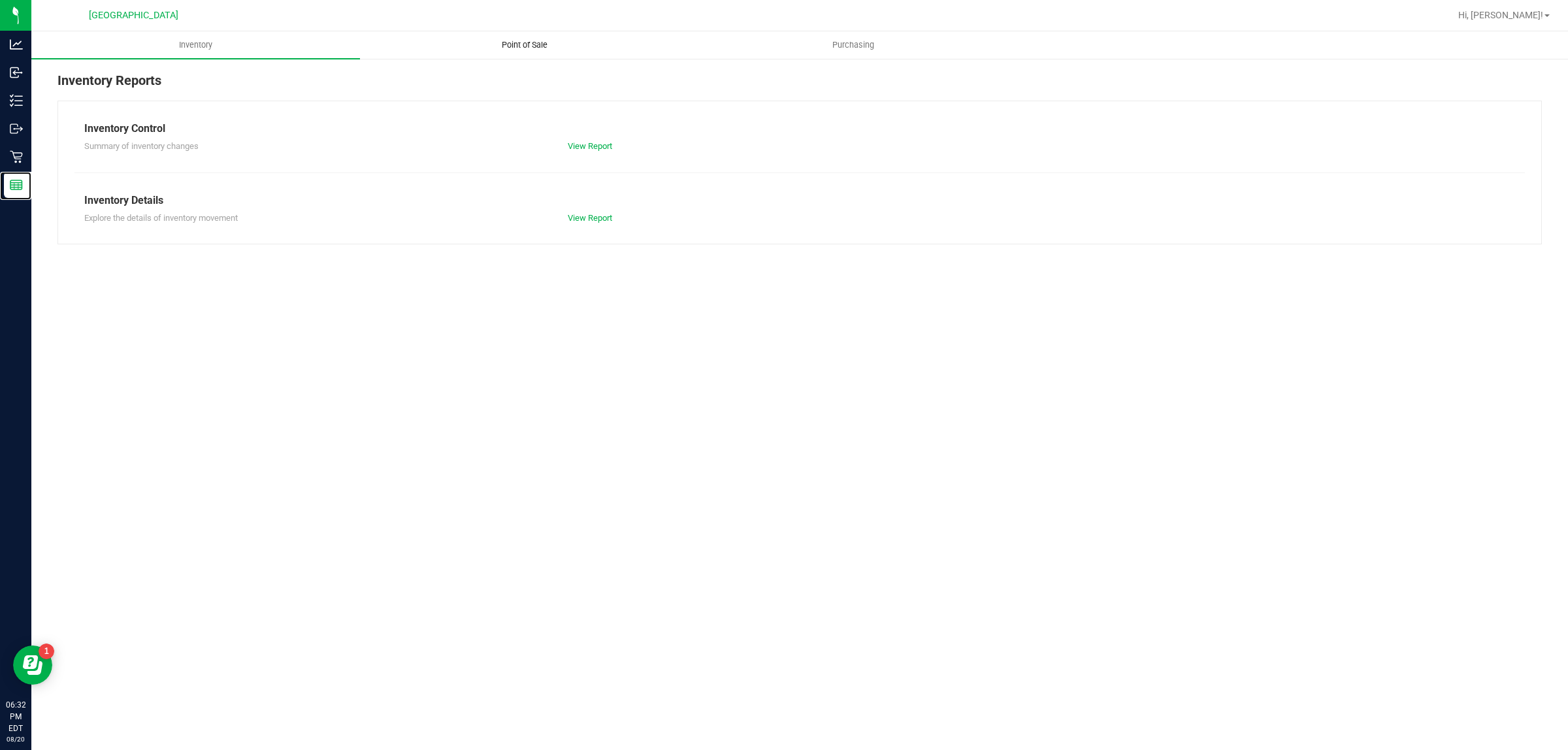
click at [544, 41] on span "Point of Sale" at bounding box center [524, 45] width 81 height 12
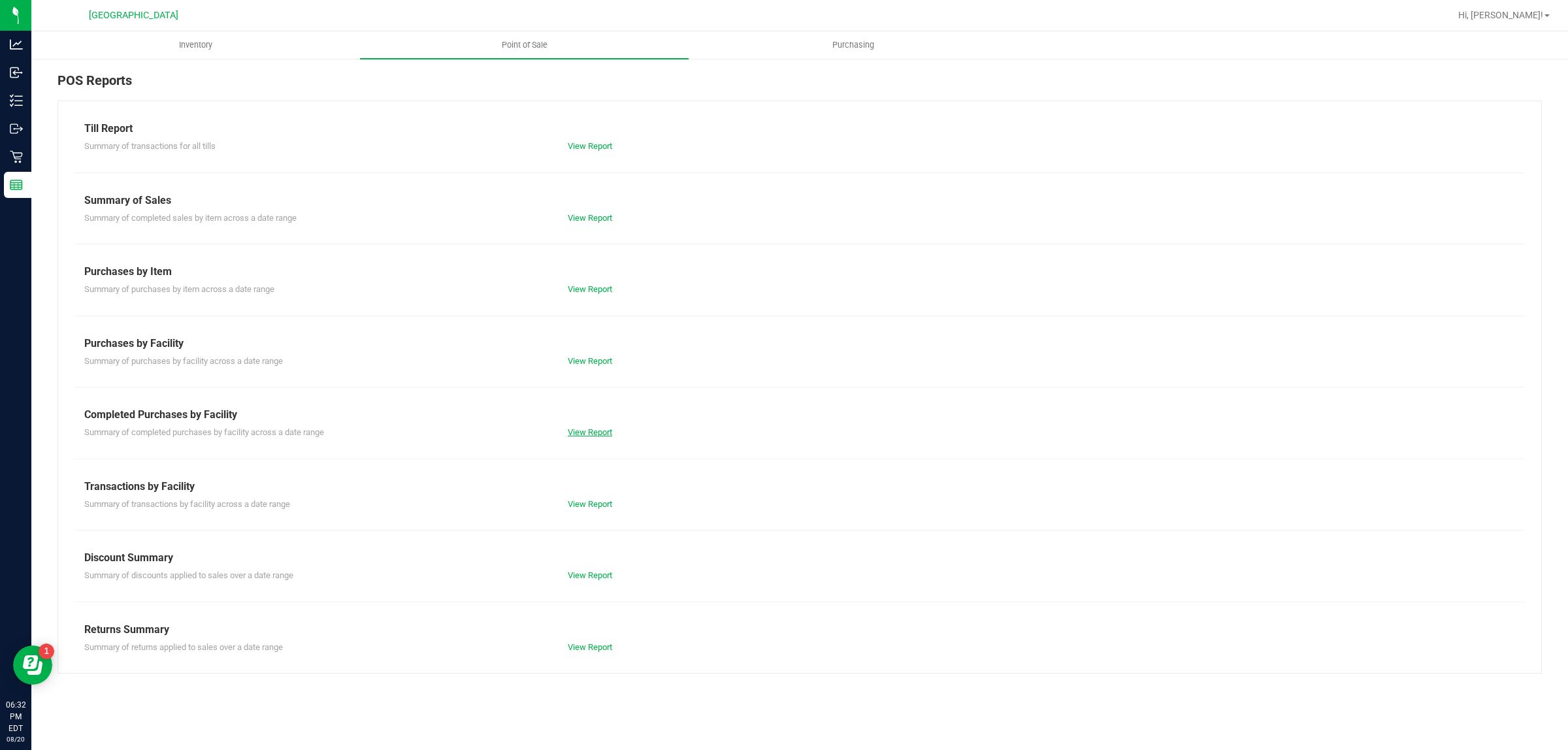
click at [612, 430] on link "View Report" at bounding box center [590, 432] width 45 height 10
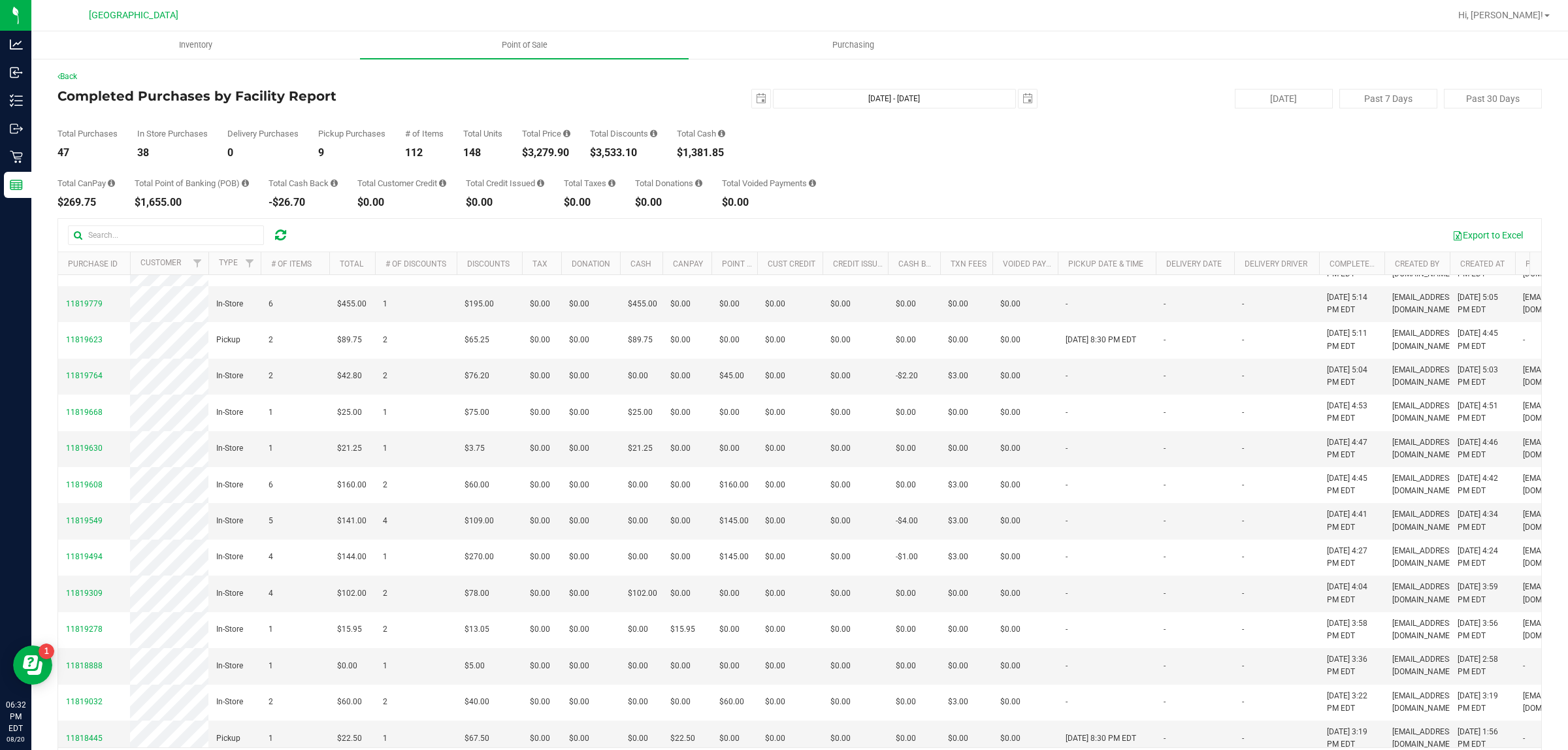
scroll to position [168, 0]
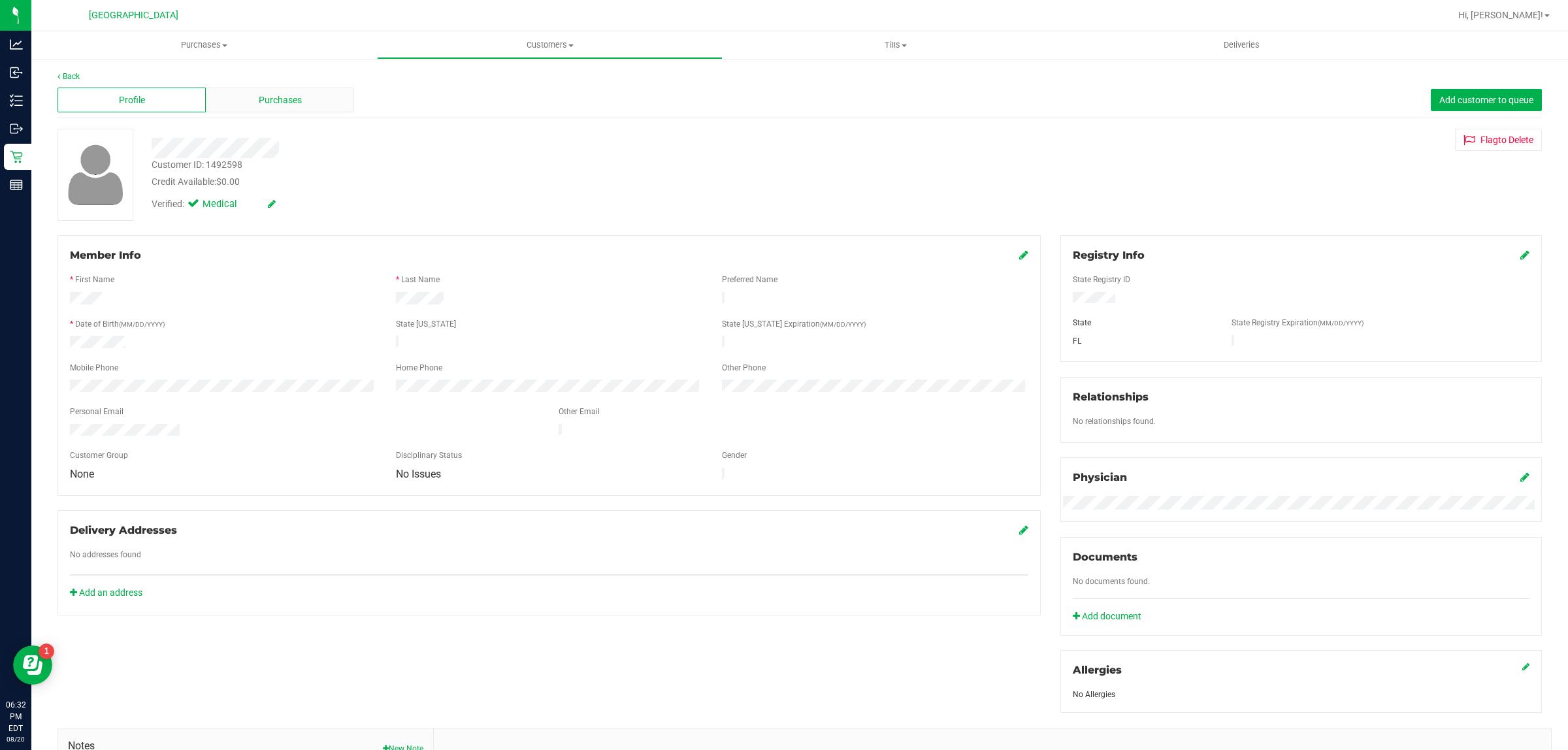
click at [256, 104] on div "Purchases" at bounding box center [280, 100] width 148 height 25
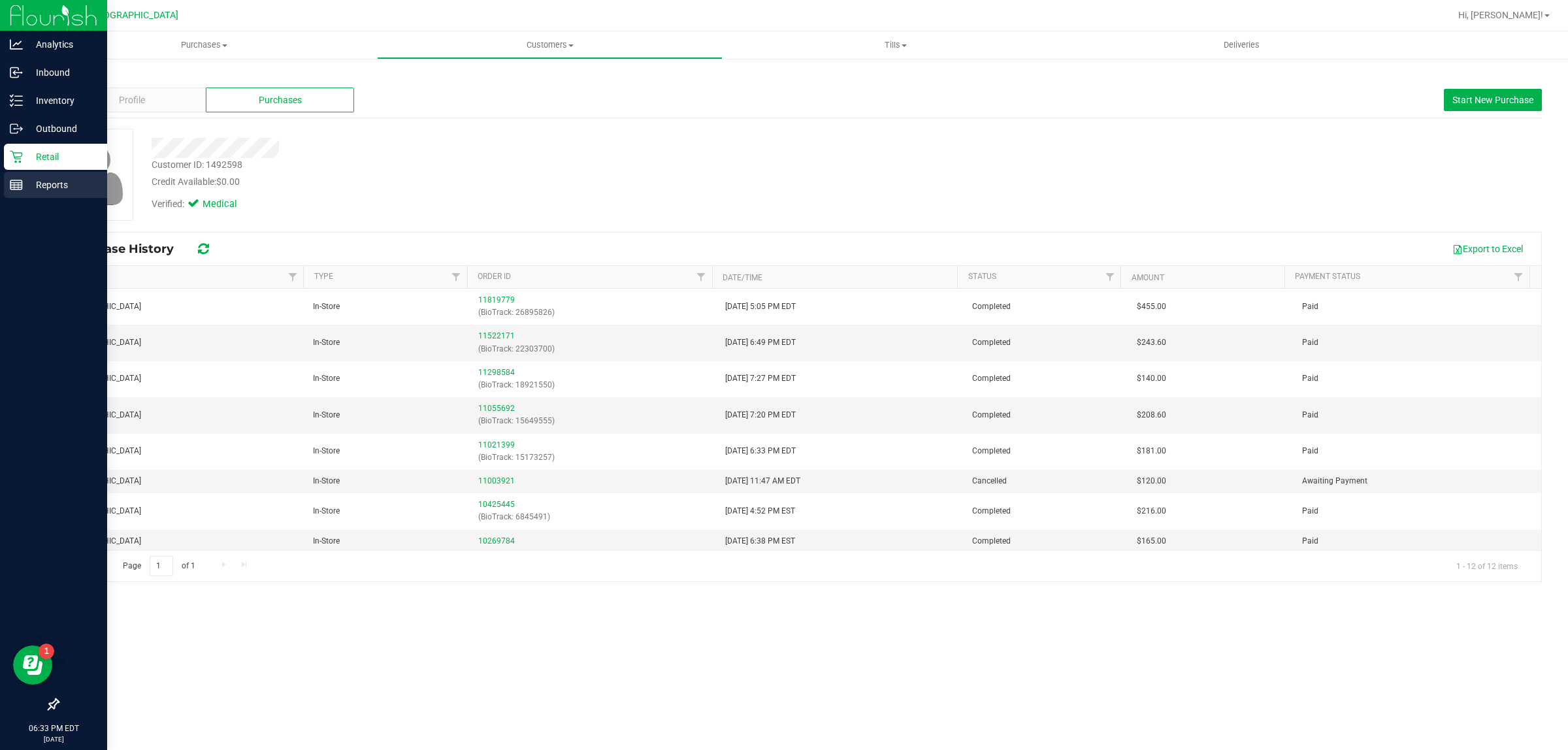
click at [21, 190] on icon at bounding box center [16, 184] width 13 height 13
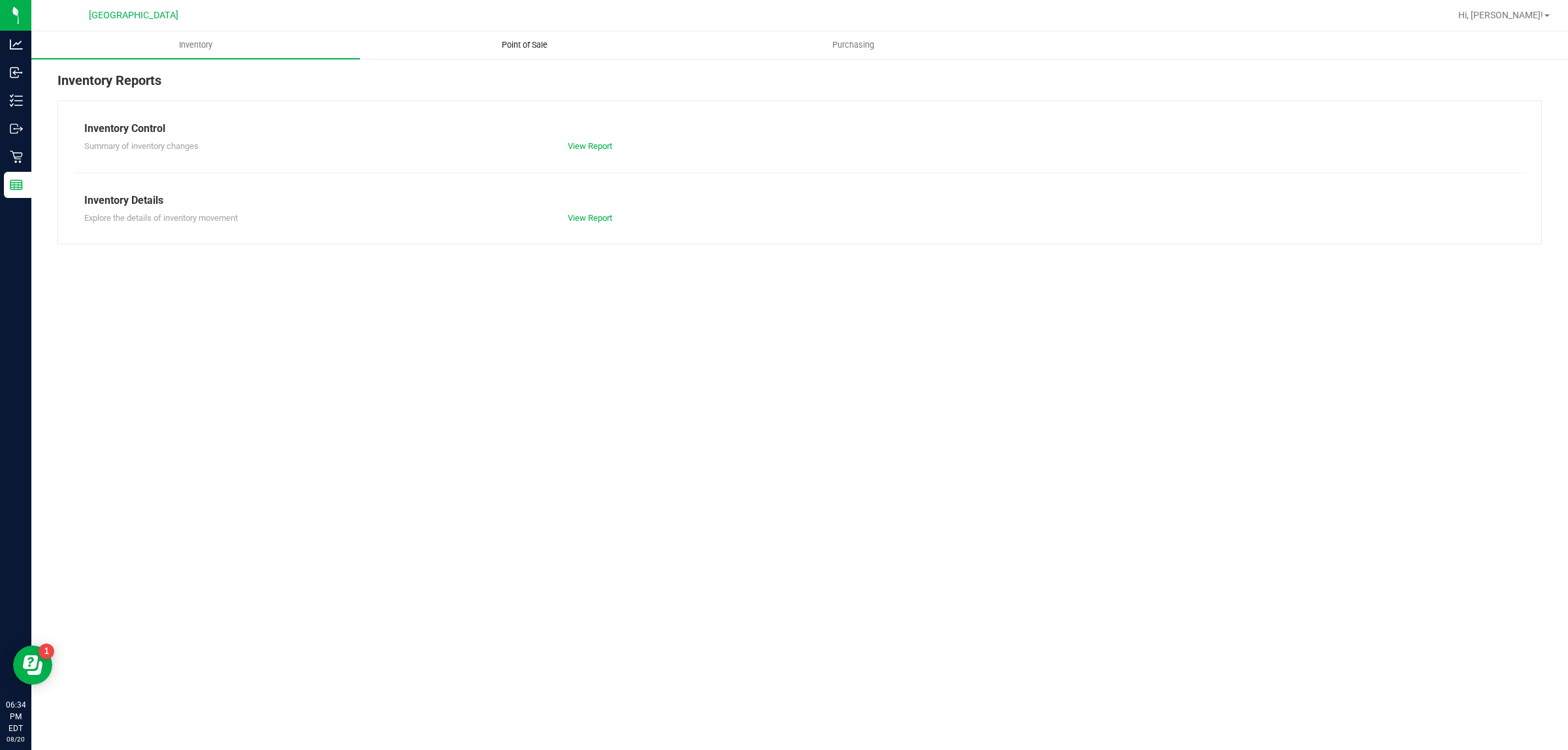
click at [488, 51] on uib-tab-heading "Point of Sale" at bounding box center [524, 45] width 327 height 26
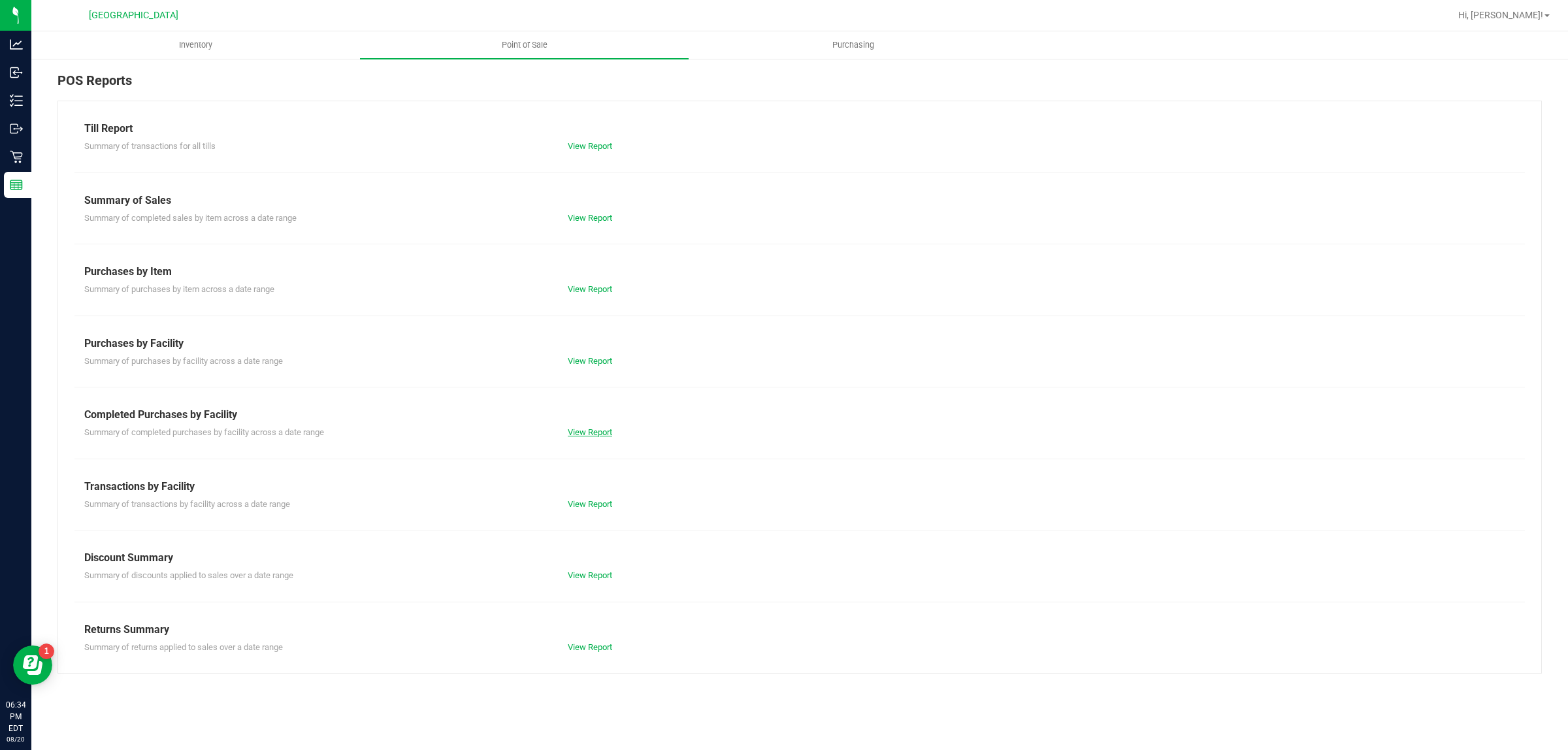
click at [585, 429] on link "View Report" at bounding box center [590, 432] width 45 height 10
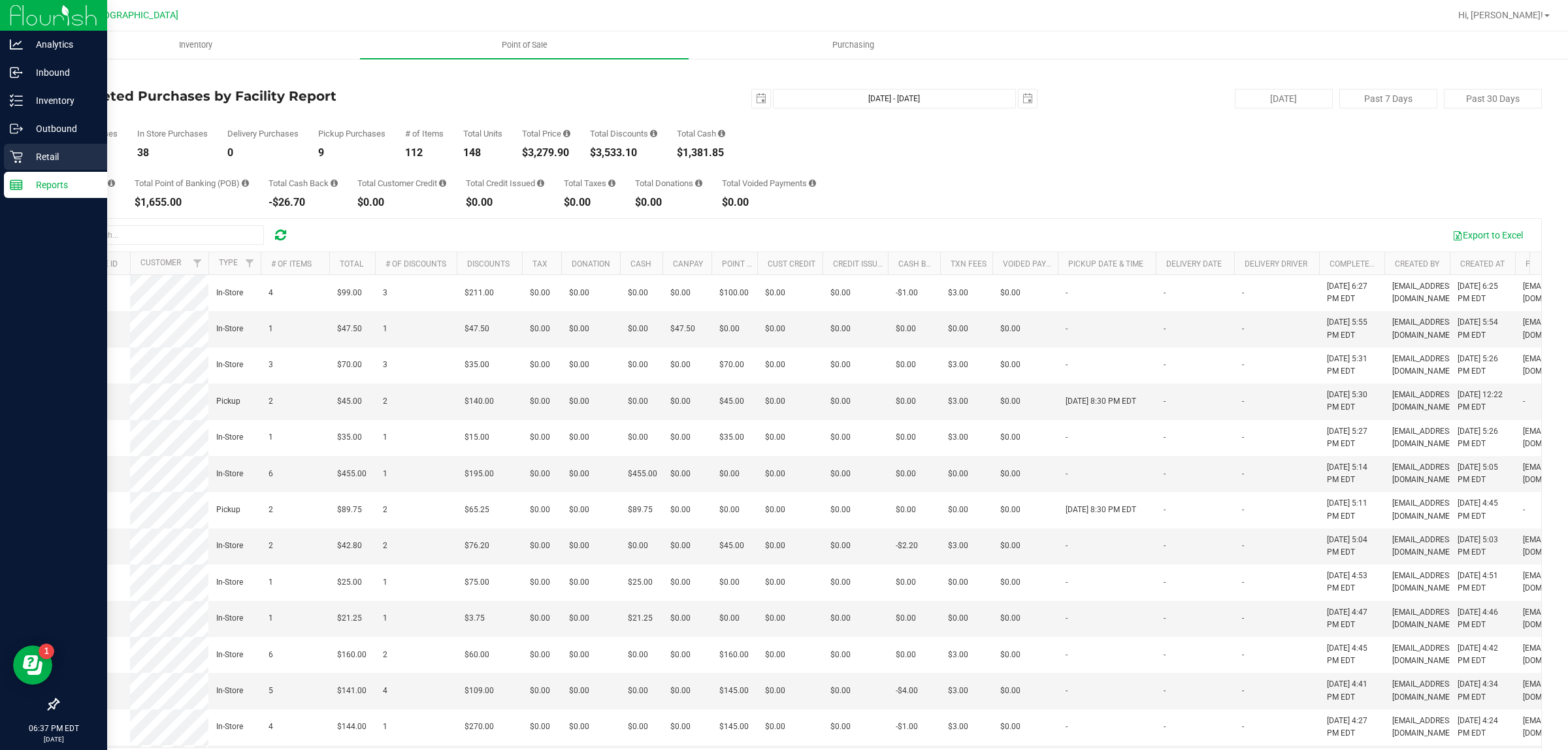
click at [14, 155] on icon at bounding box center [16, 157] width 12 height 12
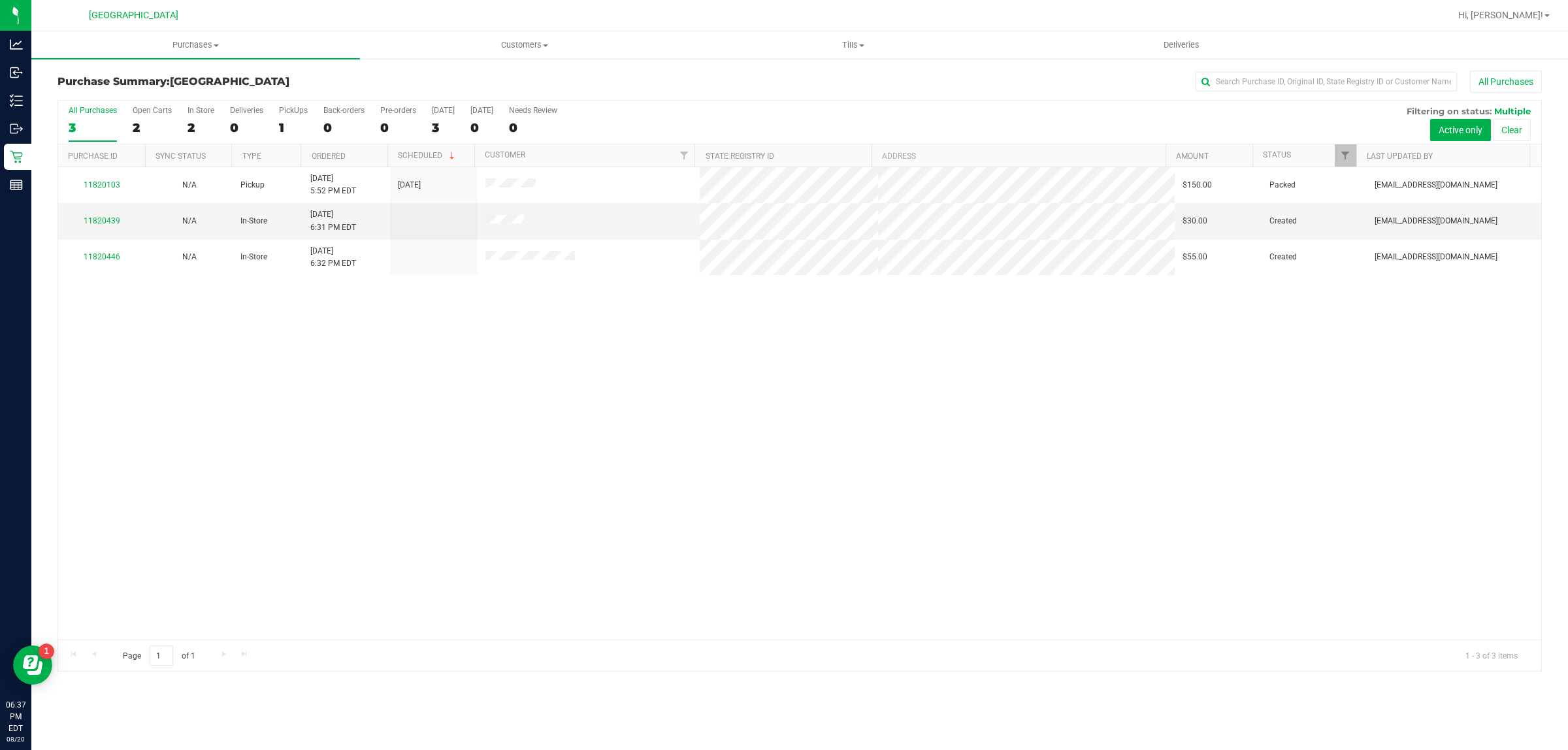
click at [432, 404] on div "11820103 N/A Pickup [DATE] 5:52 PM EDT 8/20/2025 $150.00 Packed [EMAIL_ADDRESS]…" at bounding box center [799, 403] width 1483 height 472
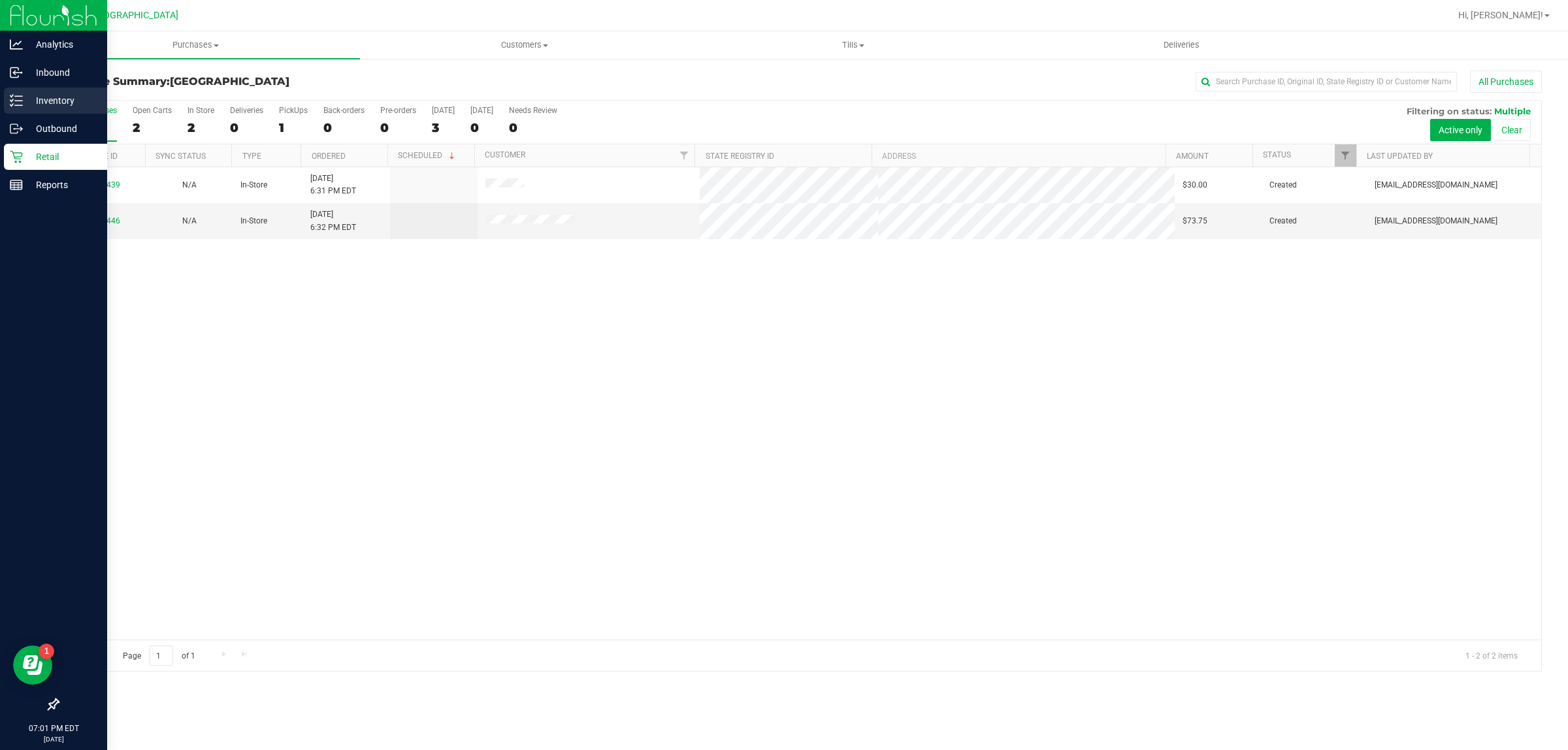
click at [60, 101] on p "Inventory" at bounding box center [62, 100] width 78 height 16
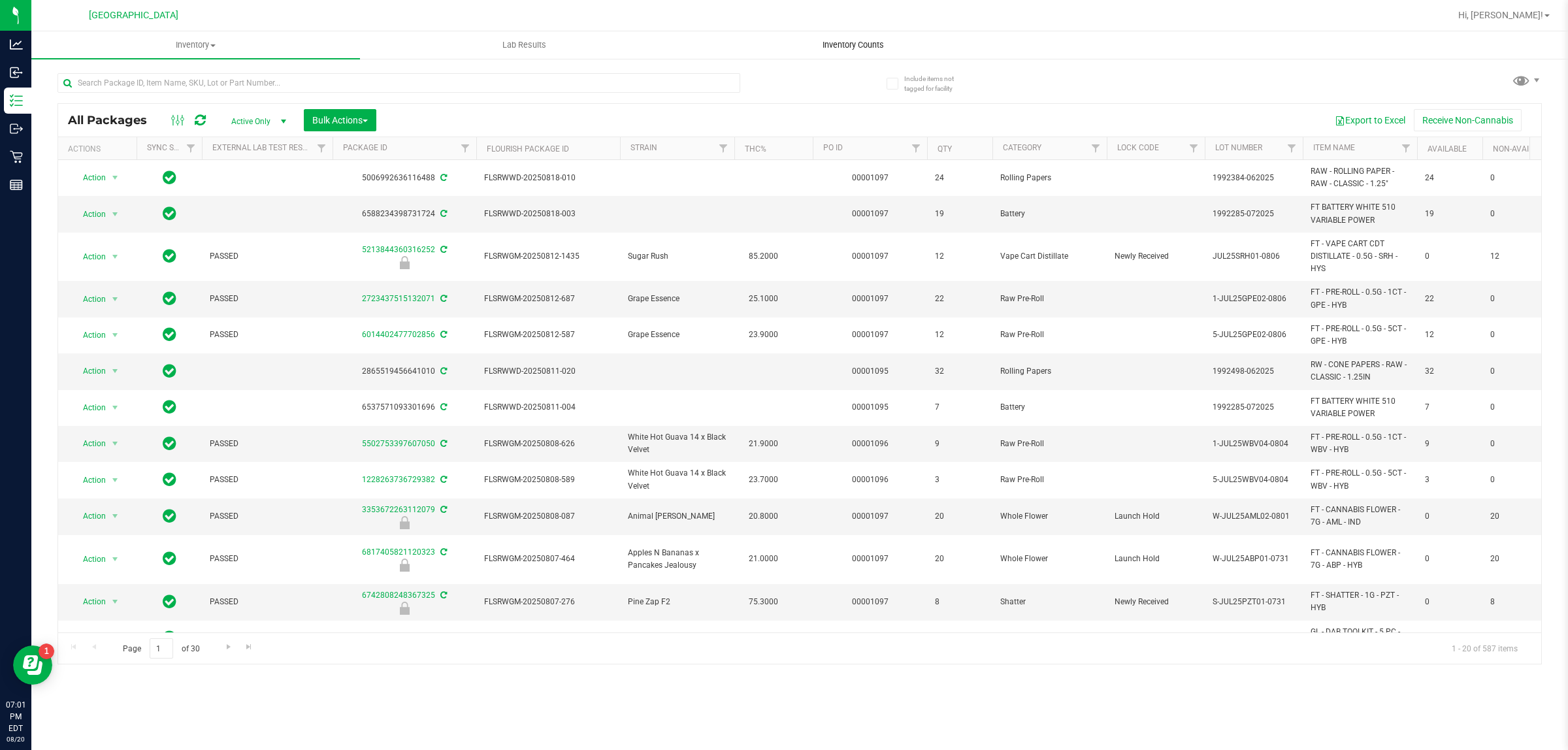
click at [850, 53] on uib-tab-heading "Inventory Counts" at bounding box center [853, 45] width 327 height 26
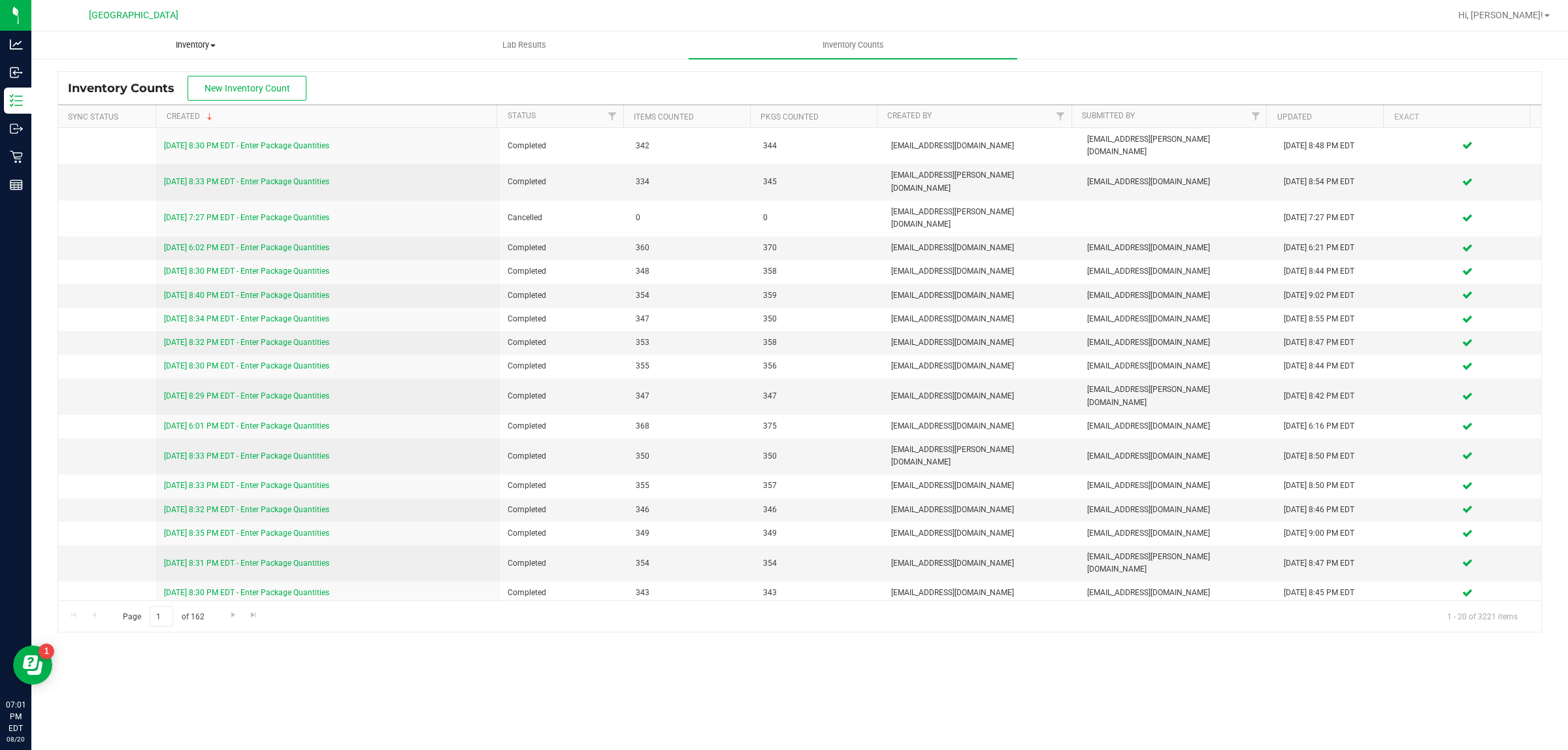
click at [217, 43] on span "Inventory" at bounding box center [196, 45] width 327 height 12
click at [127, 76] on li "All packages" at bounding box center [196, 79] width 329 height 16
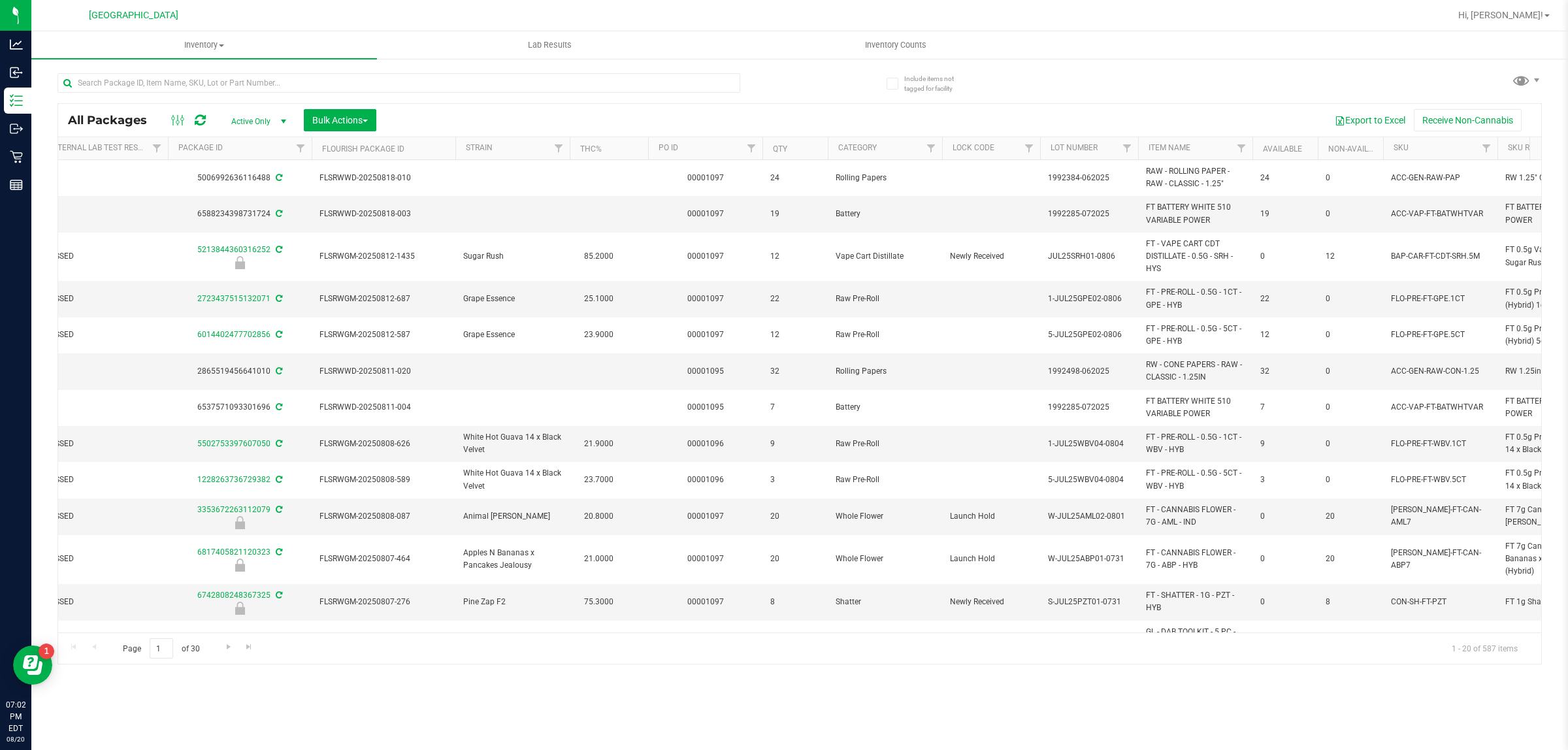
scroll to position [0, 392]
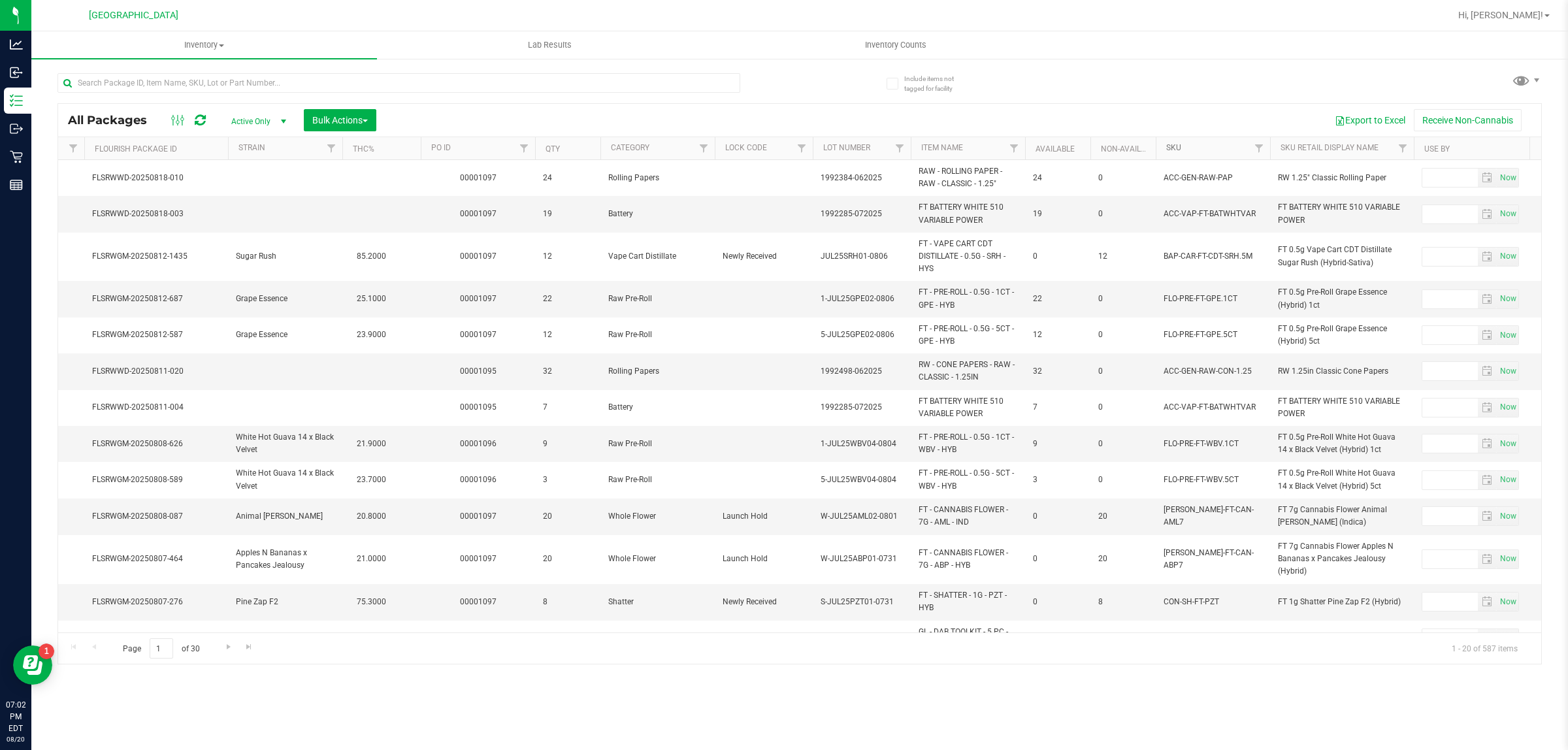
click at [1179, 148] on link "SKU" at bounding box center [1173, 147] width 15 height 9
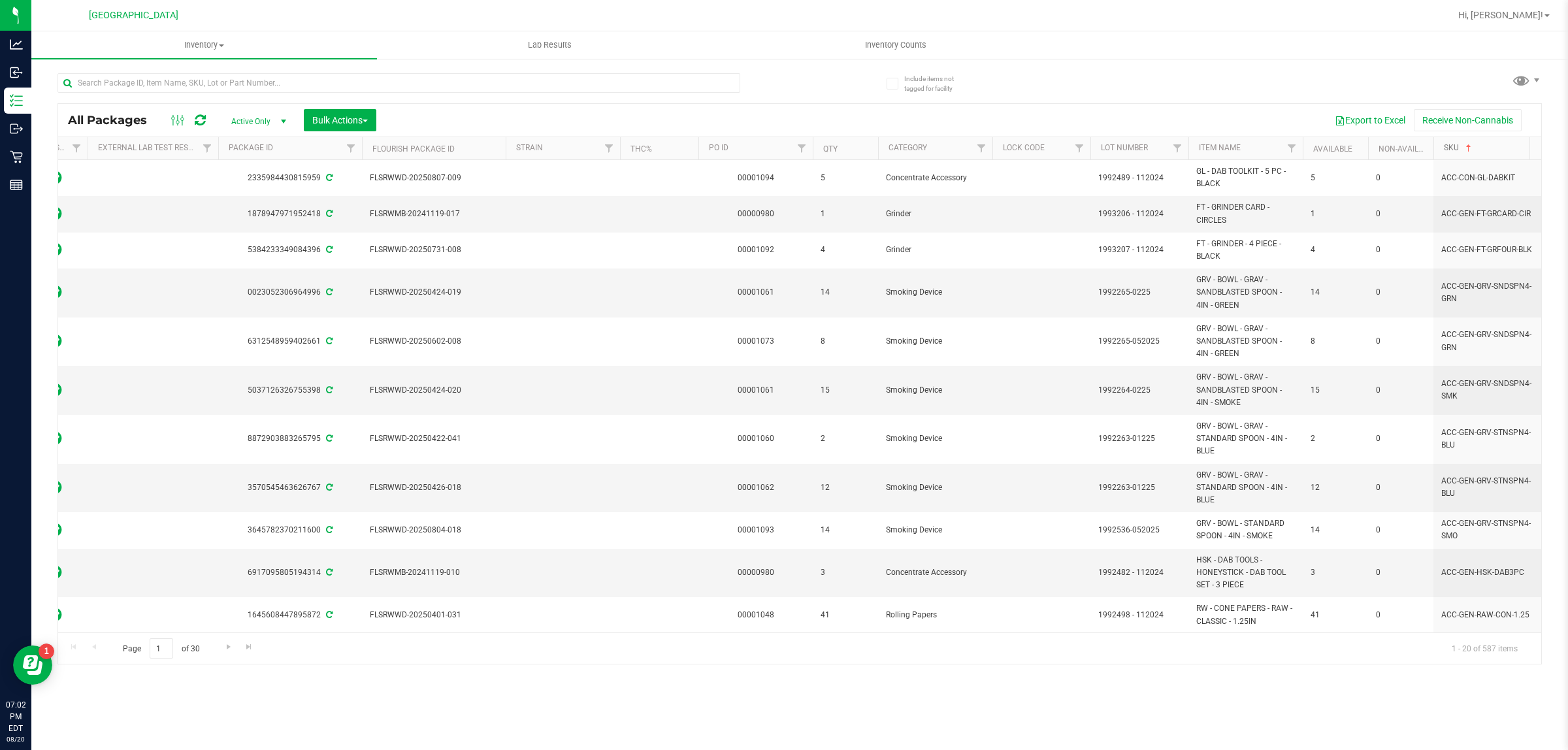
scroll to position [0, 0]
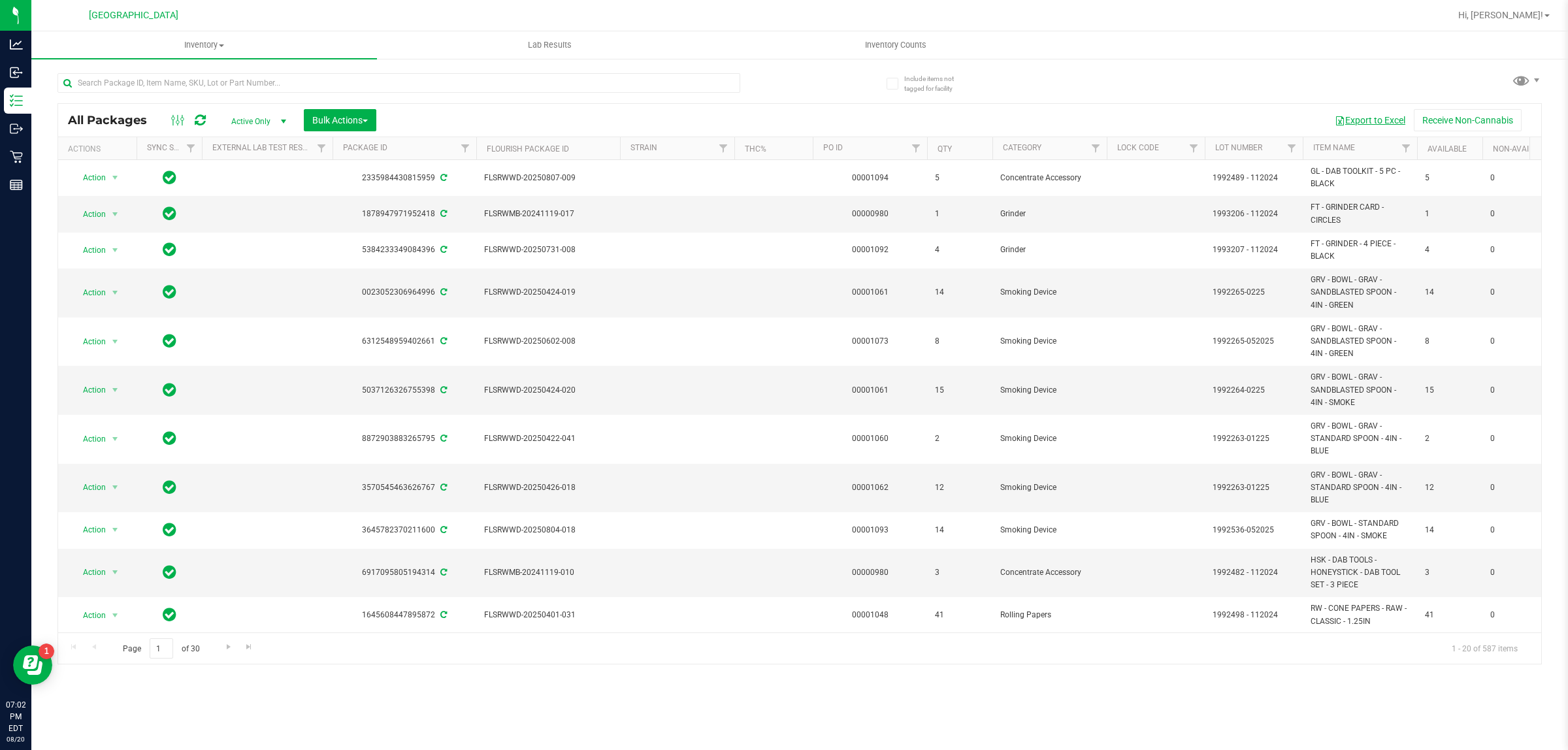
click at [1376, 114] on button "Export to Excel" at bounding box center [1369, 120] width 87 height 22
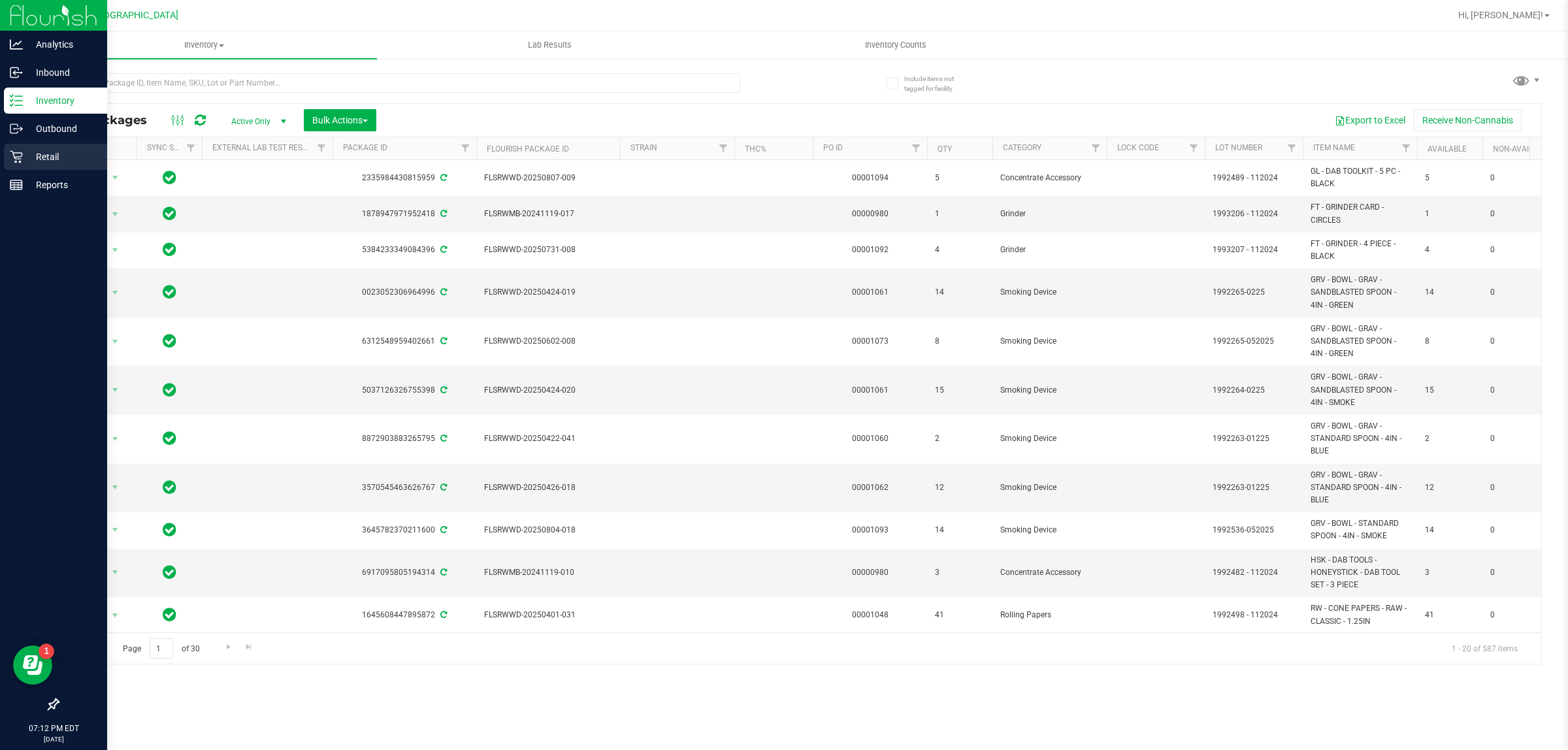
click at [23, 158] on p "Retail" at bounding box center [62, 157] width 78 height 16
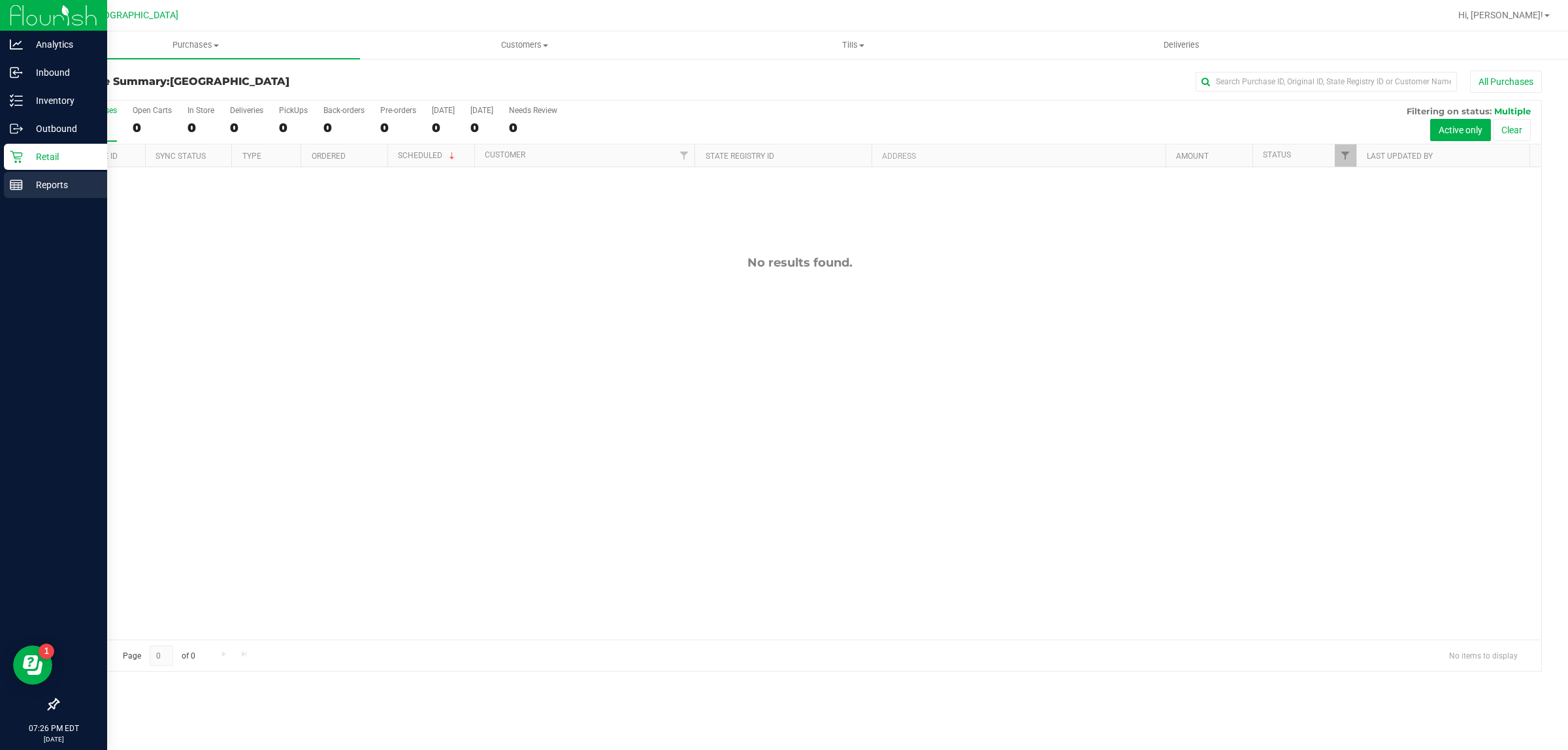
click at [46, 190] on p "Reports" at bounding box center [62, 185] width 78 height 16
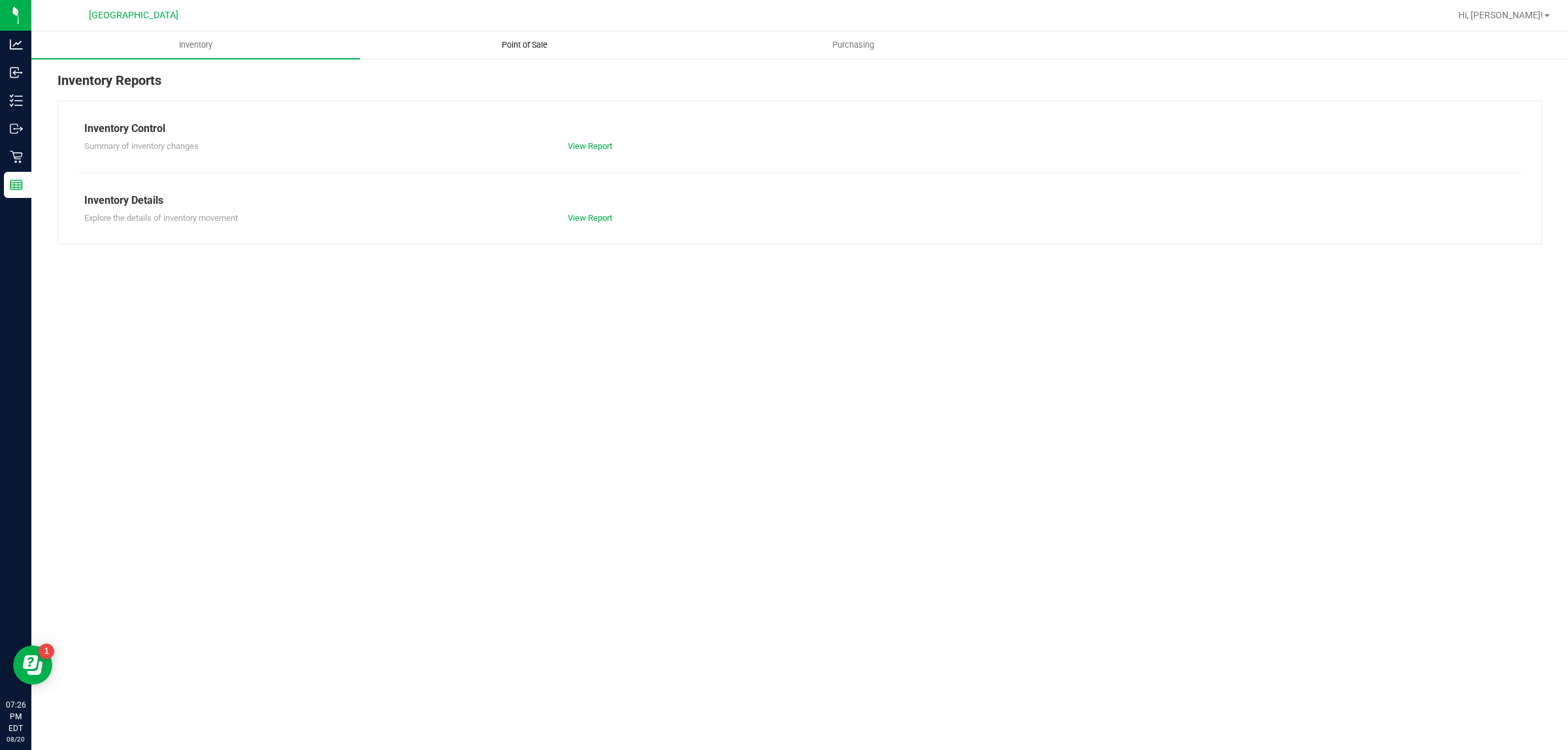
click at [510, 34] on uib-tab-heading "Point of Sale" at bounding box center [524, 45] width 327 height 26
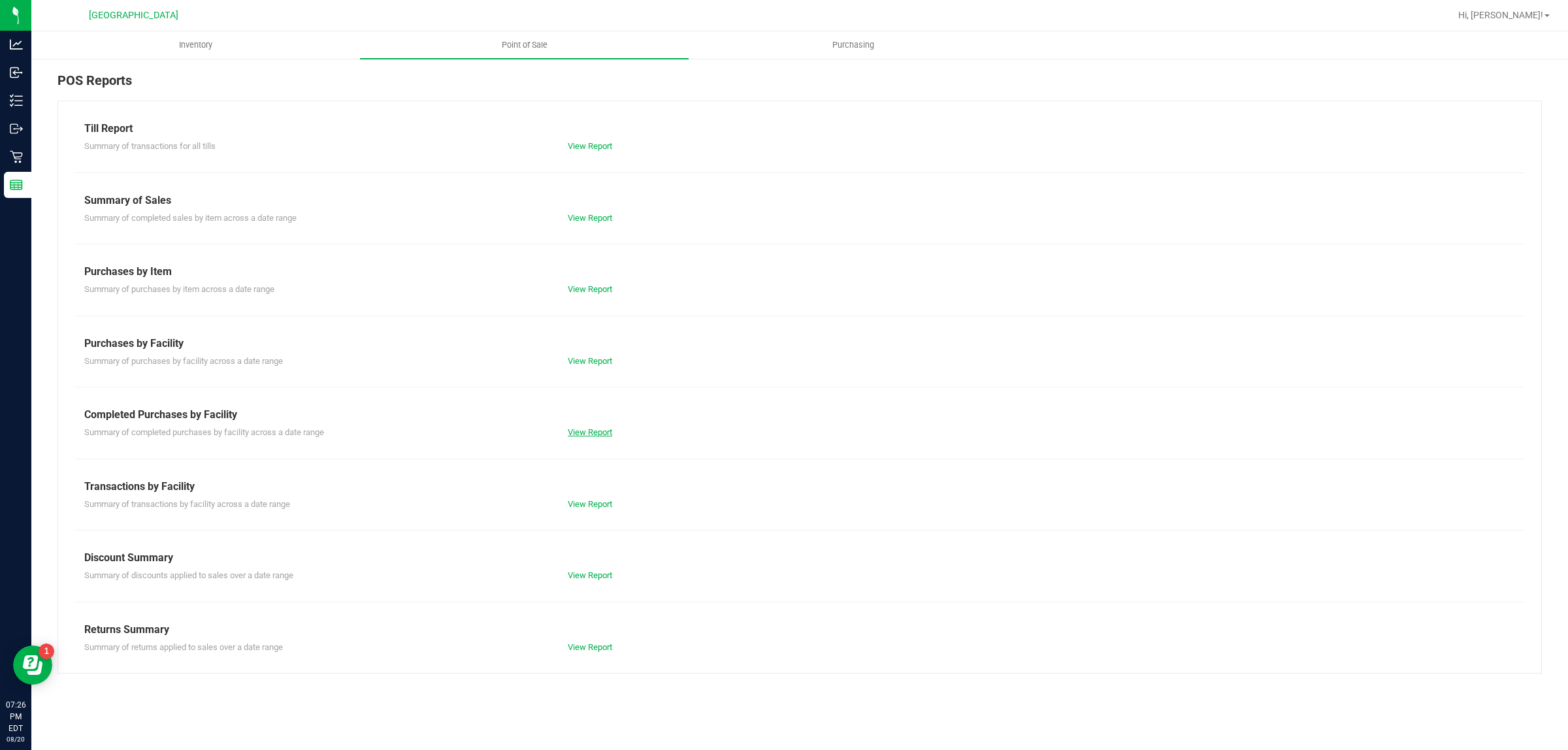
click at [591, 437] on link "View Report" at bounding box center [590, 432] width 45 height 10
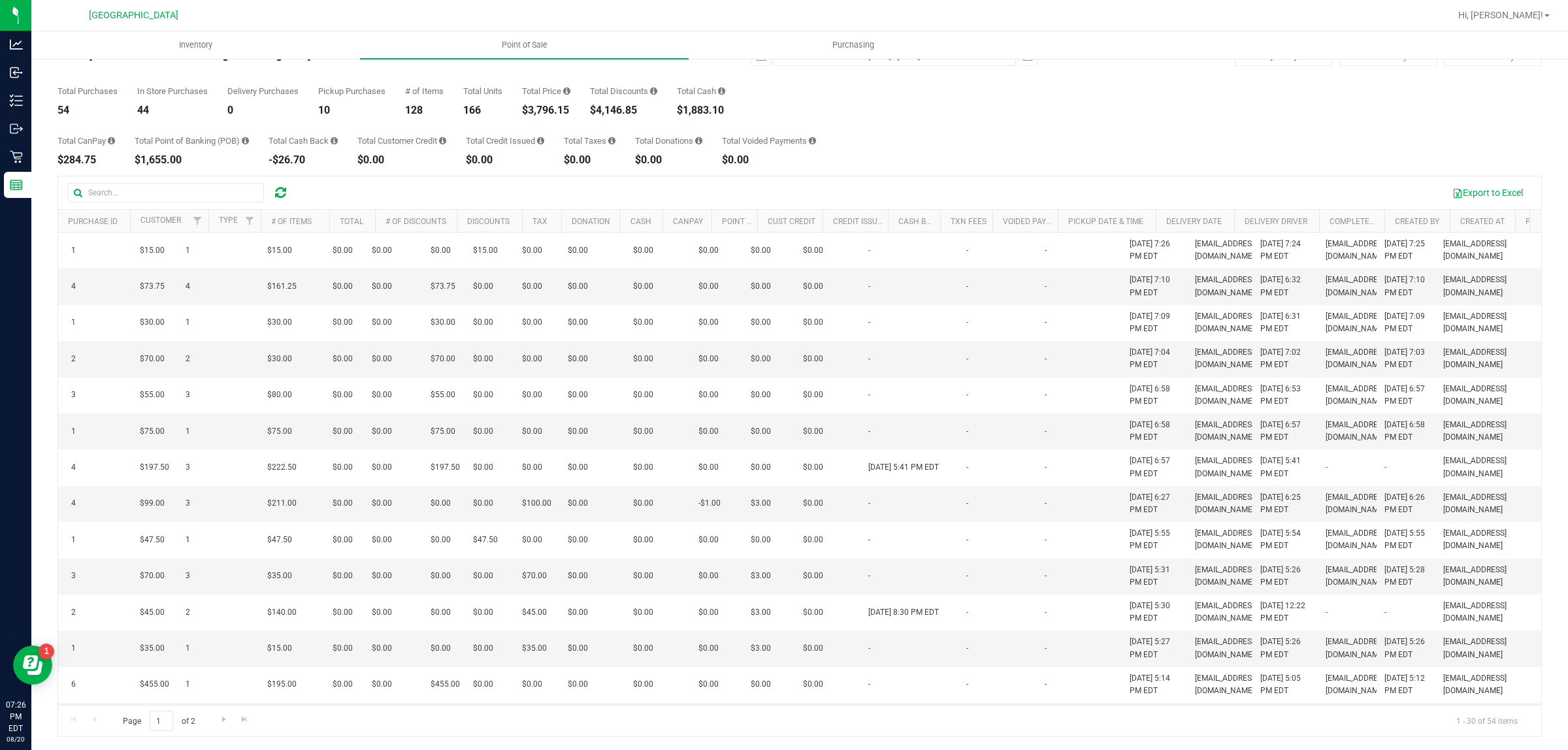
scroll to position [0, 410]
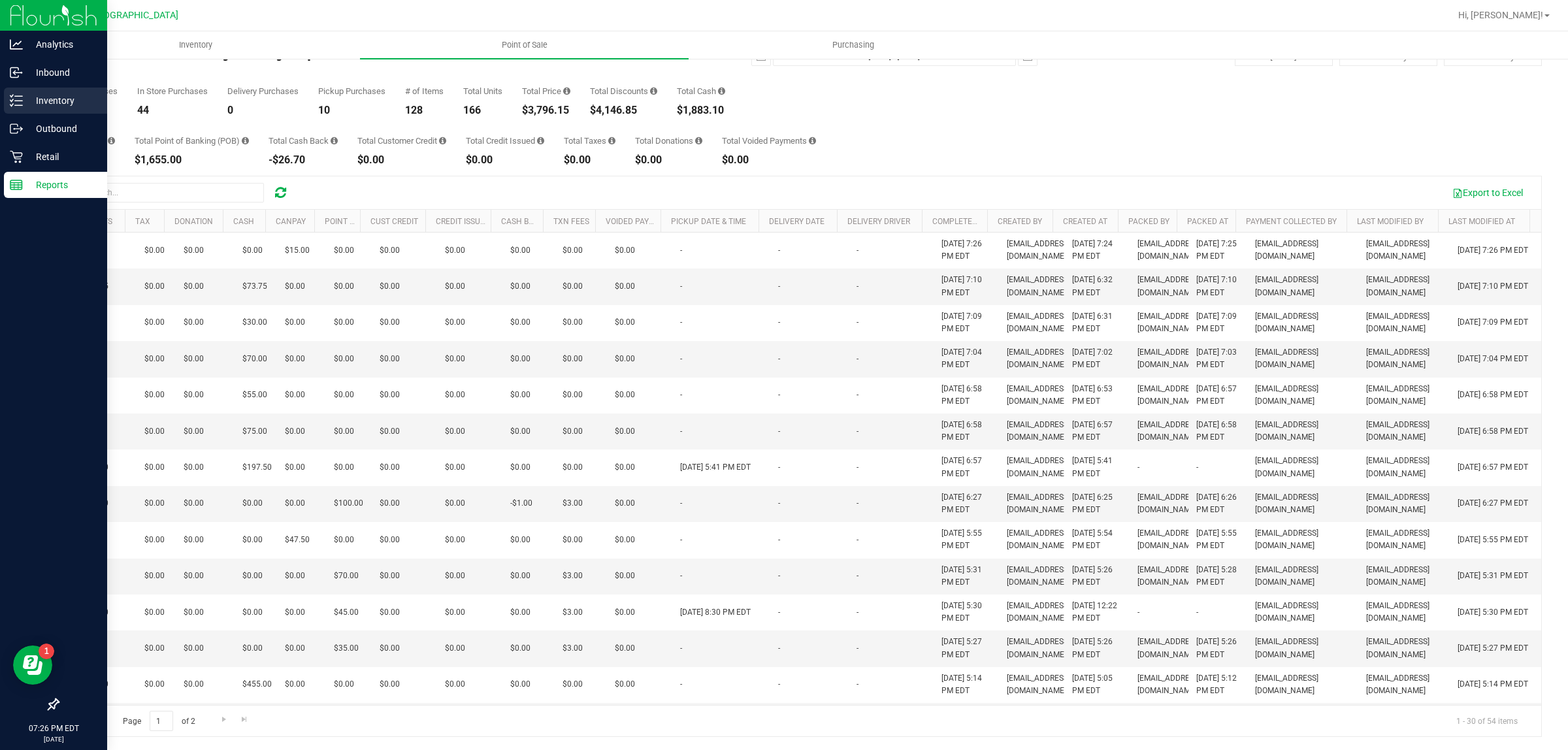
click at [39, 111] on div "Inventory" at bounding box center [56, 100] width 103 height 26
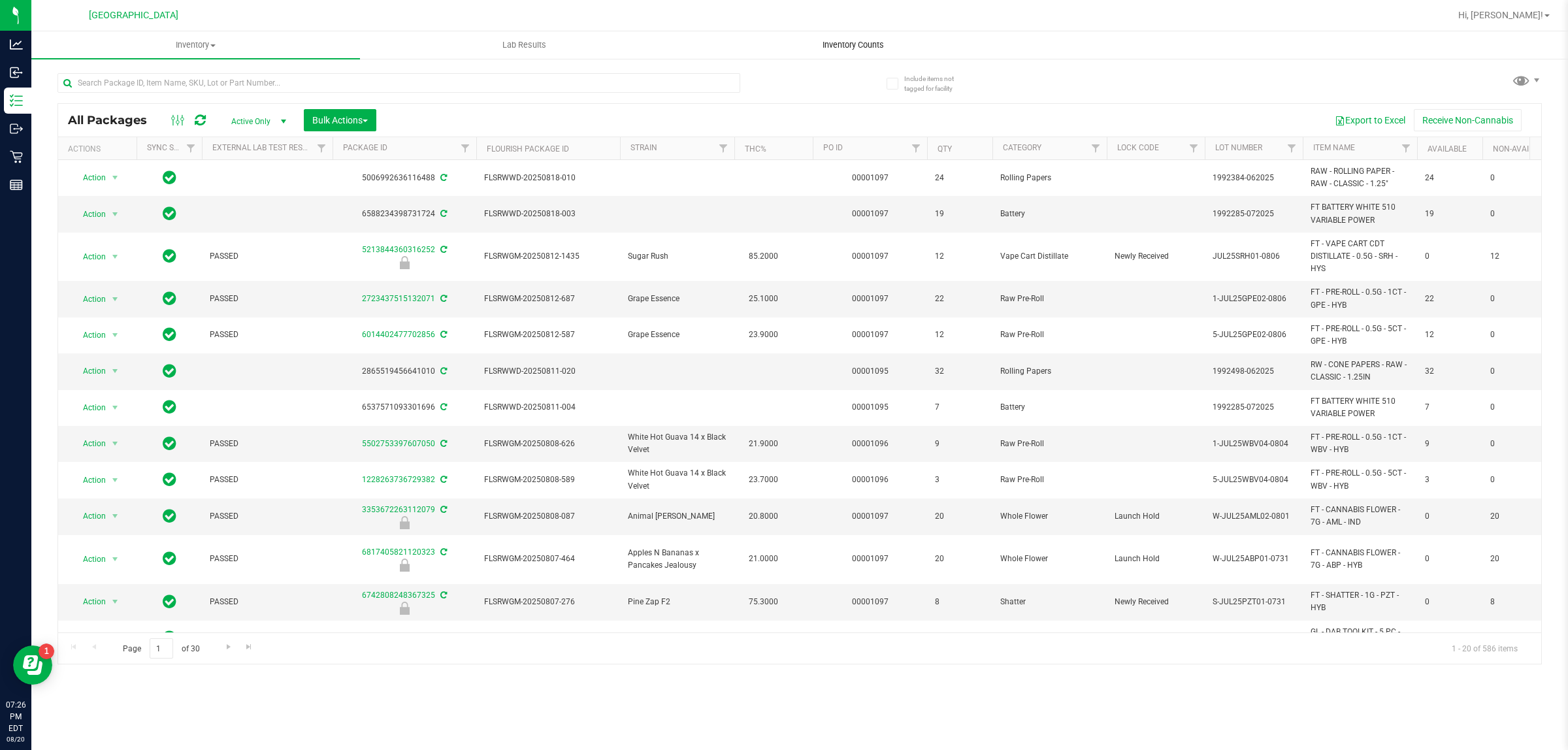
click at [832, 51] on uib-tab-heading "Inventory Counts" at bounding box center [853, 45] width 327 height 26
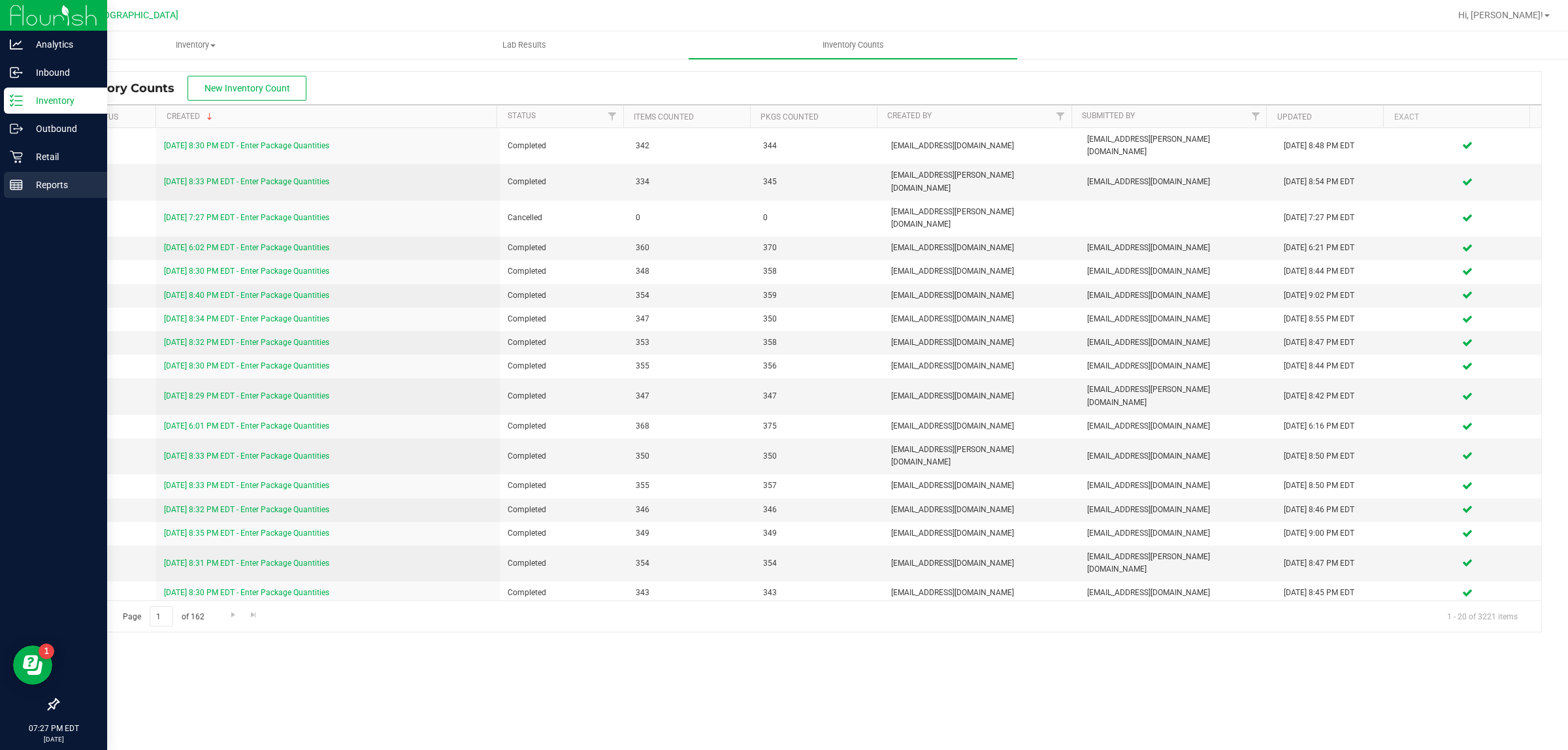
click at [17, 183] on line at bounding box center [16, 183] width 12 height 0
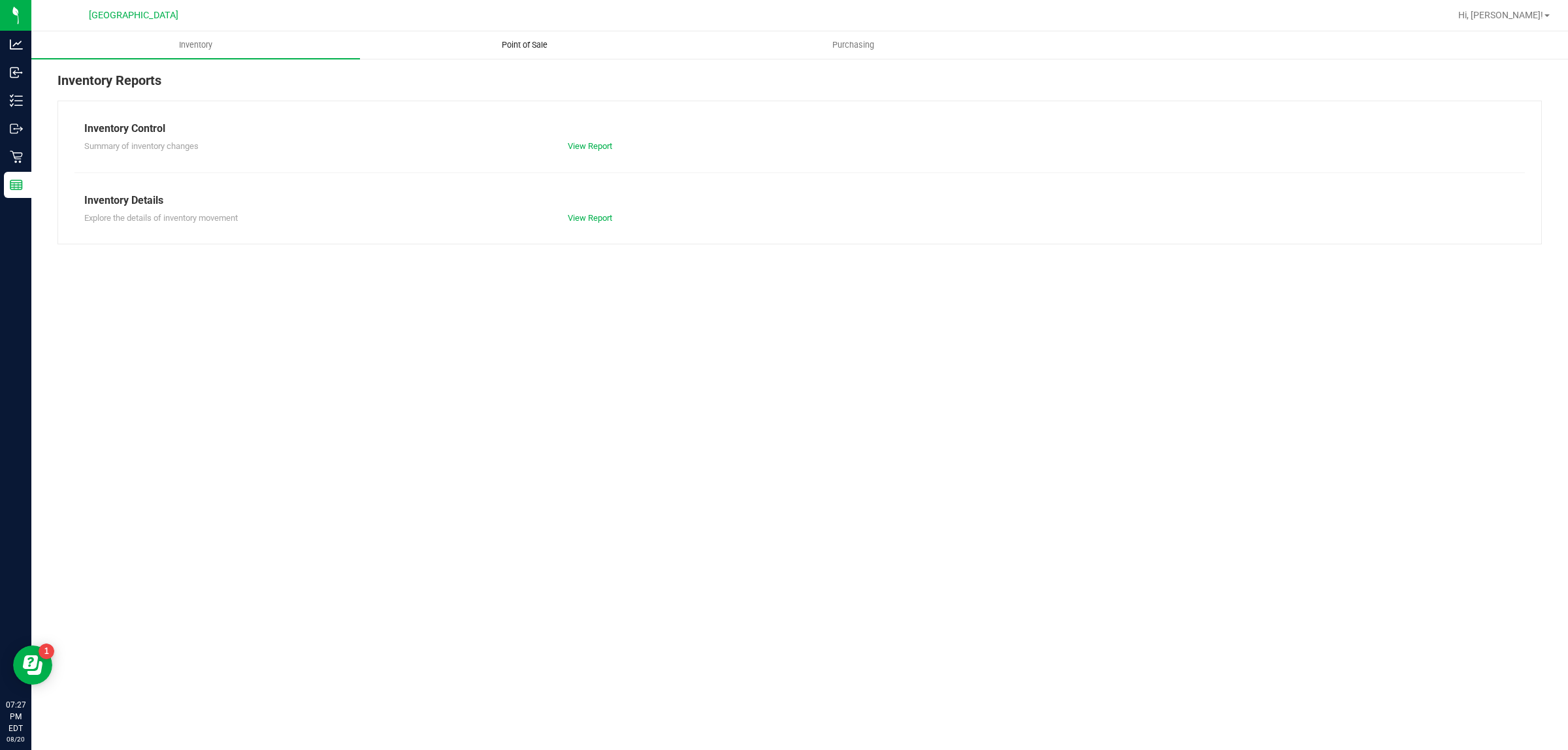
click at [531, 56] on uib-tab-heading "Point of Sale" at bounding box center [524, 45] width 327 height 26
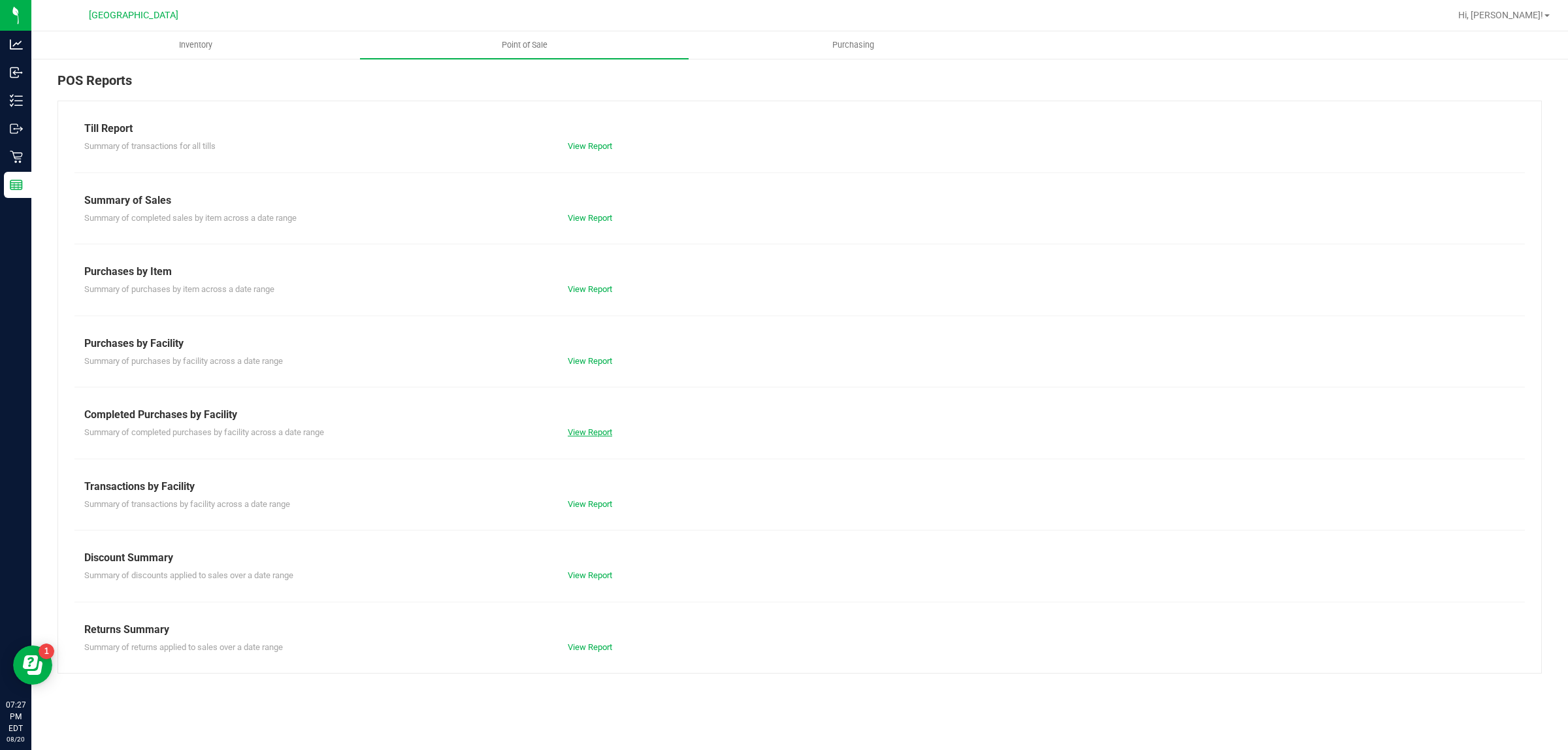
click at [597, 435] on link "View Report" at bounding box center [590, 432] width 45 height 10
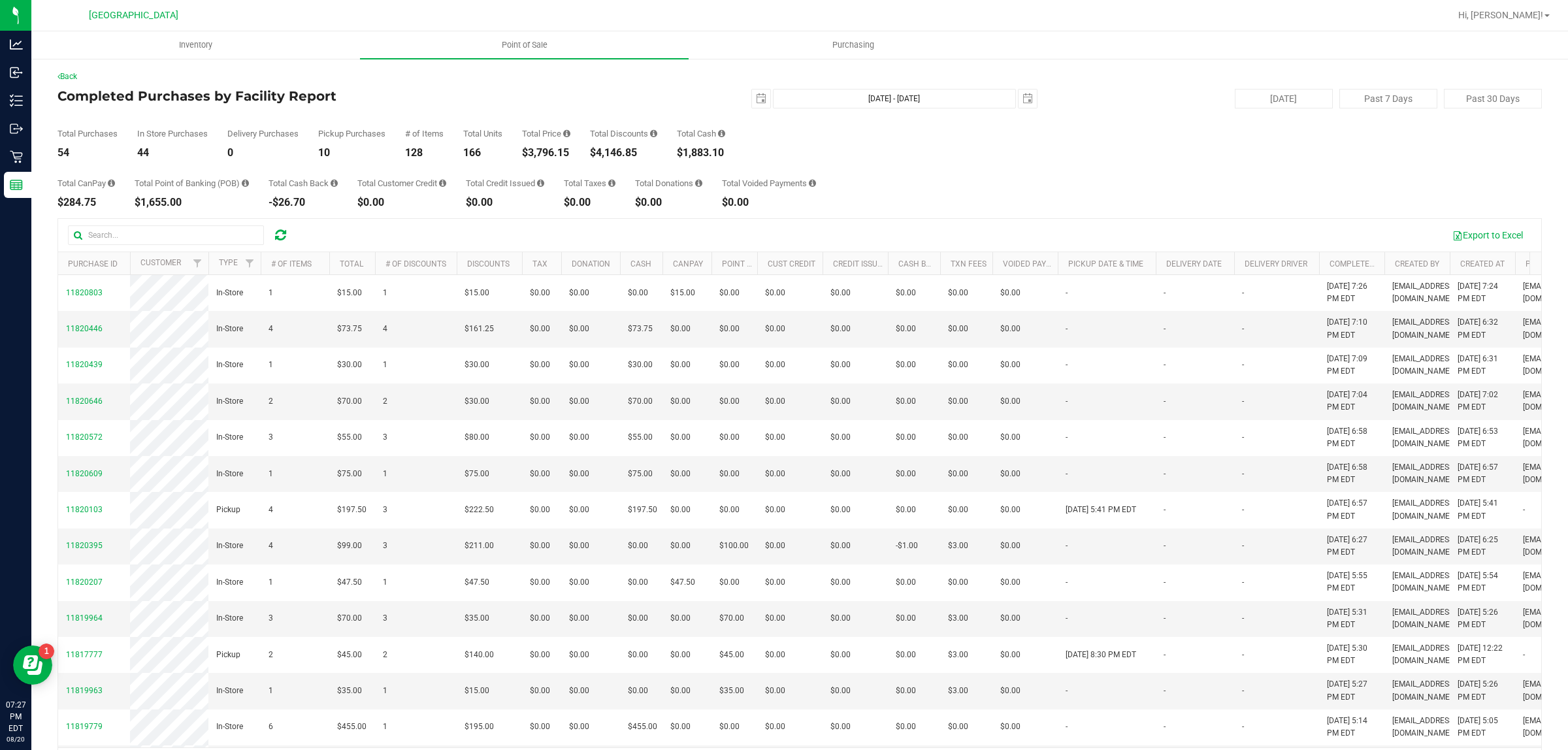
scroll to position [45, 0]
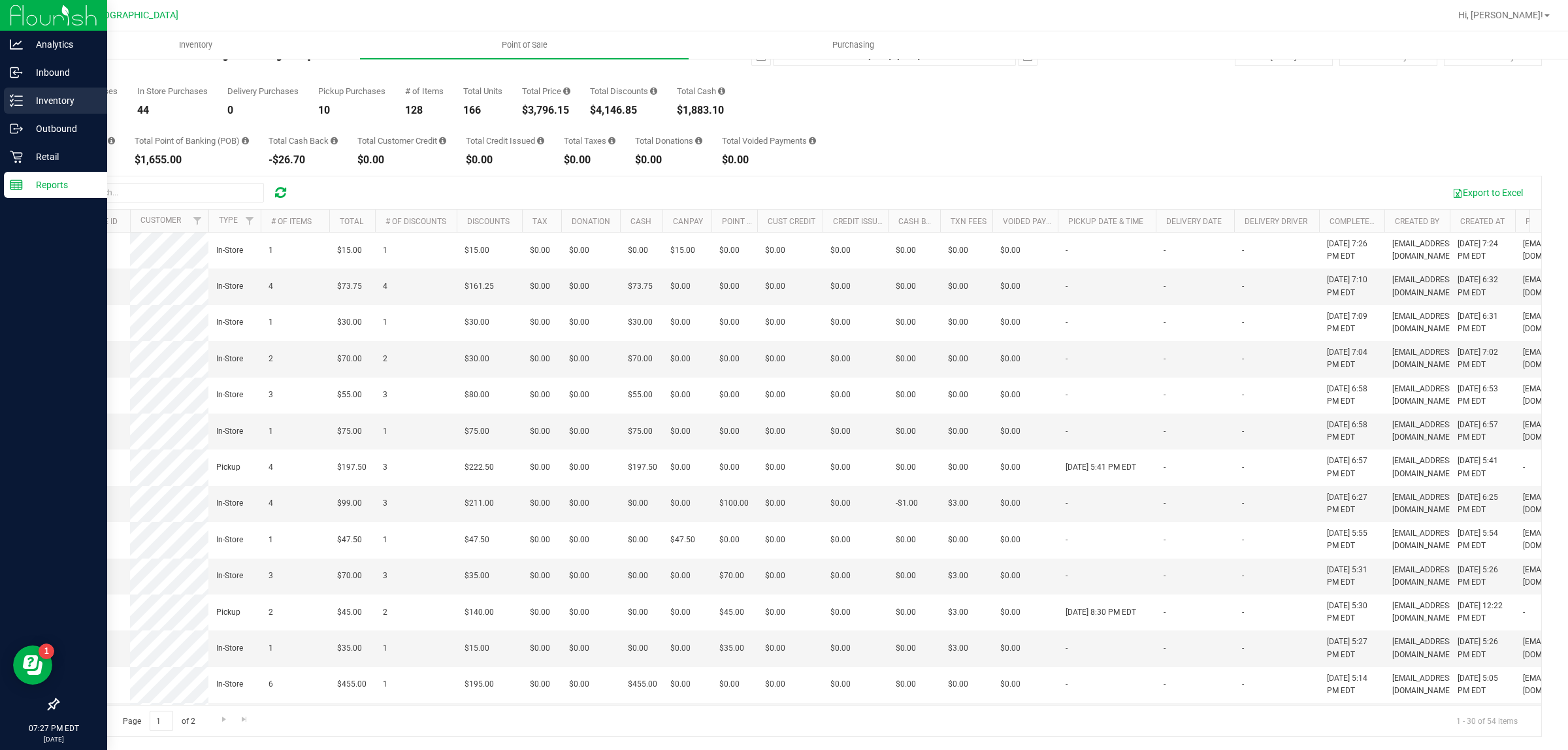
click at [27, 103] on p "Inventory" at bounding box center [62, 100] width 78 height 16
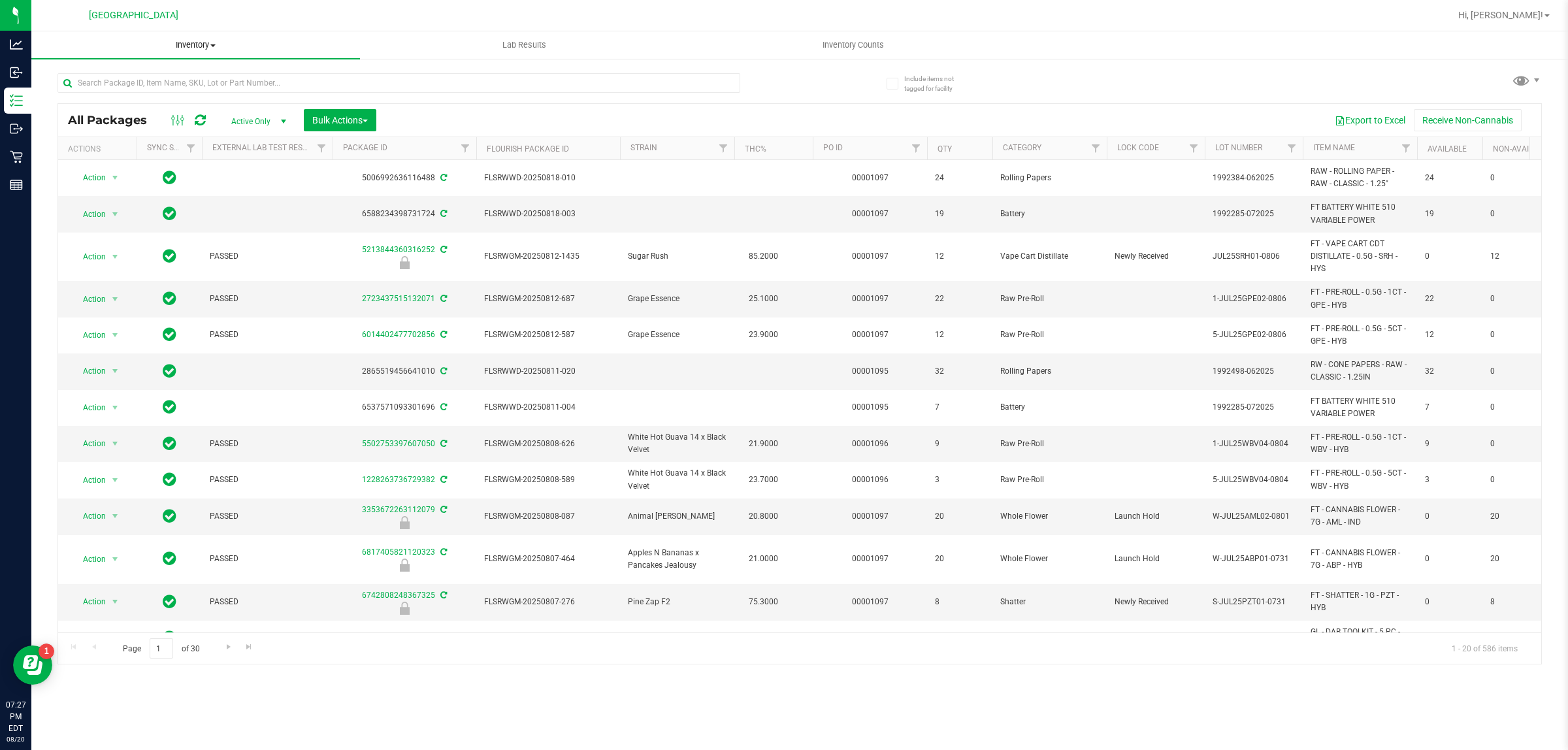
click at [211, 45] on span at bounding box center [213, 46] width 5 height 3
click at [157, 82] on li "All packages" at bounding box center [196, 79] width 329 height 16
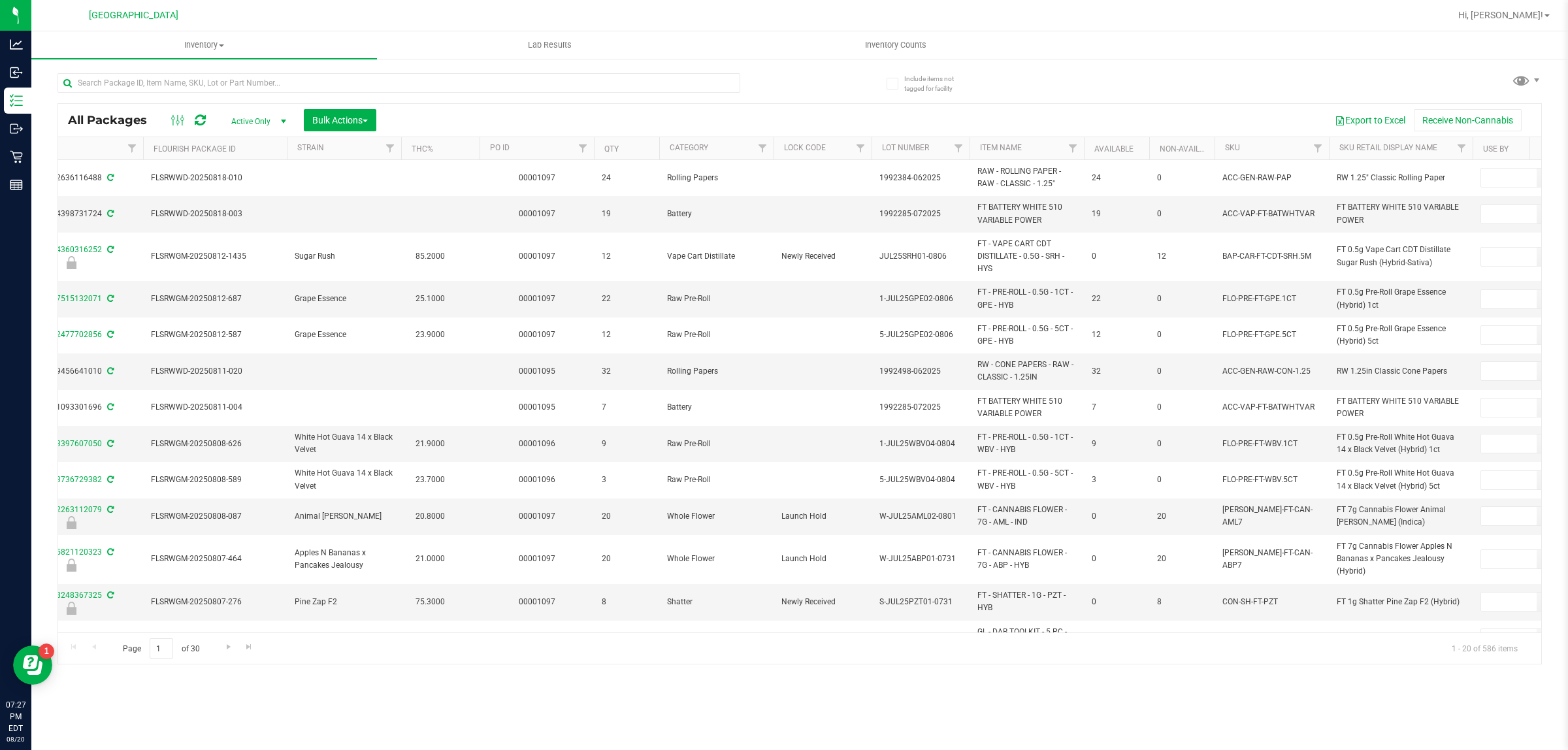
scroll to position [0, 511]
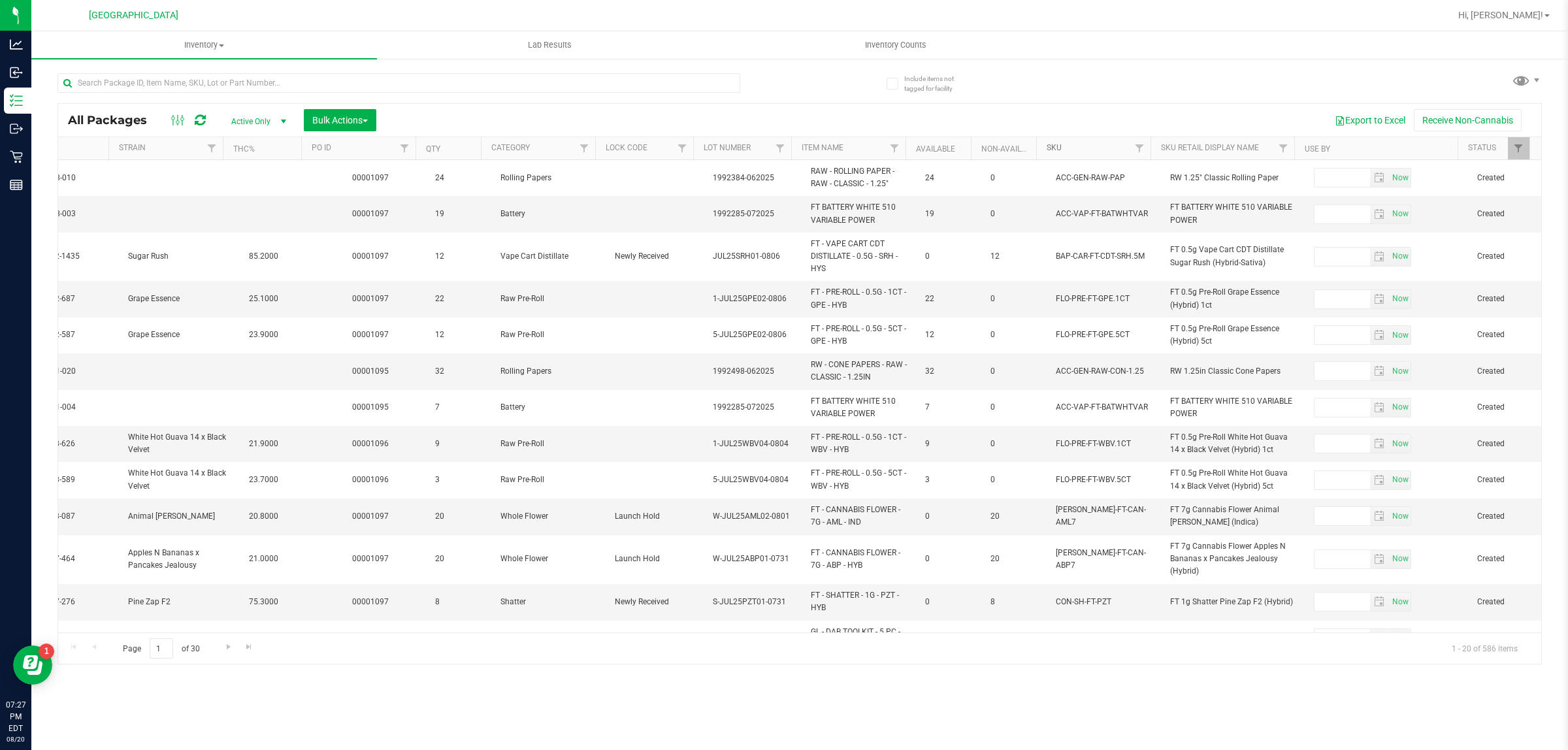
click at [1059, 143] on link "SKU" at bounding box center [1054, 147] width 15 height 9
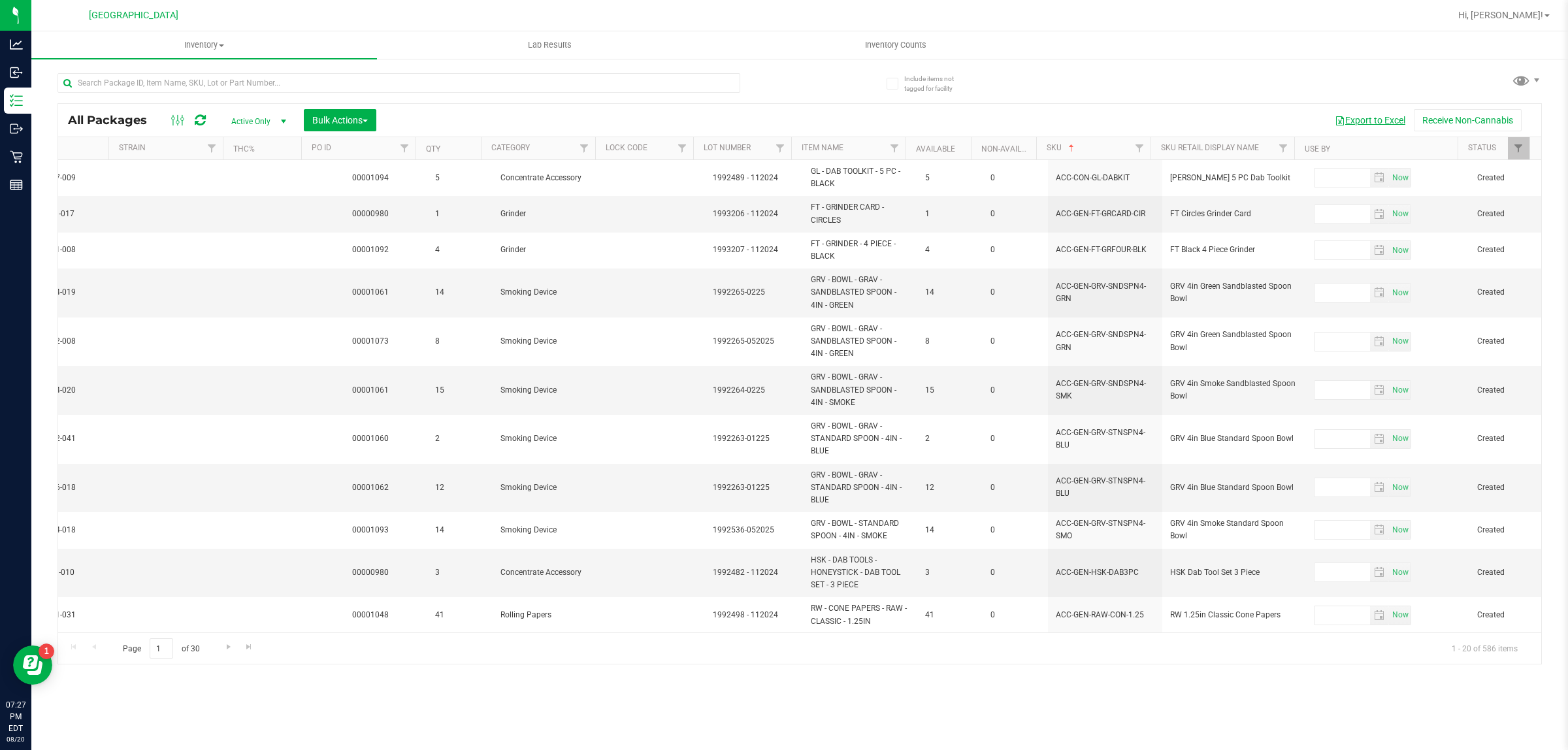
click at [1367, 125] on button "Export to Excel" at bounding box center [1369, 120] width 87 height 22
